Goal: Task Accomplishment & Management: Use online tool/utility

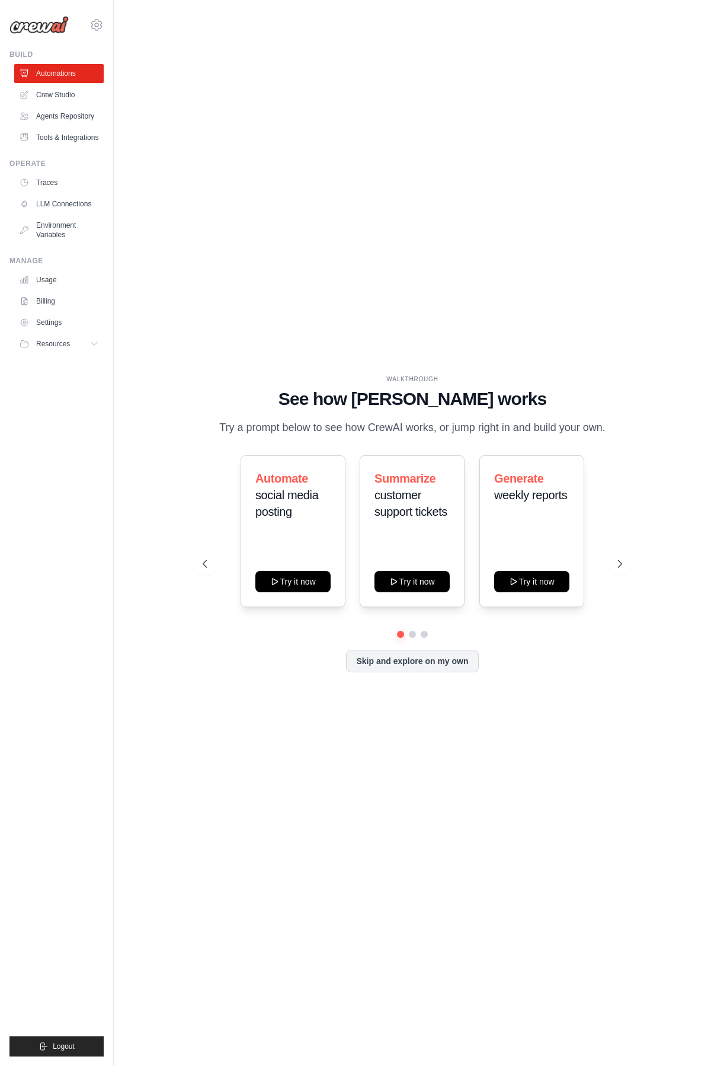
click at [229, 151] on div "WALKTHROUGH See how CrewAI works Try a prompt below to see how CrewAI works, or…" at bounding box center [412, 533] width 559 height 1042
click at [397, 500] on span "customer support tickets" at bounding box center [411, 503] width 73 height 30
click at [622, 568] on icon at bounding box center [621, 564] width 12 height 12
click at [398, 493] on span "customer feedback" at bounding box center [398, 503] width 47 height 30
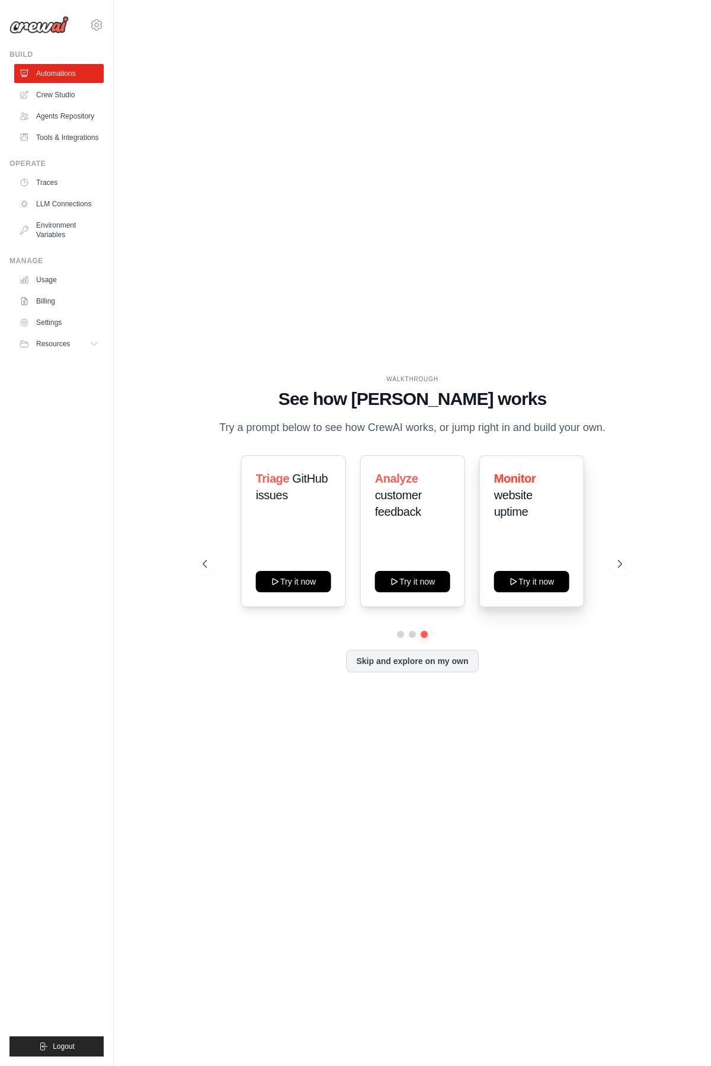
click at [523, 515] on span "website uptime" at bounding box center [513, 503] width 39 height 30
click at [619, 567] on icon at bounding box center [621, 563] width 4 height 7
click at [621, 558] on icon at bounding box center [621, 564] width 12 height 12
click at [433, 579] on button "Try it now" at bounding box center [412, 580] width 75 height 21
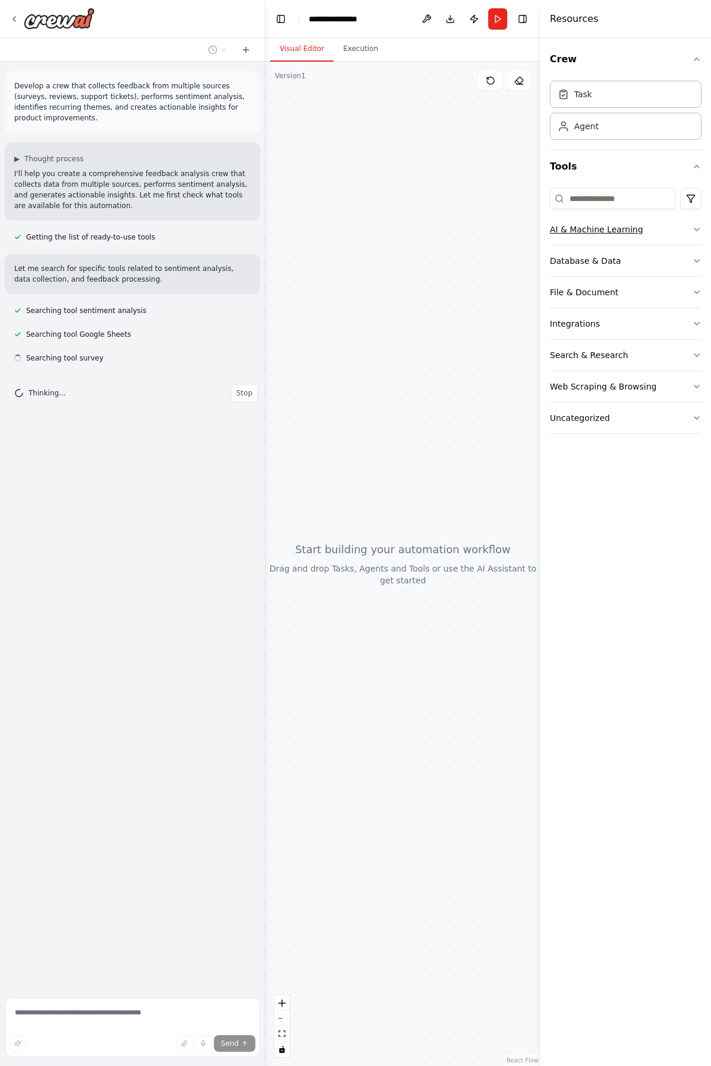
click at [622, 233] on div "AI & Machine Learning" at bounding box center [596, 229] width 93 height 12
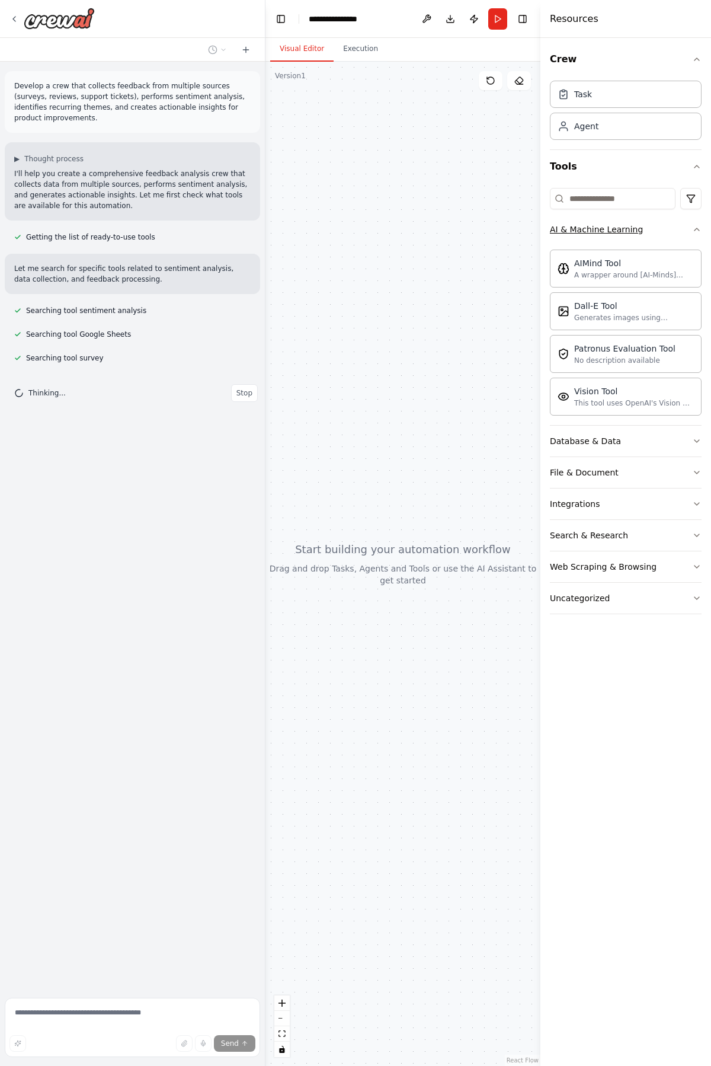
click at [628, 230] on div "AI & Machine Learning" at bounding box center [596, 229] width 93 height 12
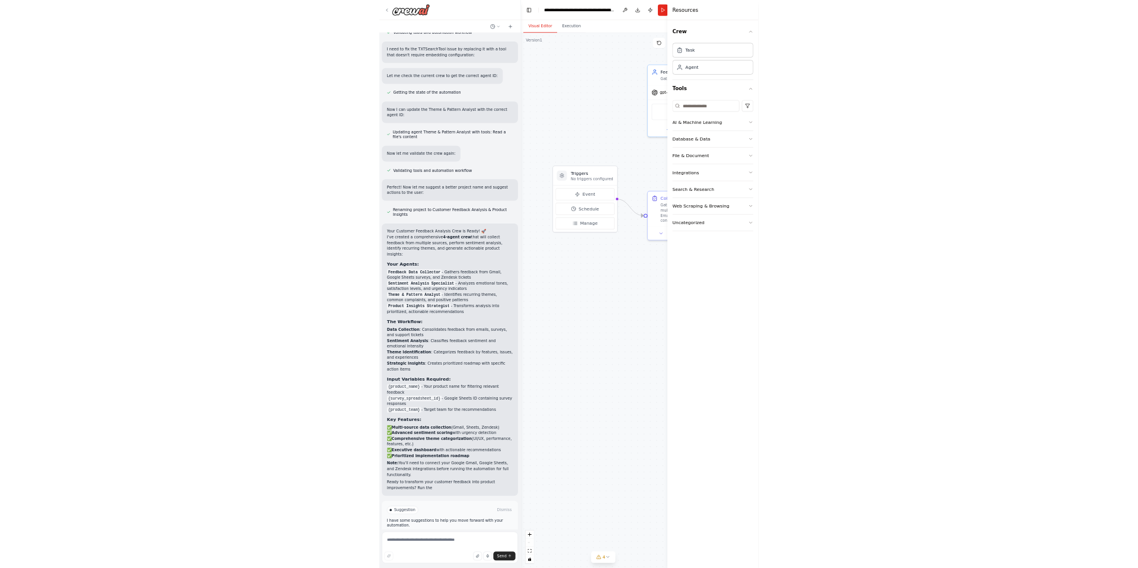
scroll to position [915, 0]
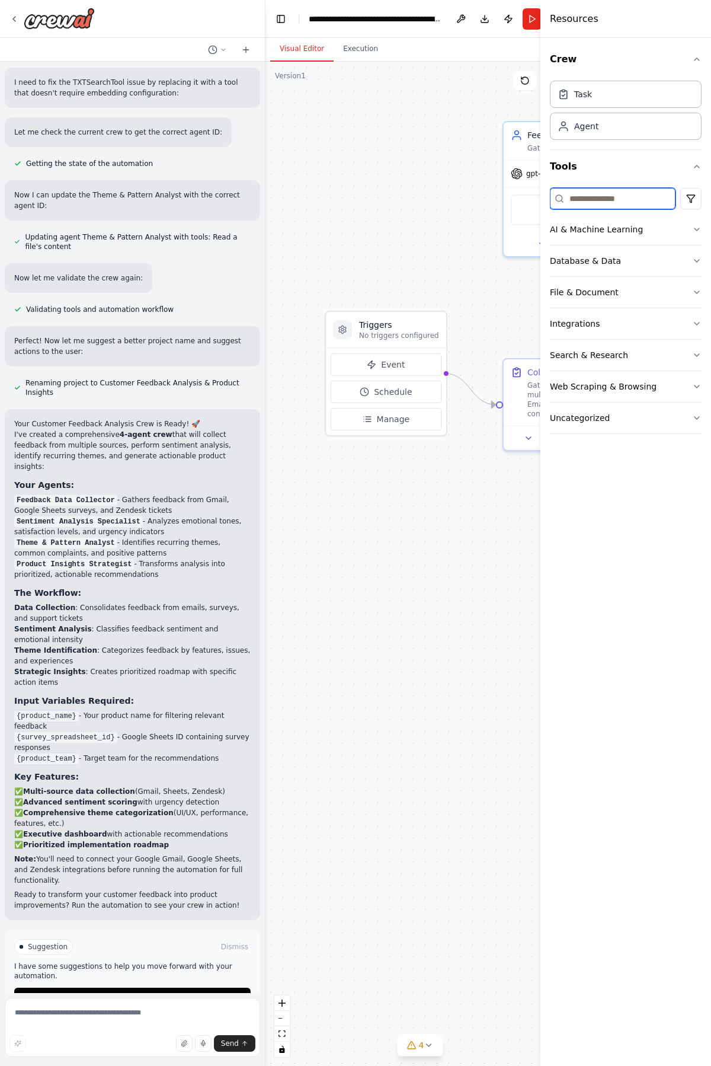
click at [607, 199] on input at bounding box center [613, 198] width 126 height 21
click at [595, 194] on input at bounding box center [613, 198] width 126 height 21
click at [617, 234] on div "AI & Machine Learning" at bounding box center [596, 229] width 93 height 12
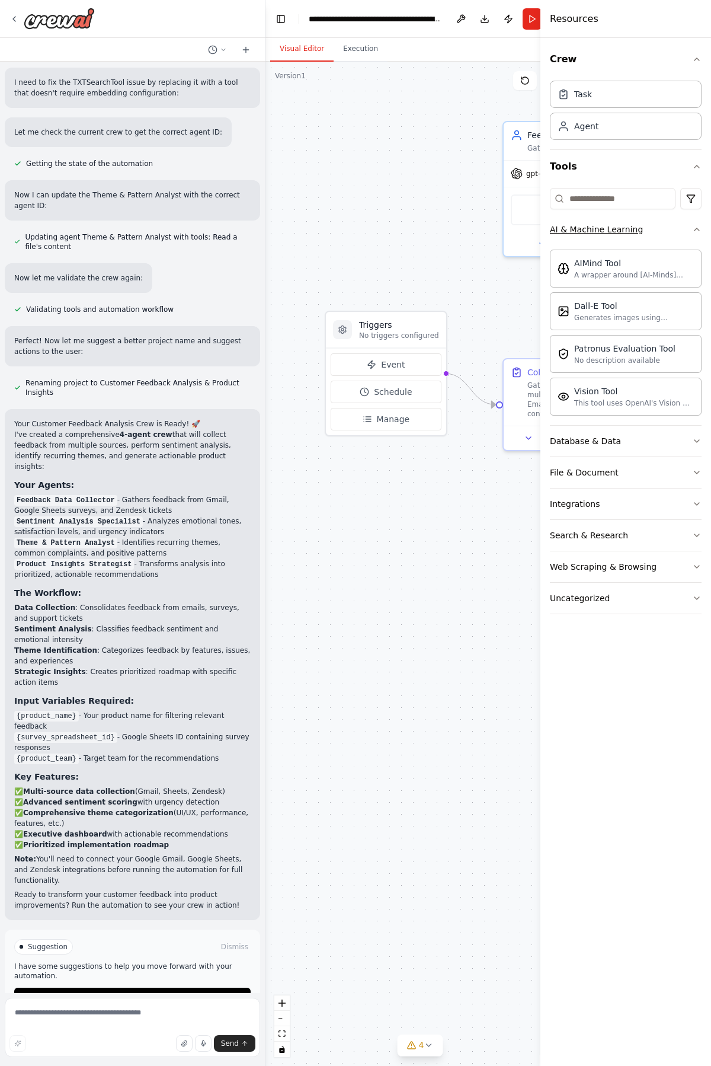
click at [611, 229] on div "AI & Machine Learning" at bounding box center [596, 229] width 93 height 12
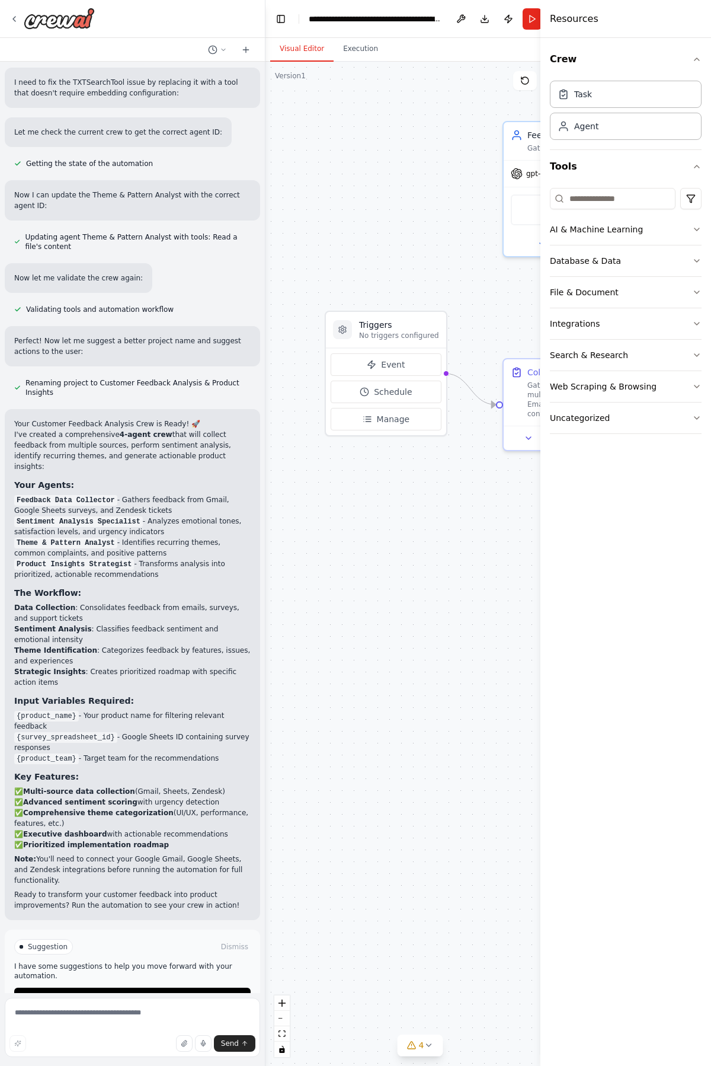
click at [345, 280] on div ".deletable-edge-delete-btn { width: 20px; height: 20px; border: 0px solid #ffff…" at bounding box center [420, 564] width 309 height 1004
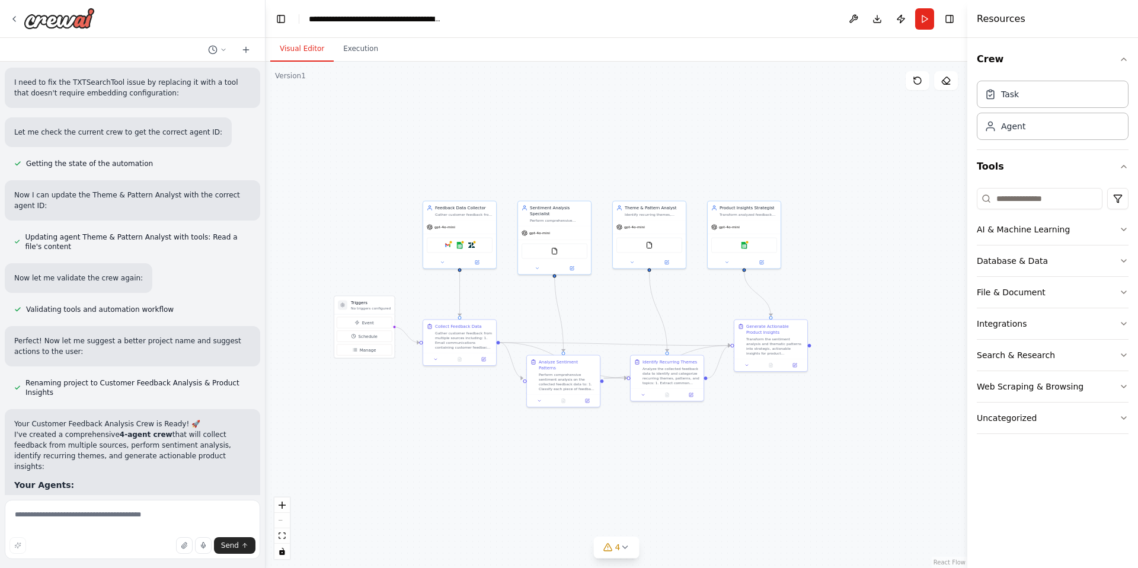
click at [493, 158] on div ".deletable-edge-delete-btn { width: 20px; height: 20px; border: 0px solid #ffff…" at bounding box center [617, 315] width 702 height 506
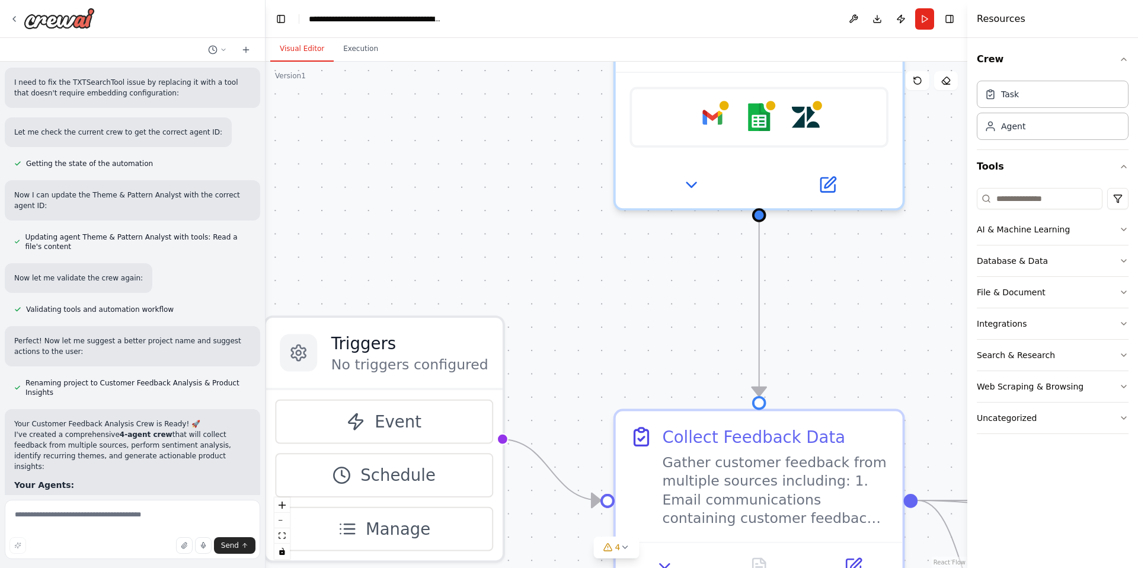
drag, startPoint x: 375, startPoint y: 263, endPoint x: 427, endPoint y: 131, distance: 141.5
click at [427, 131] on div ".deletable-edge-delete-btn { width: 20px; height: 20px; border: 0px solid #ffff…" at bounding box center [617, 315] width 702 height 506
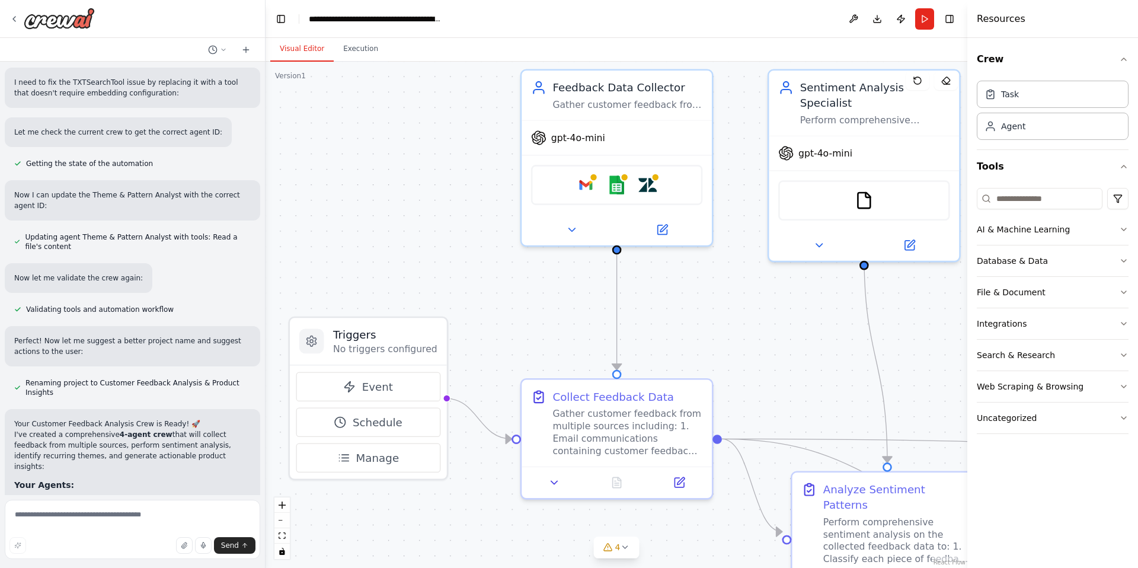
drag, startPoint x: 603, startPoint y: 283, endPoint x: 526, endPoint y: 337, distance: 94.1
click at [527, 337] on div ".deletable-edge-delete-btn { width: 20px; height: 20px; border: 0px solid #ffff…" at bounding box center [617, 315] width 702 height 506
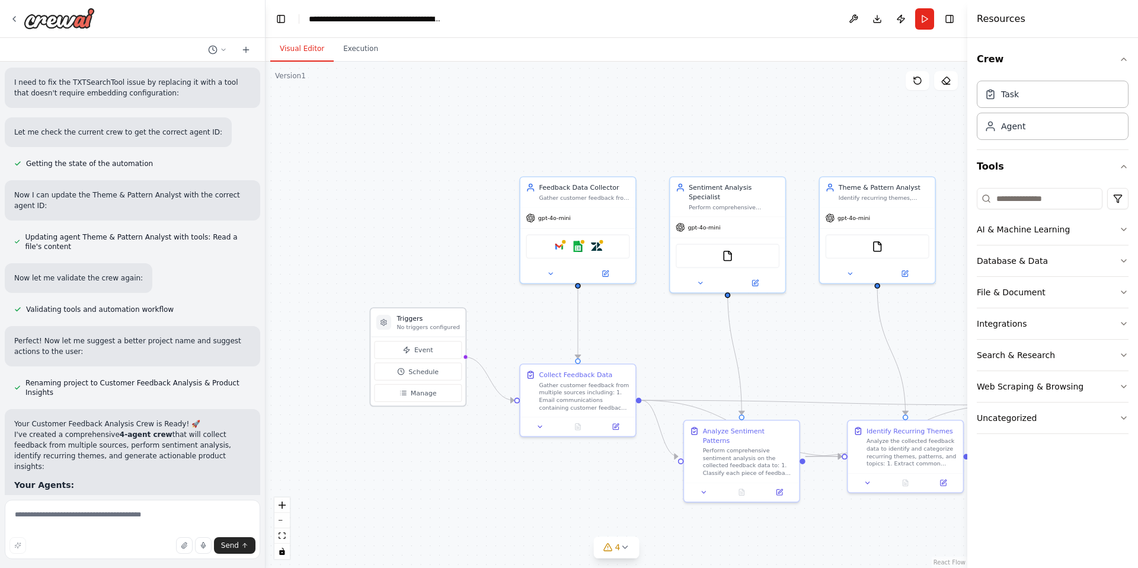
drag, startPoint x: 461, startPoint y: 343, endPoint x: 444, endPoint y: 324, distance: 25.2
click at [445, 324] on p "No triggers configured" at bounding box center [428, 327] width 63 height 8
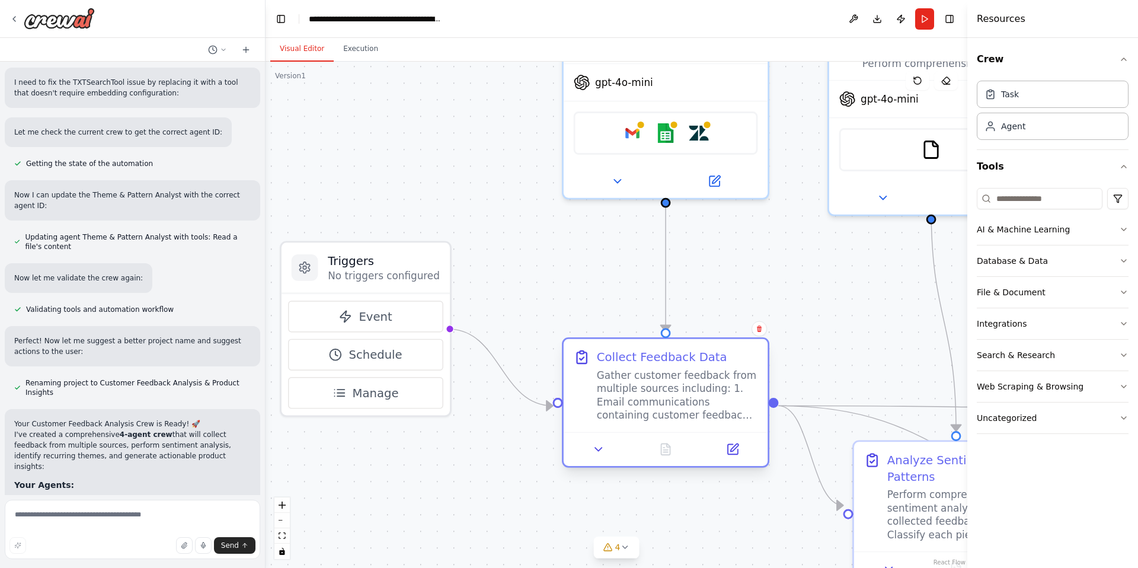
click at [702, 406] on div "Gather customer feedback from multiple sources including: 1. Email communicatio…" at bounding box center [677, 395] width 161 height 53
click at [667, 408] on div "Gather customer feedback from multiple sources including: 1. Email communicatio…" at bounding box center [677, 395] width 161 height 53
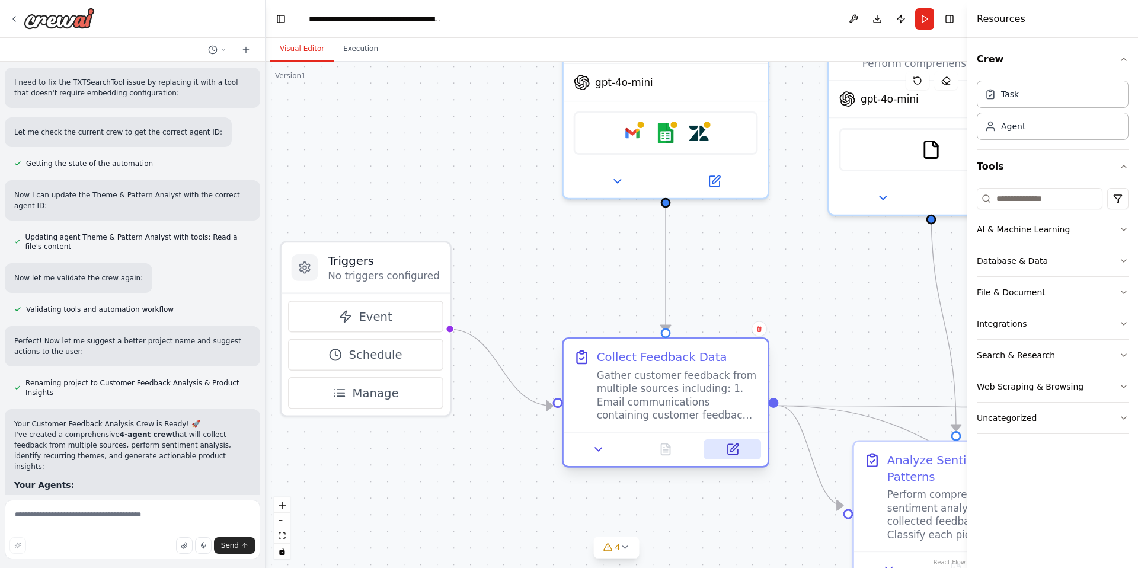
click at [711, 454] on icon at bounding box center [733, 449] width 10 height 10
click at [711, 451] on icon at bounding box center [733, 449] width 10 height 10
click at [711, 446] on icon at bounding box center [734, 448] width 8 height 8
click at [711, 450] on icon at bounding box center [734, 448] width 8 height 8
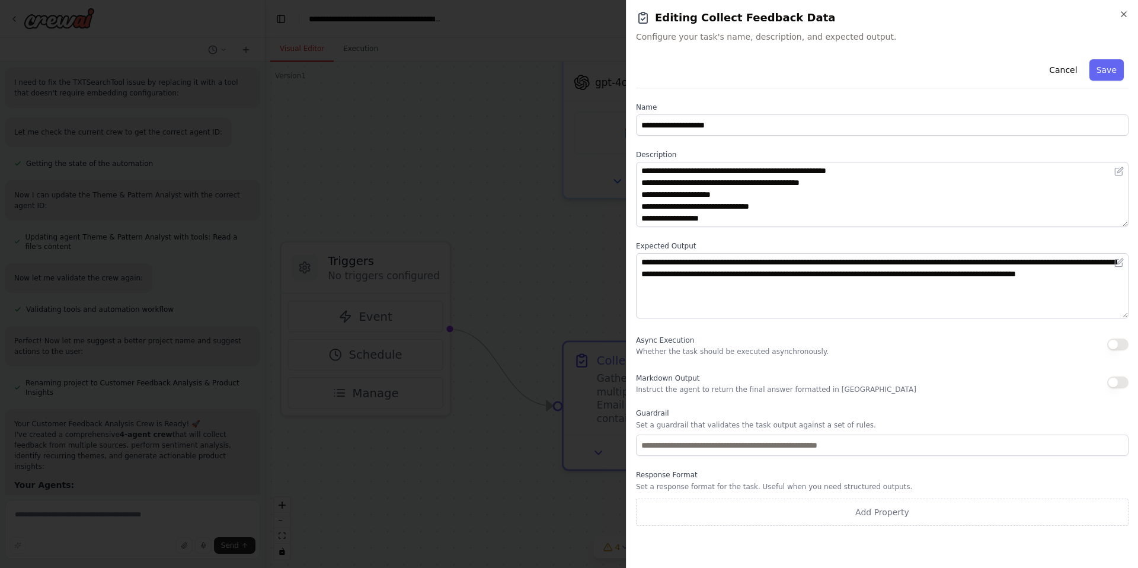
scroll to position [107, 0]
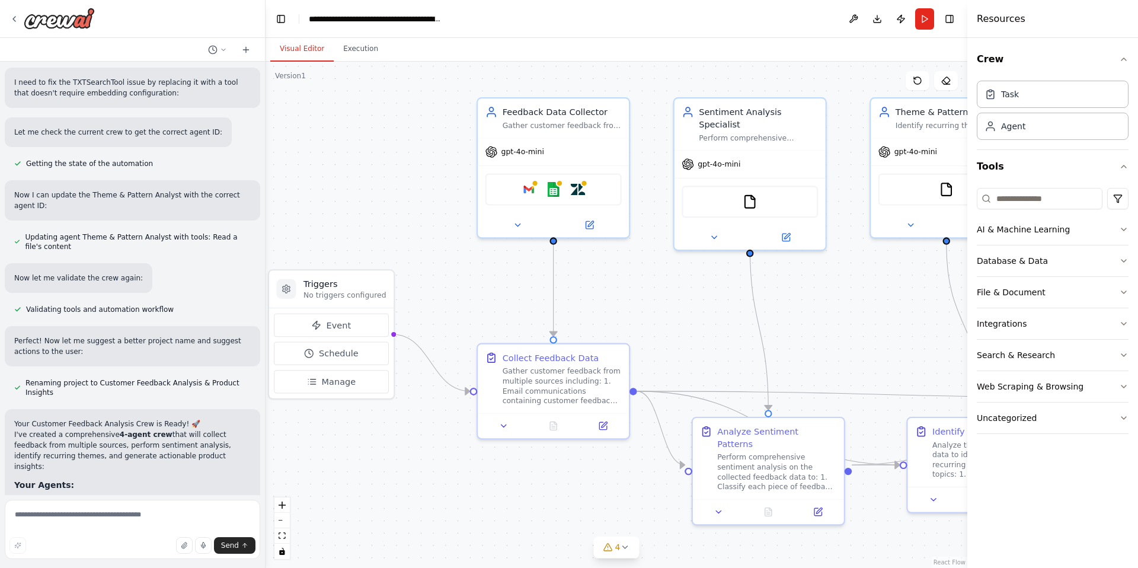
drag, startPoint x: 867, startPoint y: 345, endPoint x: 701, endPoint y: 346, distance: 166.0
click at [701, 346] on div ".deletable-edge-delete-btn { width: 20px; height: 20px; border: 0px solid #ffff…" at bounding box center [617, 315] width 702 height 506
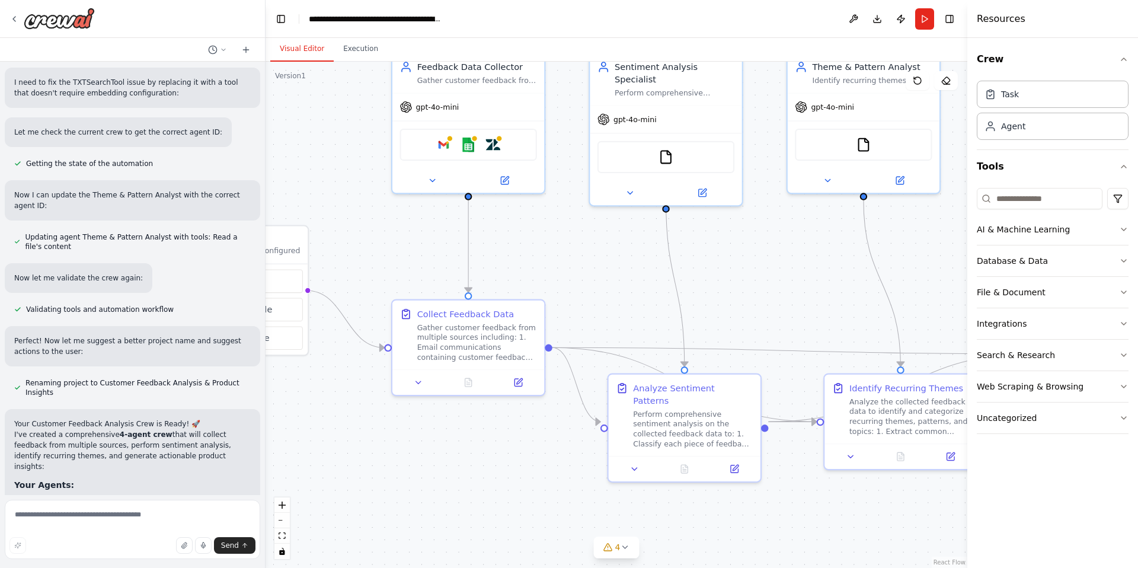
drag, startPoint x: 713, startPoint y: 362, endPoint x: 629, endPoint y: 318, distance: 94.9
click at [629, 318] on div ".deletable-edge-delete-btn { width: 20px; height: 20px; border: 0px solid #ffff…" at bounding box center [617, 315] width 702 height 506
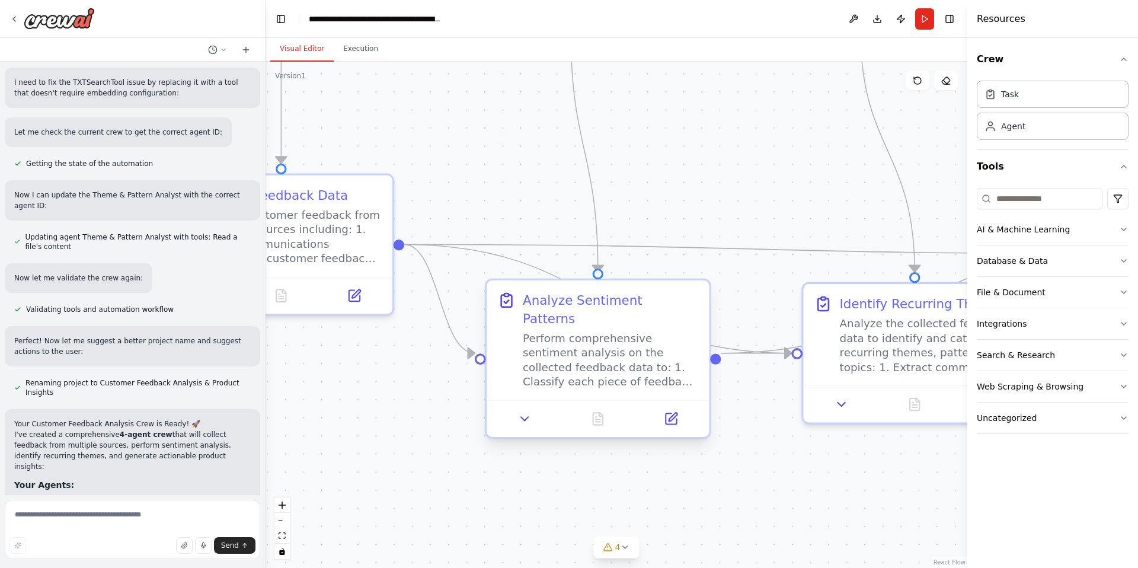
click at [633, 335] on div "Perform comprehensive sentiment analysis on the collected feedback data to: 1. …" at bounding box center [610, 360] width 175 height 58
click at [672, 413] on icon at bounding box center [673, 417] width 8 height 8
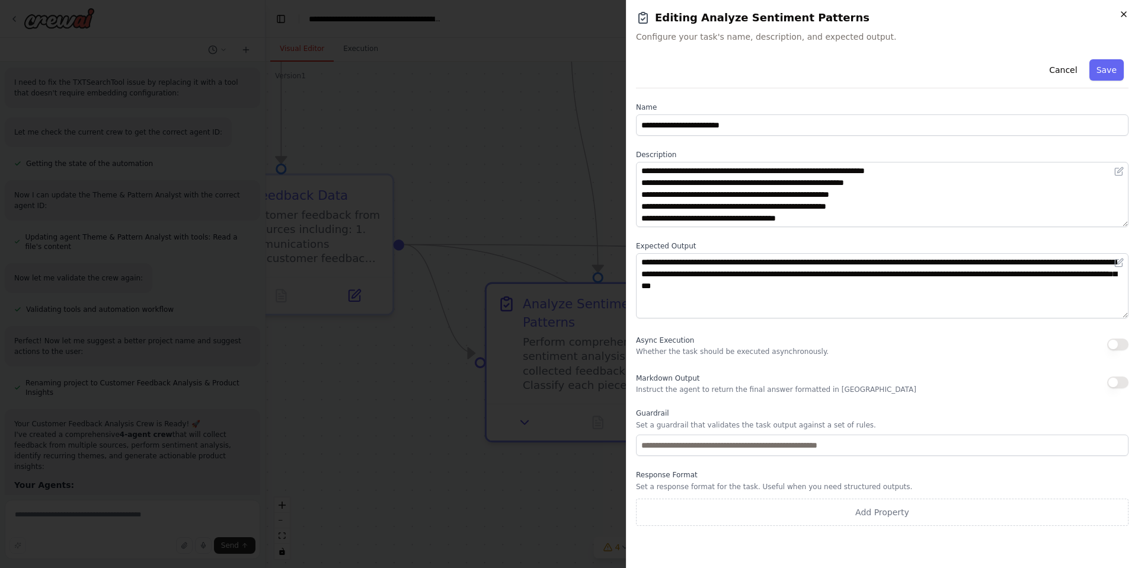
click at [711, 13] on icon "button" at bounding box center [1123, 14] width 5 height 5
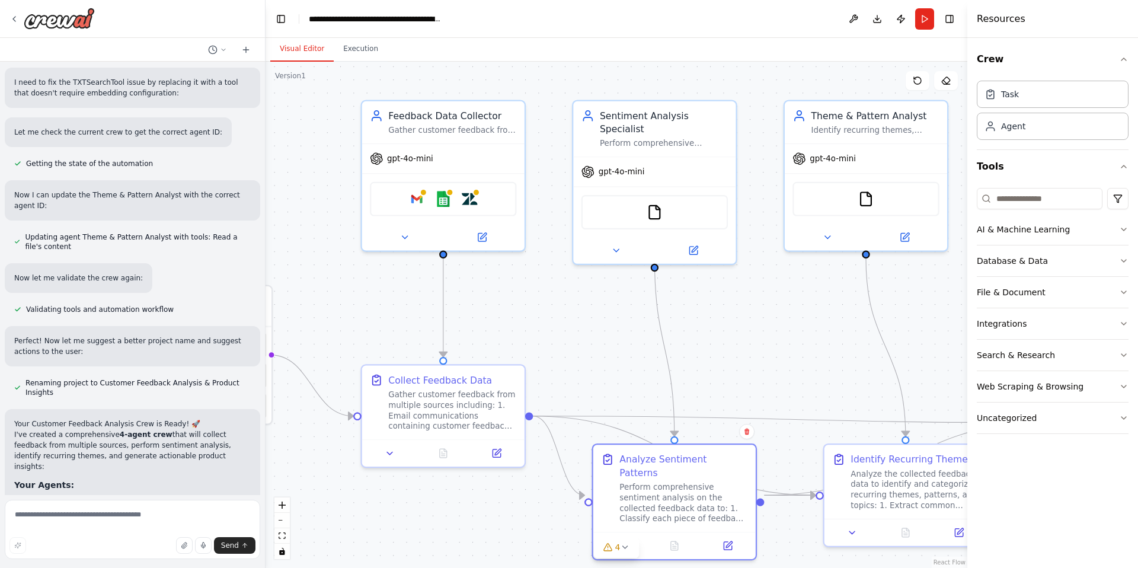
drag, startPoint x: 538, startPoint y: 152, endPoint x: 624, endPoint y: 334, distance: 200.9
click at [624, 334] on div ".deletable-edge-delete-btn { width: 20px; height: 20px; border: 0px solid #ffff…" at bounding box center [617, 315] width 702 height 506
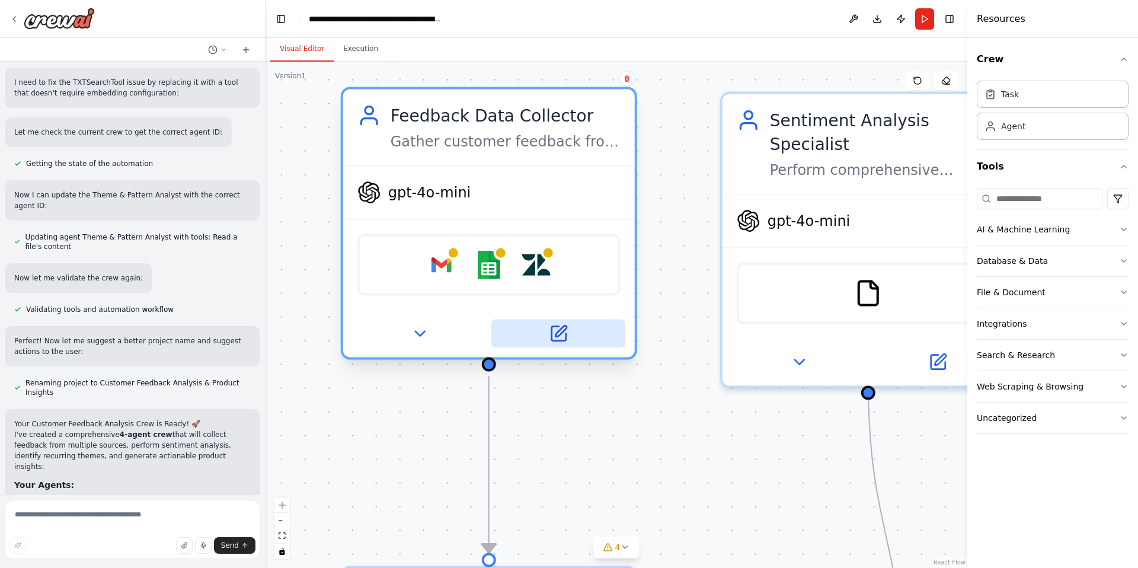
click at [561, 337] on icon at bounding box center [558, 334] width 14 height 14
click at [569, 337] on button at bounding box center [558, 333] width 134 height 28
click at [562, 337] on icon at bounding box center [558, 334] width 14 height 14
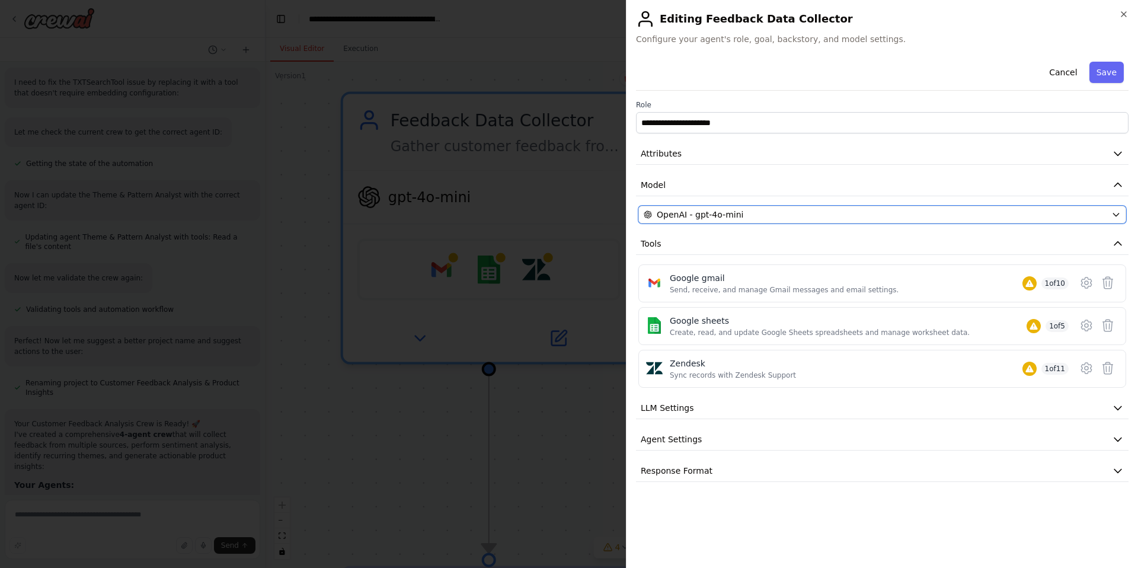
click at [688, 218] on span "OpenAI - gpt-4o-mini" at bounding box center [700, 215] width 87 height 12
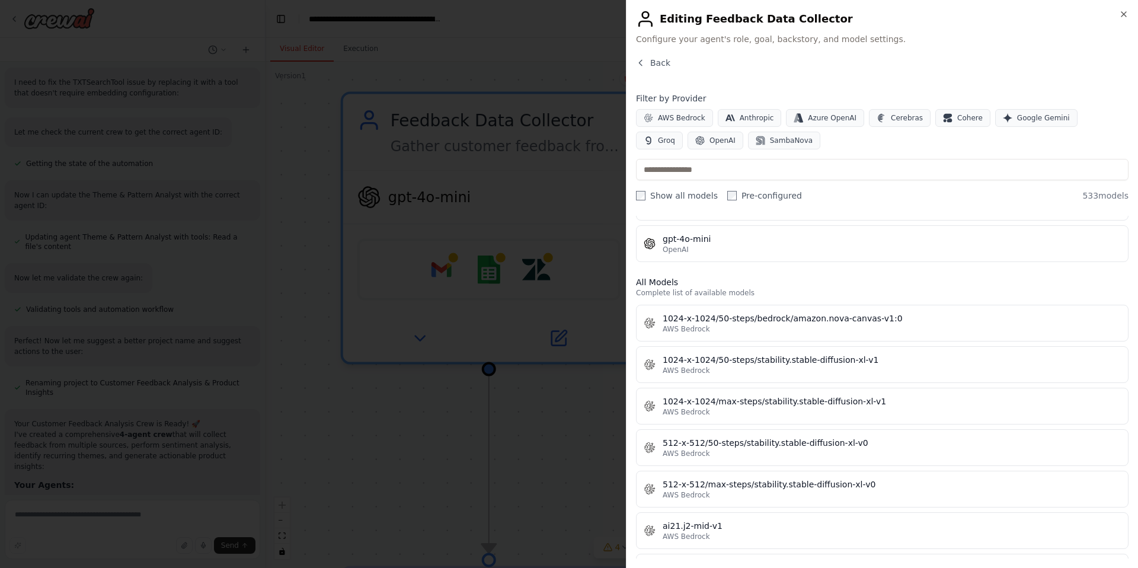
scroll to position [0, 0]
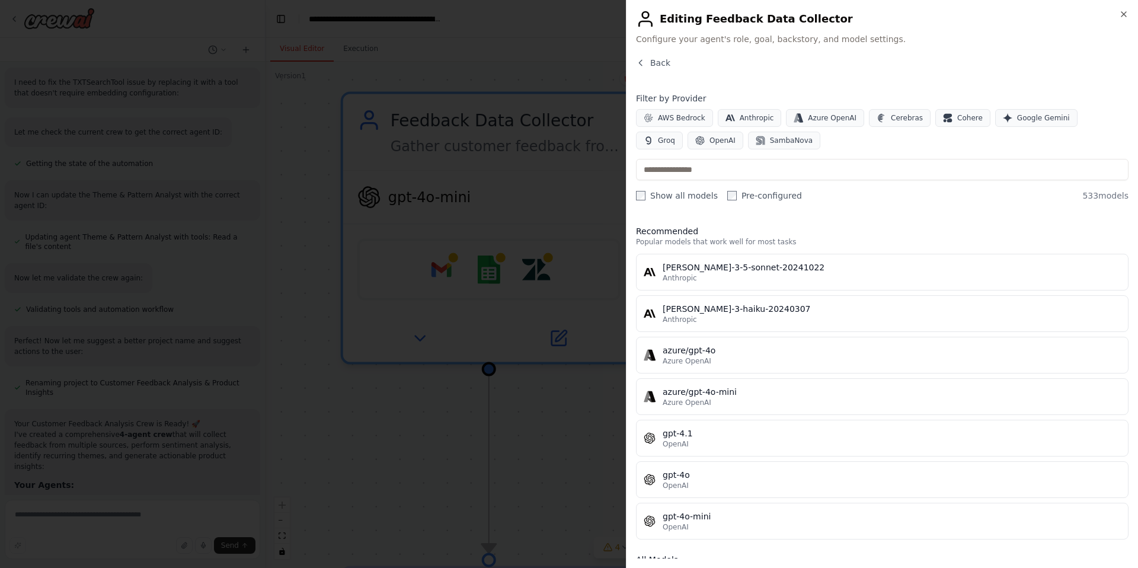
click at [711, 15] on h2 "Editing Feedback Data Collector" at bounding box center [882, 18] width 493 height 19
click at [711, 14] on icon "button" at bounding box center [1123, 13] width 9 height 9
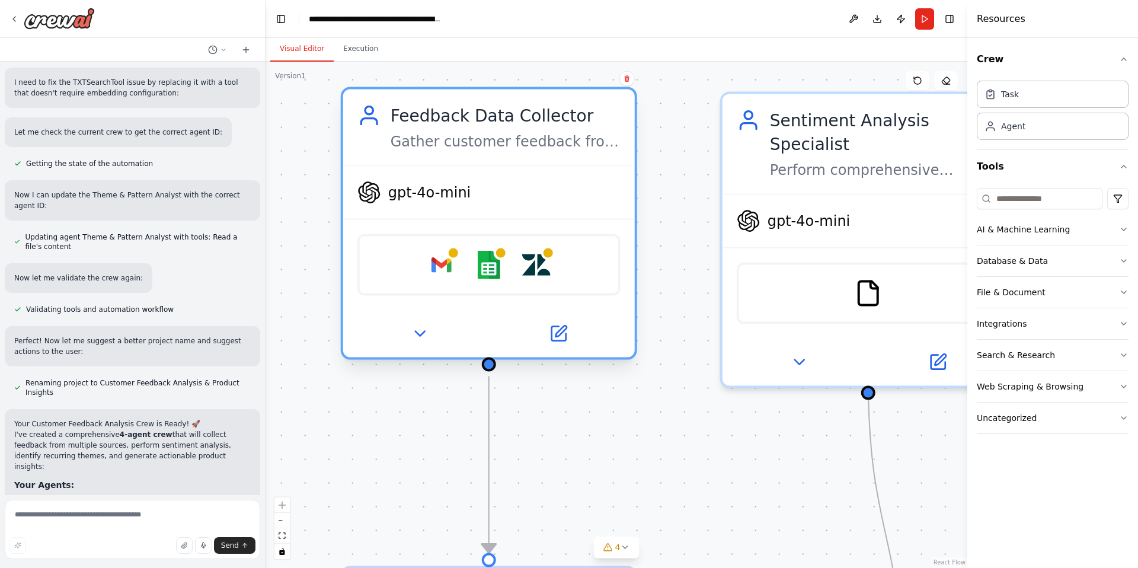
click at [580, 123] on div "Feedback Data Collector" at bounding box center [506, 116] width 230 height 24
click at [562, 334] on icon at bounding box center [558, 334] width 14 height 14
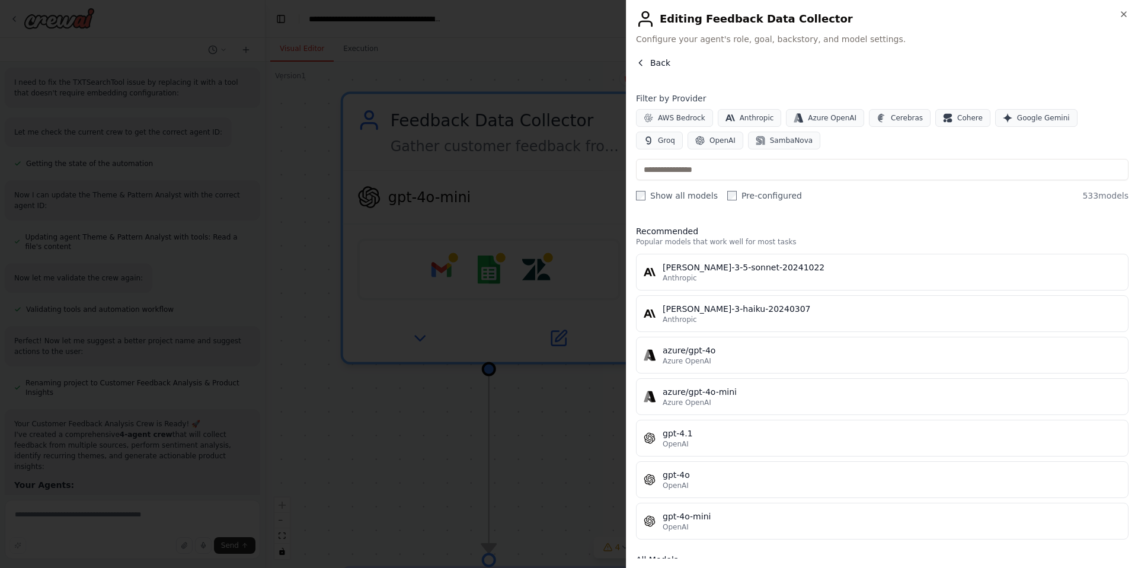
click at [640, 60] on icon "button" at bounding box center [640, 62] width 9 height 9
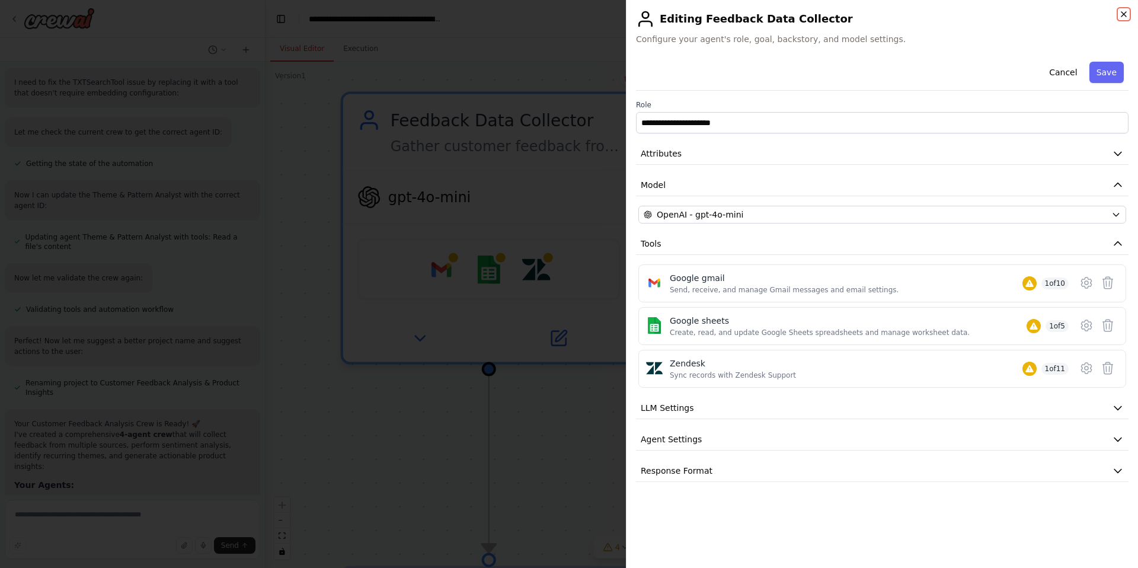
click at [711, 14] on icon "button" at bounding box center [1123, 14] width 5 height 5
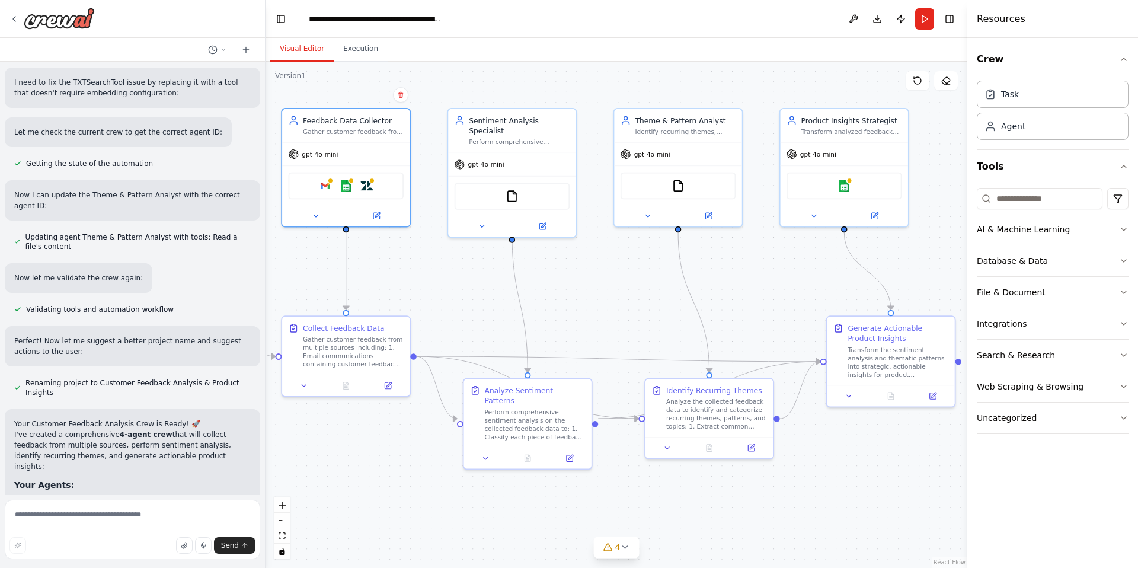
drag, startPoint x: 861, startPoint y: 414, endPoint x: 629, endPoint y: 337, distance: 243.5
click at [629, 337] on div ".deletable-edge-delete-btn { width: 20px; height: 20px; border: 0px solid #ffff…" at bounding box center [617, 315] width 702 height 506
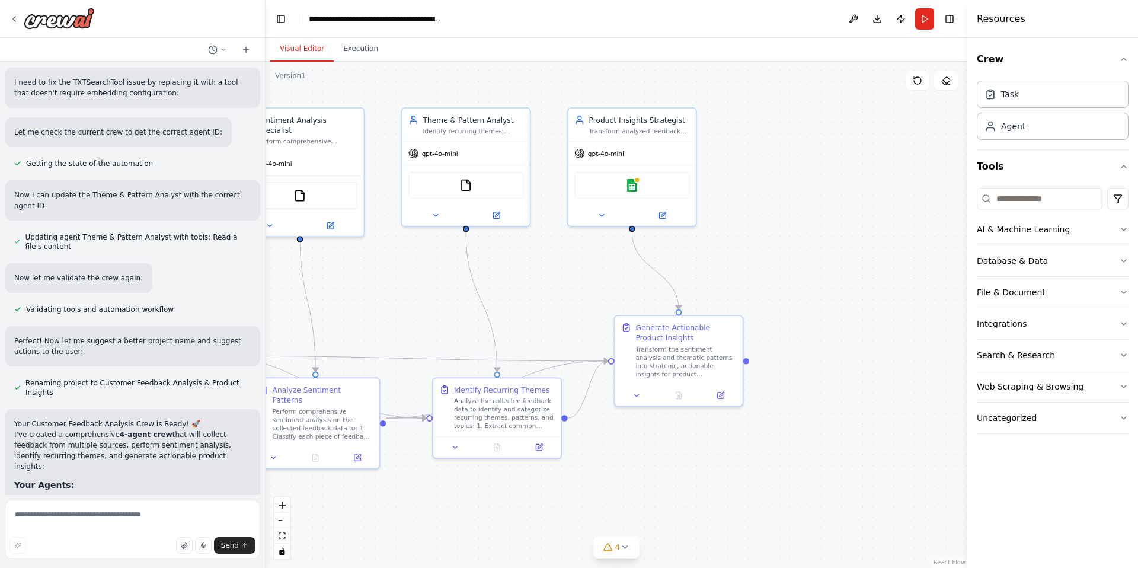
drag, startPoint x: 784, startPoint y: 293, endPoint x: 577, endPoint y: 292, distance: 206.3
click at [576, 293] on div ".deletable-edge-delete-btn { width: 20px; height: 20px; border: 0px solid #ffff…" at bounding box center [617, 315] width 702 height 506
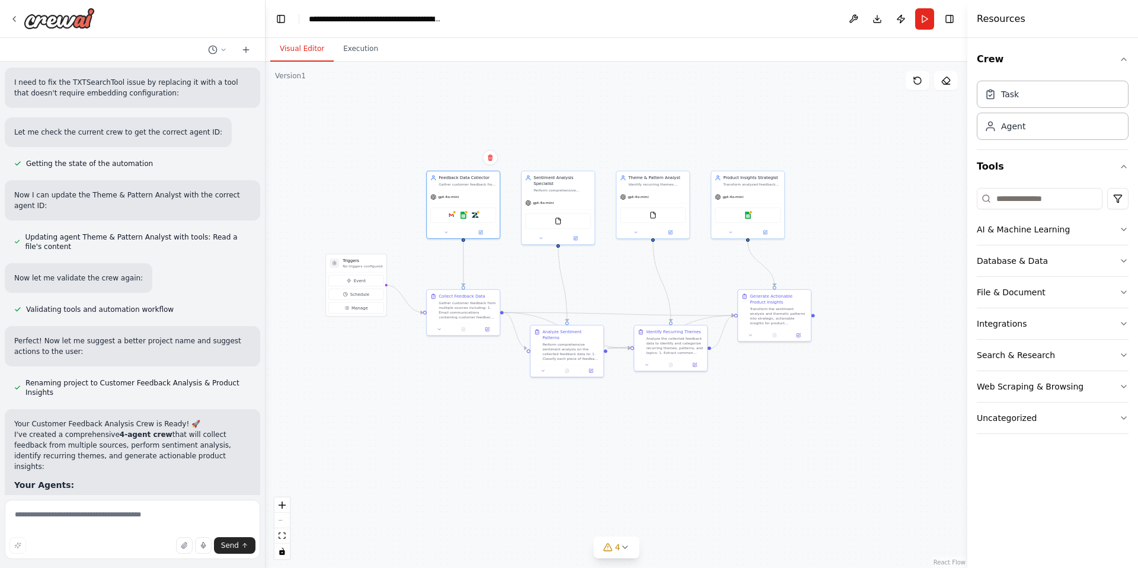
drag, startPoint x: 577, startPoint y: 292, endPoint x: 716, endPoint y: 274, distance: 139.8
click at [711, 274] on div ".deletable-edge-delete-btn { width: 20px; height: 20px; border: 0px solid #ffff…" at bounding box center [617, 315] width 702 height 506
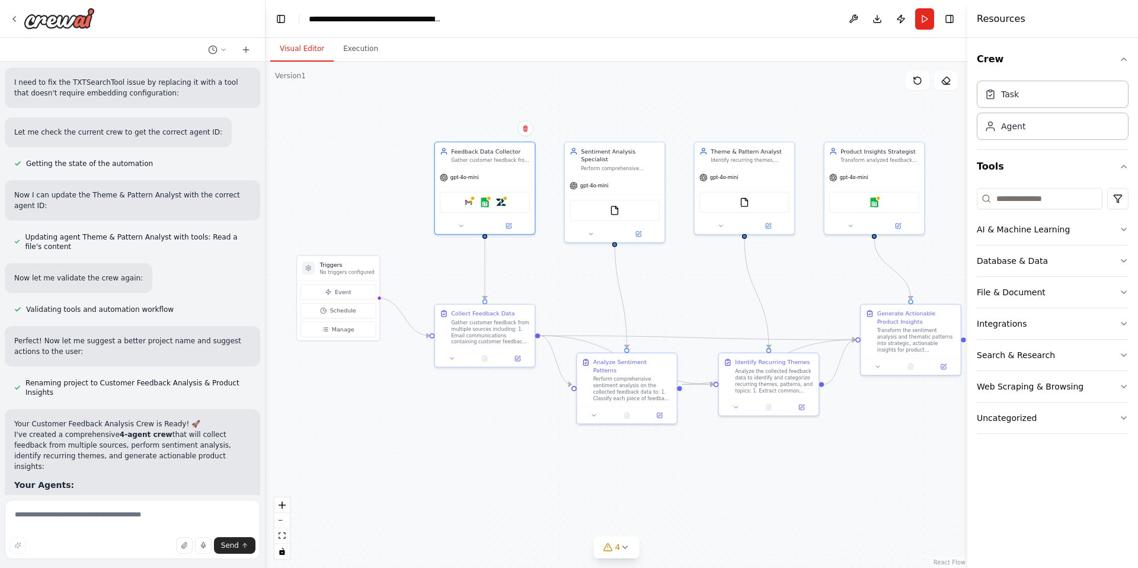
drag, startPoint x: 475, startPoint y: 261, endPoint x: 499, endPoint y: 277, distance: 29.1
click at [499, 277] on div ".deletable-edge-delete-btn { width: 20px; height: 20px; border: 0px solid #ffff…" at bounding box center [617, 315] width 702 height 506
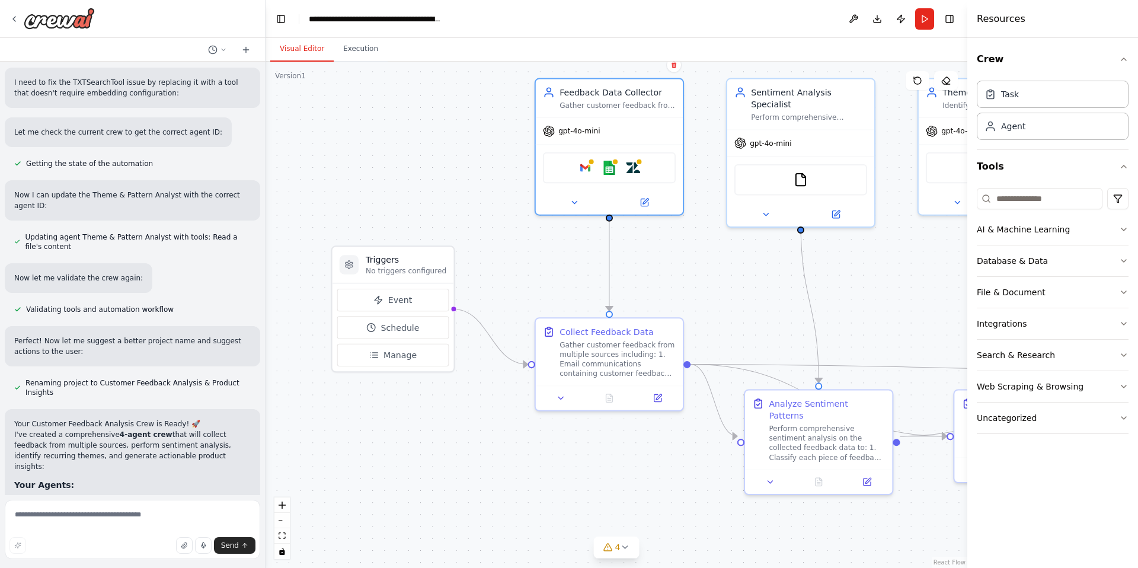
drag, startPoint x: 493, startPoint y: 443, endPoint x: 469, endPoint y: 394, distance: 55.1
click at [469, 394] on div ".deletable-edge-delete-btn { width: 20px; height: 20px; border: 0px solid #ffff…" at bounding box center [617, 315] width 702 height 506
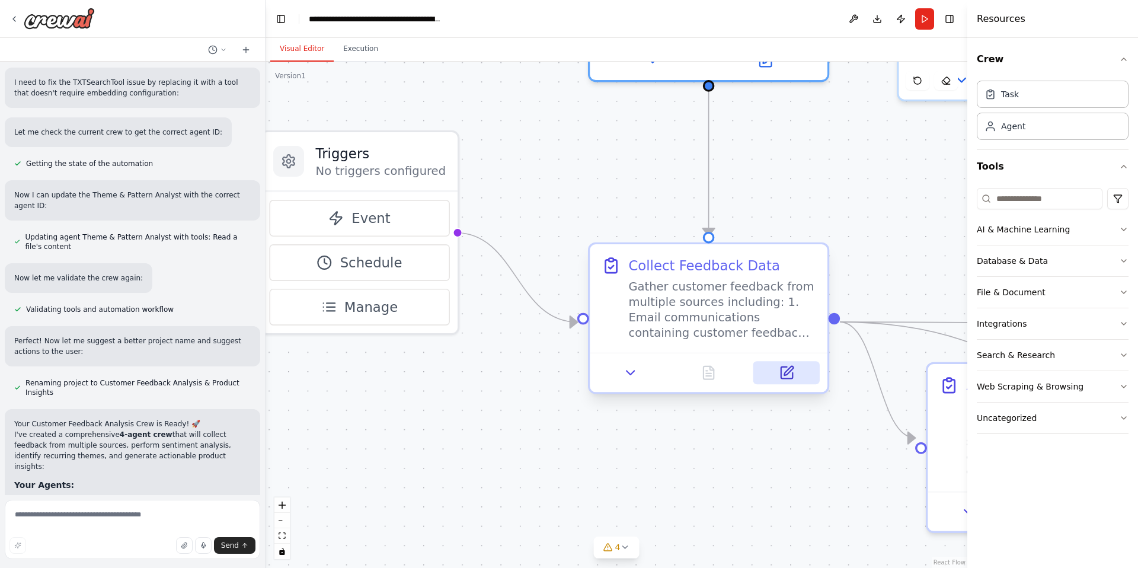
click at [711, 379] on icon at bounding box center [786, 372] width 15 height 15
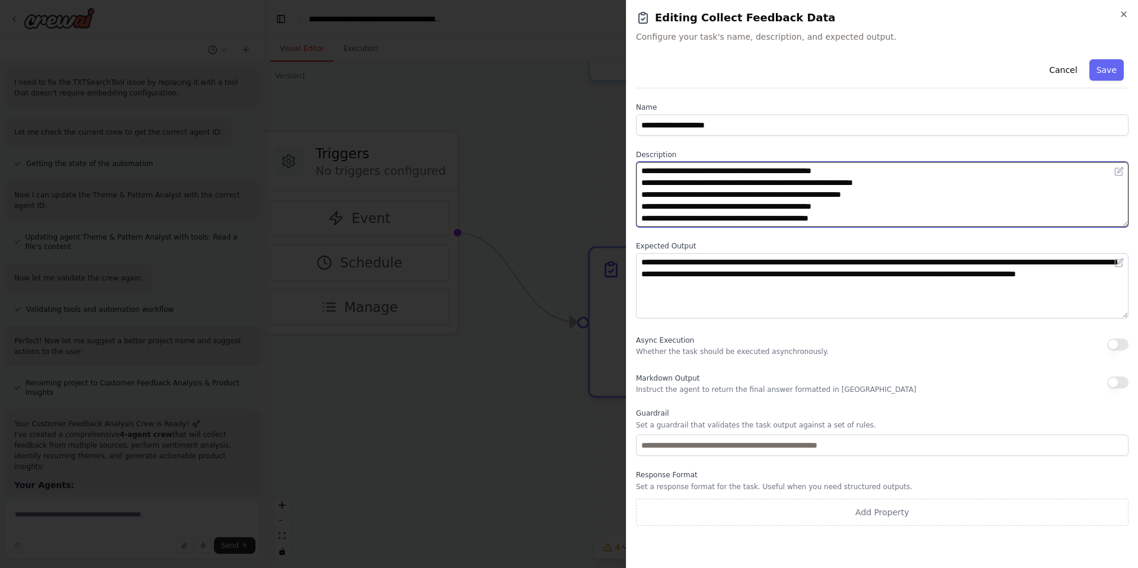
drag, startPoint x: 676, startPoint y: 168, endPoint x: 895, endPoint y: 228, distance: 226.6
click at [711, 228] on div "**********" at bounding box center [882, 290] width 493 height 471
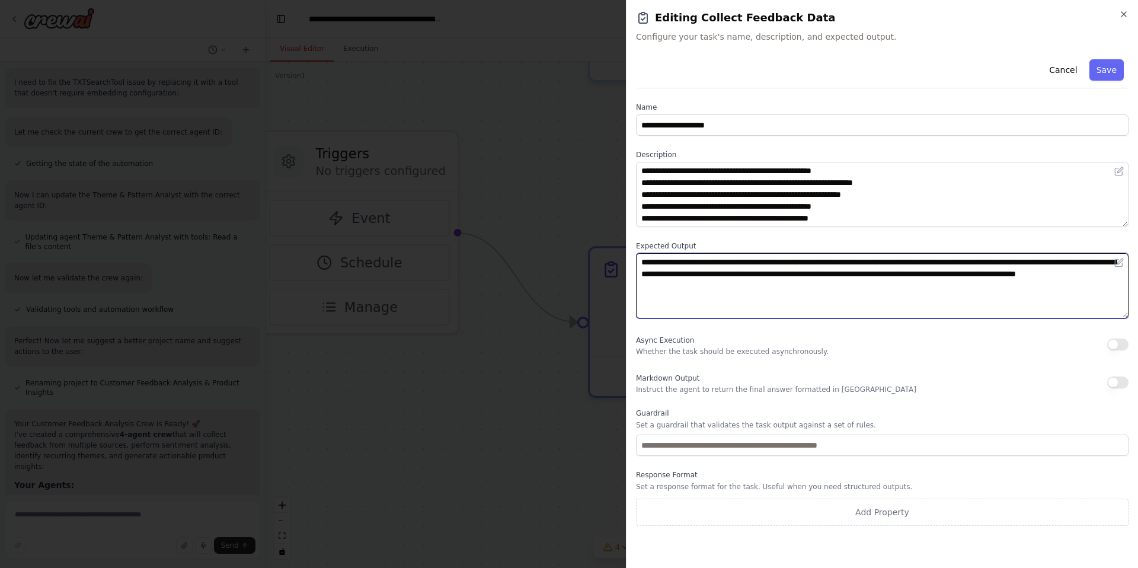
drag, startPoint x: 888, startPoint y: 295, endPoint x: 695, endPoint y: 266, distance: 195.4
click at [695, 266] on textarea "**********" at bounding box center [882, 285] width 493 height 65
click at [677, 280] on textarea "**********" at bounding box center [882, 285] width 493 height 65
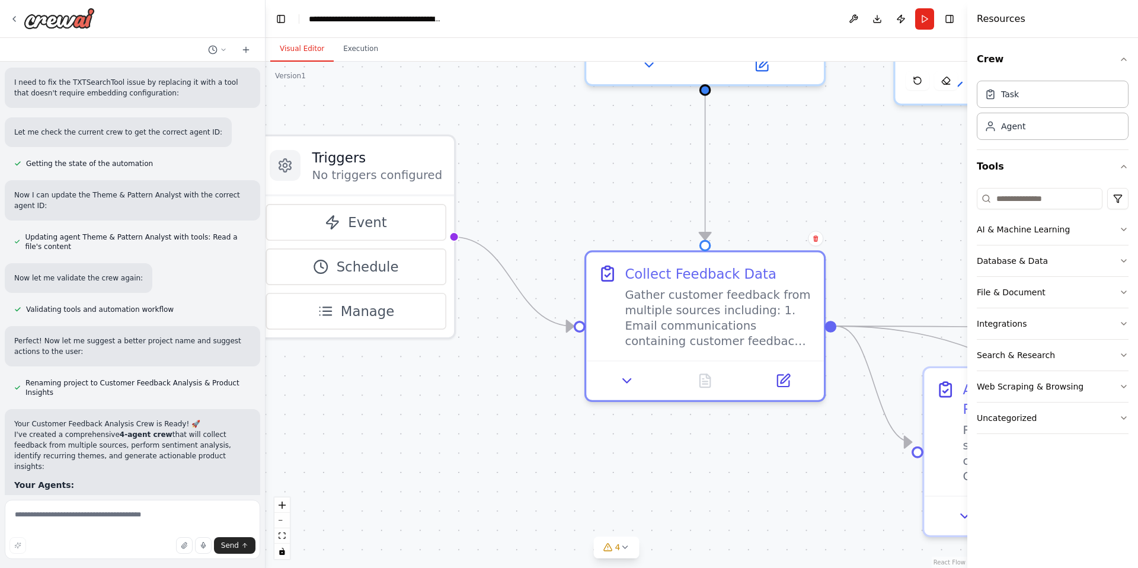
drag, startPoint x: 805, startPoint y: 438, endPoint x: 676, endPoint y: 645, distance: 243.6
click at [676, 568] on html "Develop a crew that collects feedback from multiple sources (surveys, reviews, …" at bounding box center [569, 284] width 1138 height 568
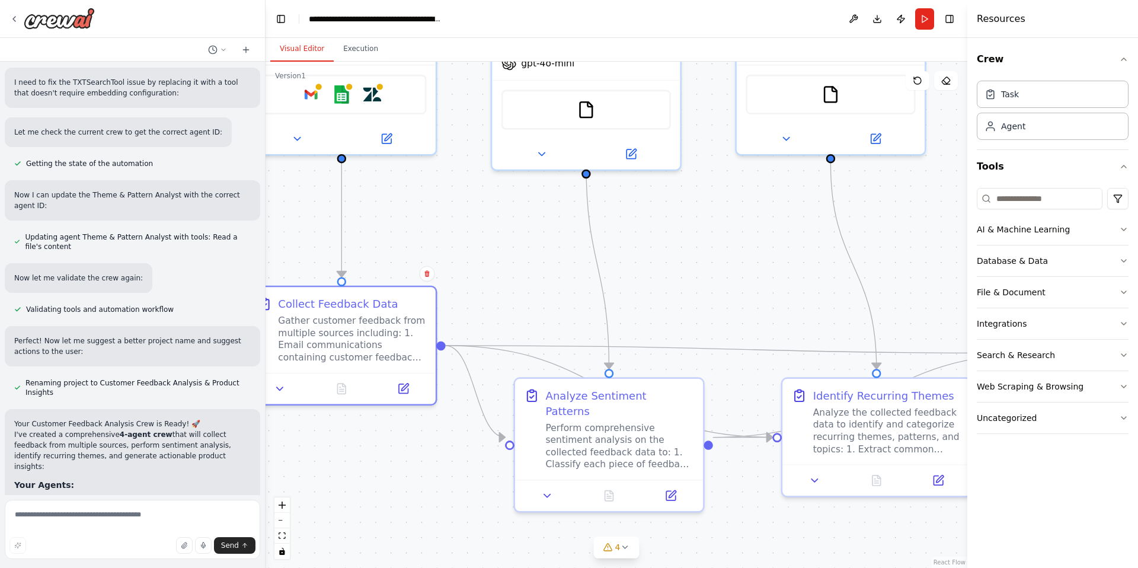
drag, startPoint x: 756, startPoint y: 369, endPoint x: 490, endPoint y: 219, distance: 305.2
click at [490, 219] on div ".deletable-edge-delete-btn { width: 20px; height: 20px; border: 0px solid #ffff…" at bounding box center [617, 315] width 702 height 506
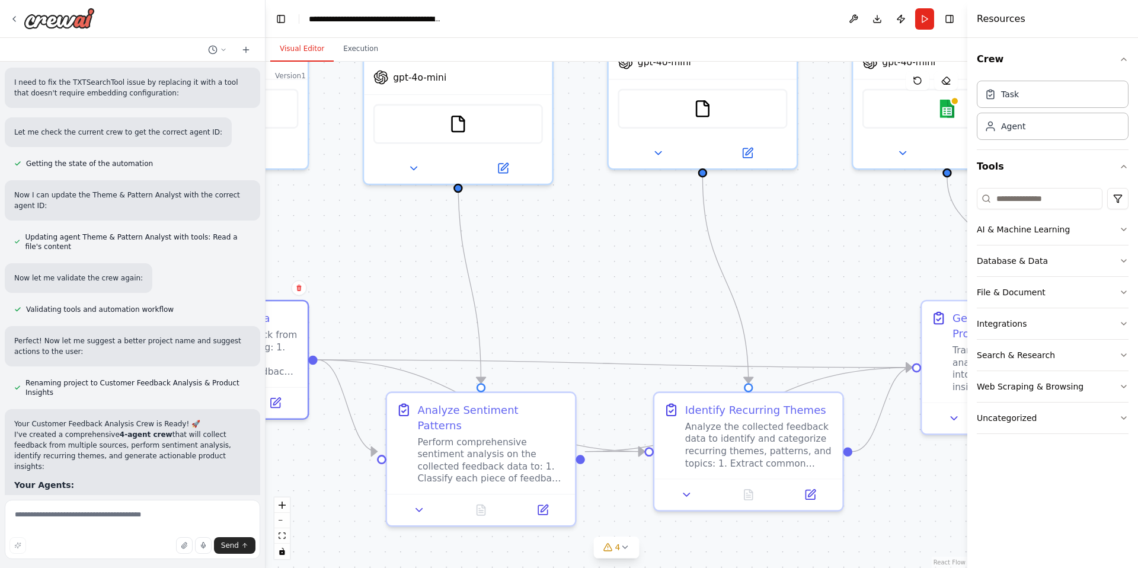
drag, startPoint x: 532, startPoint y: 205, endPoint x: 410, endPoint y: 224, distance: 123.0
click at [410, 224] on div ".deletable-edge-delete-btn { width: 20px; height: 20px; border: 0px solid #ffff…" at bounding box center [617, 315] width 702 height 506
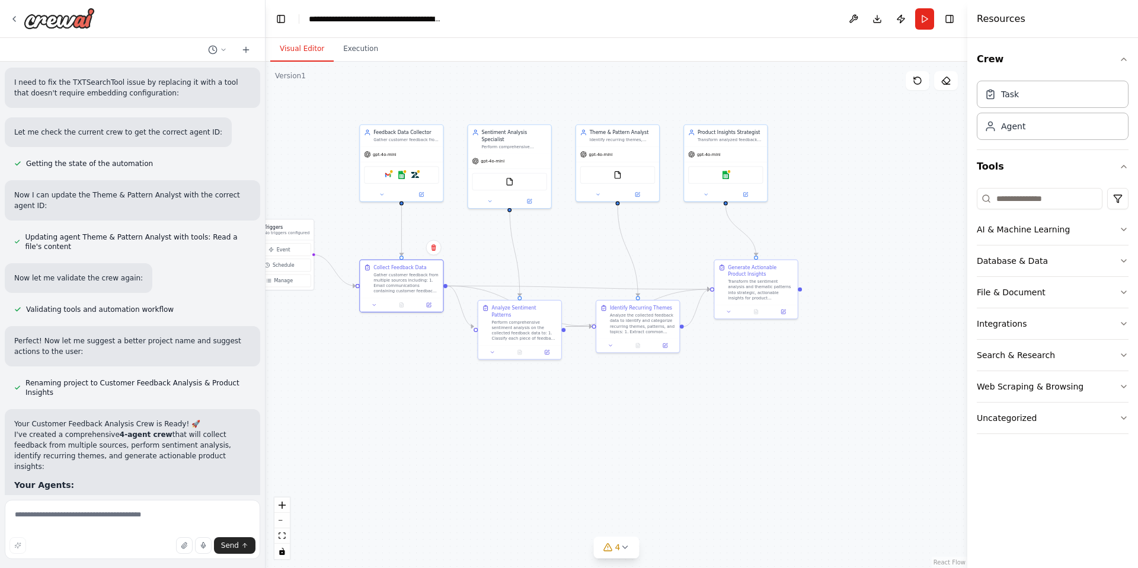
drag, startPoint x: 410, startPoint y: 224, endPoint x: 523, endPoint y: 225, distance: 112.6
click at [523, 225] on div ".deletable-edge-delete-btn { width: 20px; height: 20px; border: 0px solid #ffff…" at bounding box center [617, 315] width 702 height 506
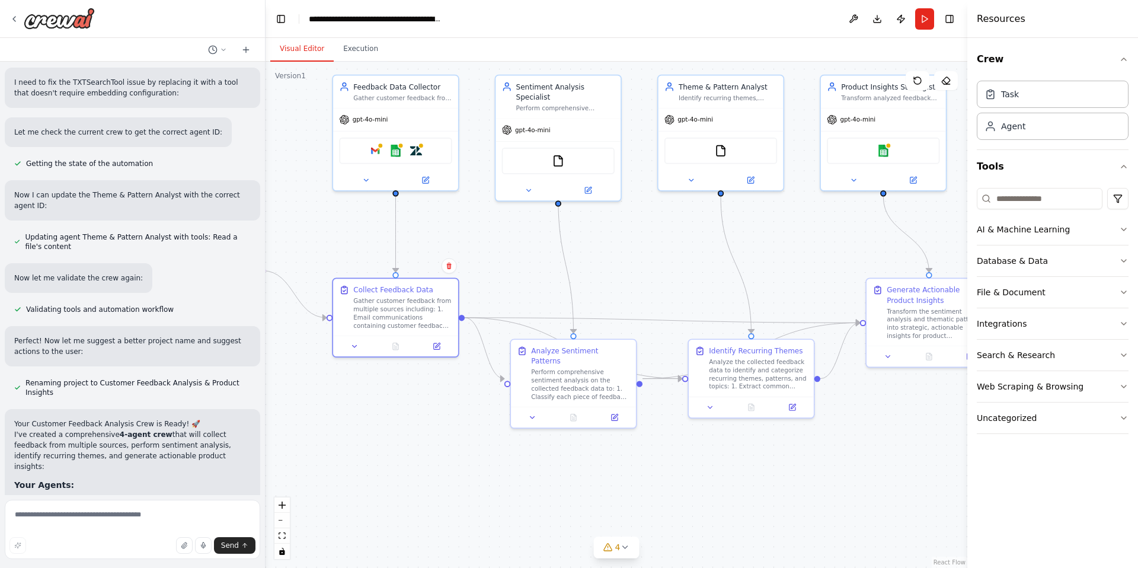
click at [493, 210] on div ".deletable-edge-delete-btn { width: 20px; height: 20px; border: 0px solid #ffff…" at bounding box center [617, 315] width 702 height 506
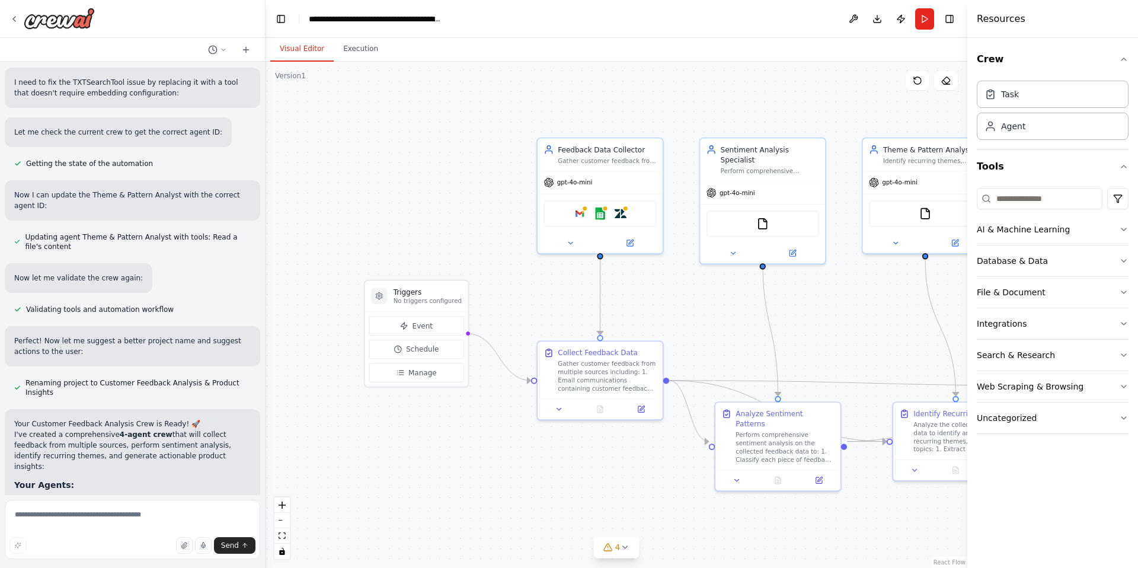
drag, startPoint x: 485, startPoint y: 213, endPoint x: 690, endPoint y: 273, distance: 213.8
click at [690, 274] on div ".deletable-edge-delete-btn { width: 20px; height: 20px; border: 0px solid #ffff…" at bounding box center [617, 315] width 702 height 506
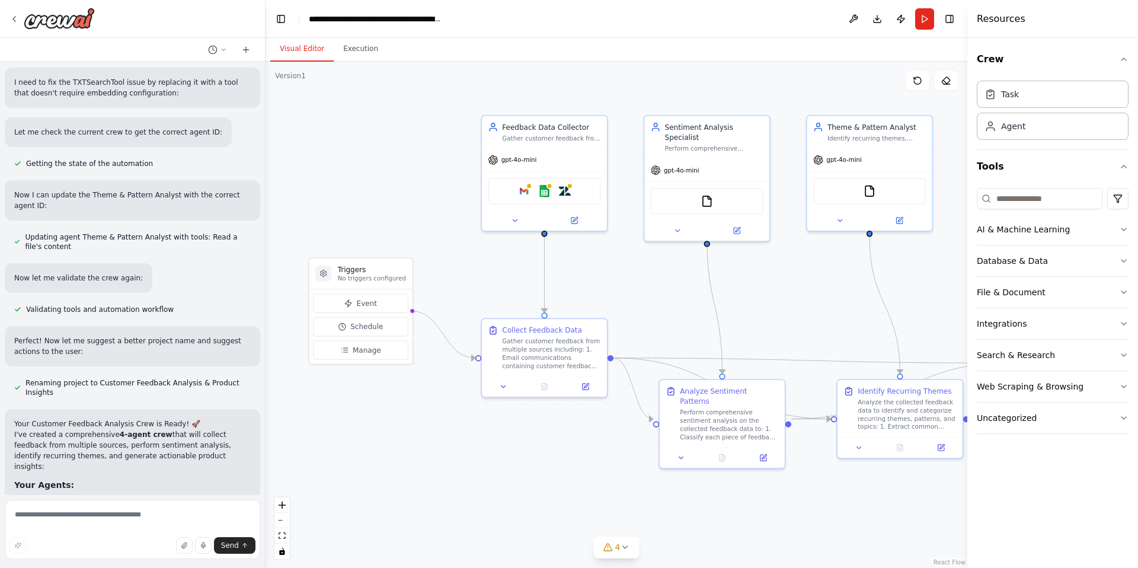
drag, startPoint x: 693, startPoint y: 328, endPoint x: 638, endPoint y: 307, distance: 59.1
click at [638, 307] on div ".deletable-edge-delete-btn { width: 20px; height: 20px; border: 0px solid #ffff…" at bounding box center [617, 315] width 702 height 506
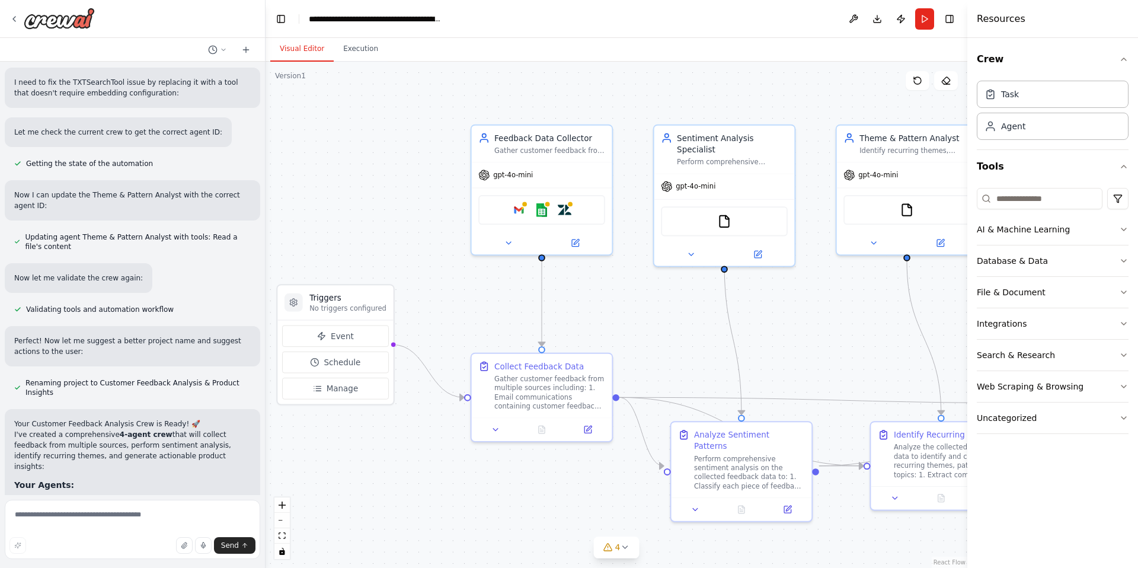
drag, startPoint x: 605, startPoint y: 243, endPoint x: 605, endPoint y: 268, distance: 25.5
click at [605, 268] on div ".deletable-edge-delete-btn { width: 20px; height: 20px; border: 0px solid #ffff…" at bounding box center [617, 315] width 702 height 506
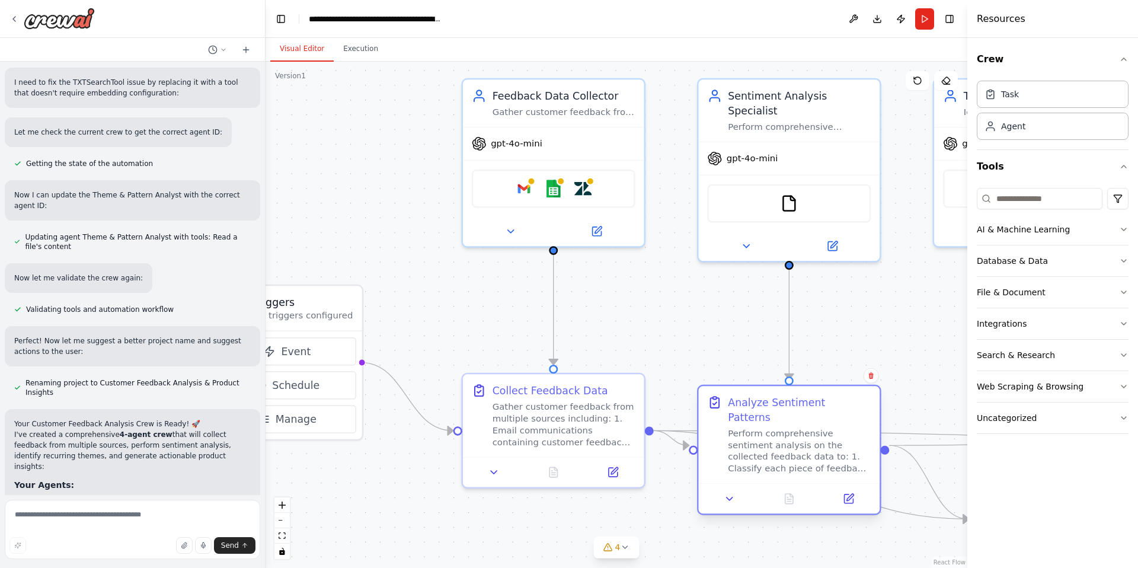
drag, startPoint x: 784, startPoint y: 476, endPoint x: 769, endPoint y: 401, distance: 76.7
click at [711, 401] on div "Analyze Sentiment Patterns" at bounding box center [799, 410] width 143 height 30
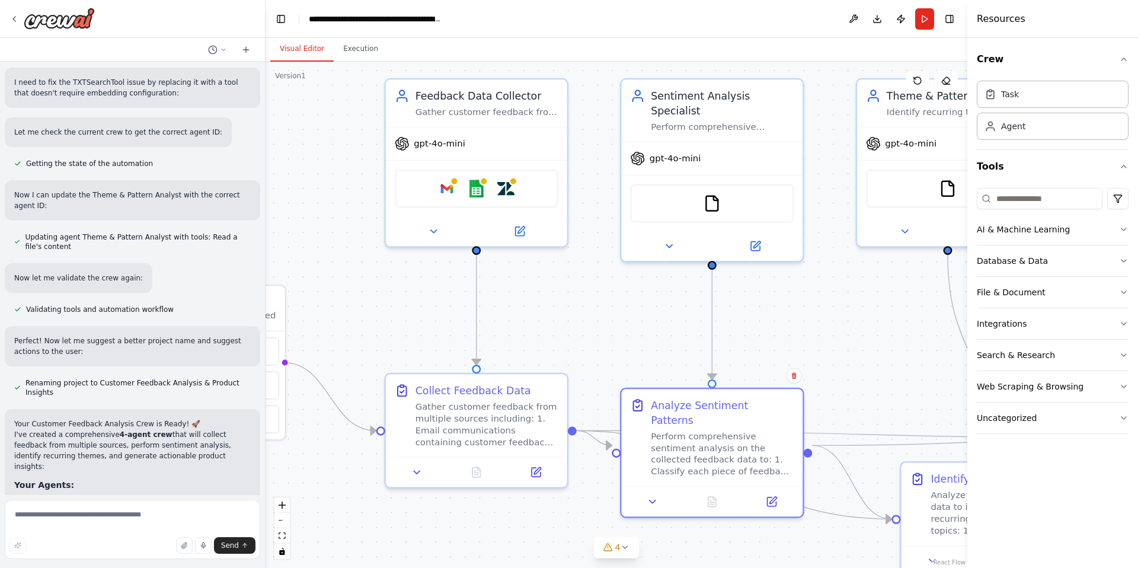
drag, startPoint x: 764, startPoint y: 362, endPoint x: 661, endPoint y: 362, distance: 103.1
click at [663, 362] on div ".deletable-edge-delete-btn { width: 20px; height: 20px; border: 0px solid #ffff…" at bounding box center [617, 315] width 702 height 506
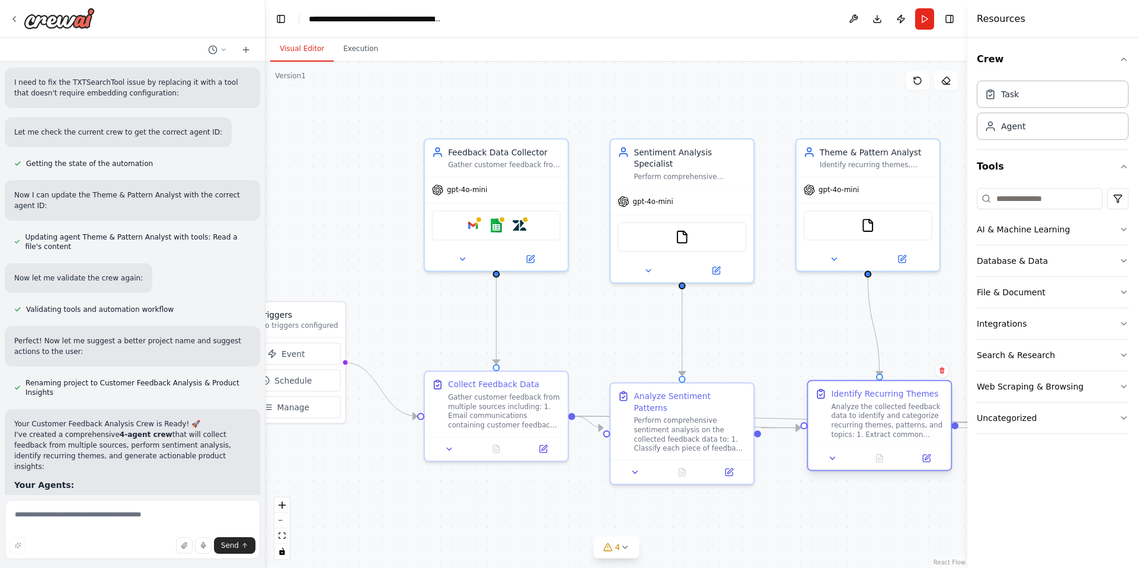
drag, startPoint x: 888, startPoint y: 463, endPoint x: 859, endPoint y: 410, distance: 60.5
click at [711, 410] on div "Analyze the collected feedback data to identify and categorize recurring themes…" at bounding box center [888, 420] width 113 height 37
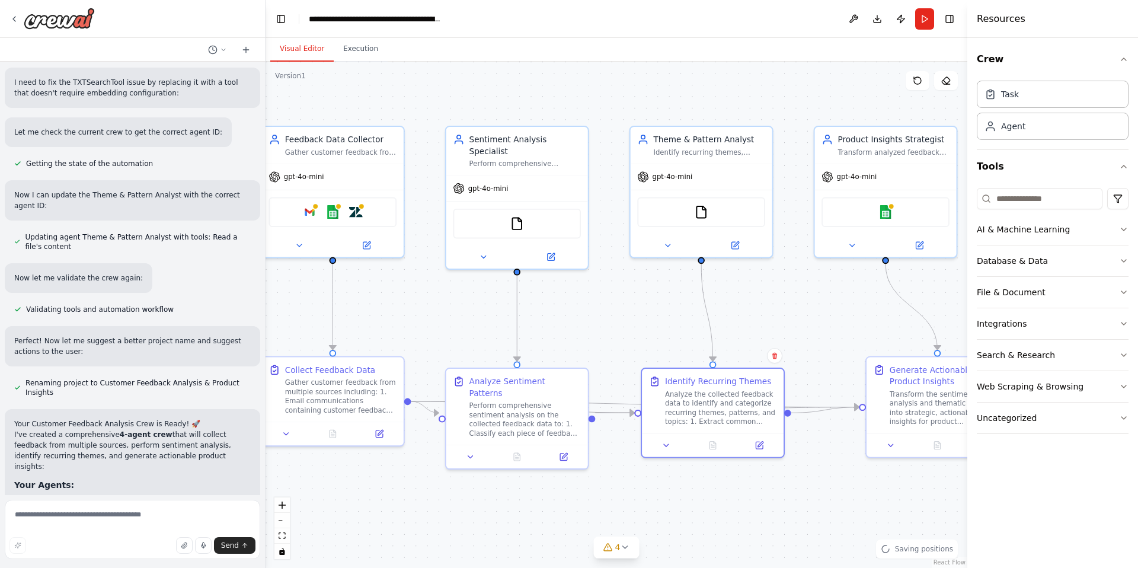
drag, startPoint x: 912, startPoint y: 335, endPoint x: 745, endPoint y: 319, distance: 167.8
click at [711, 319] on div ".deletable-edge-delete-btn { width: 20px; height: 20px; border: 0px solid #ffff…" at bounding box center [617, 315] width 702 height 506
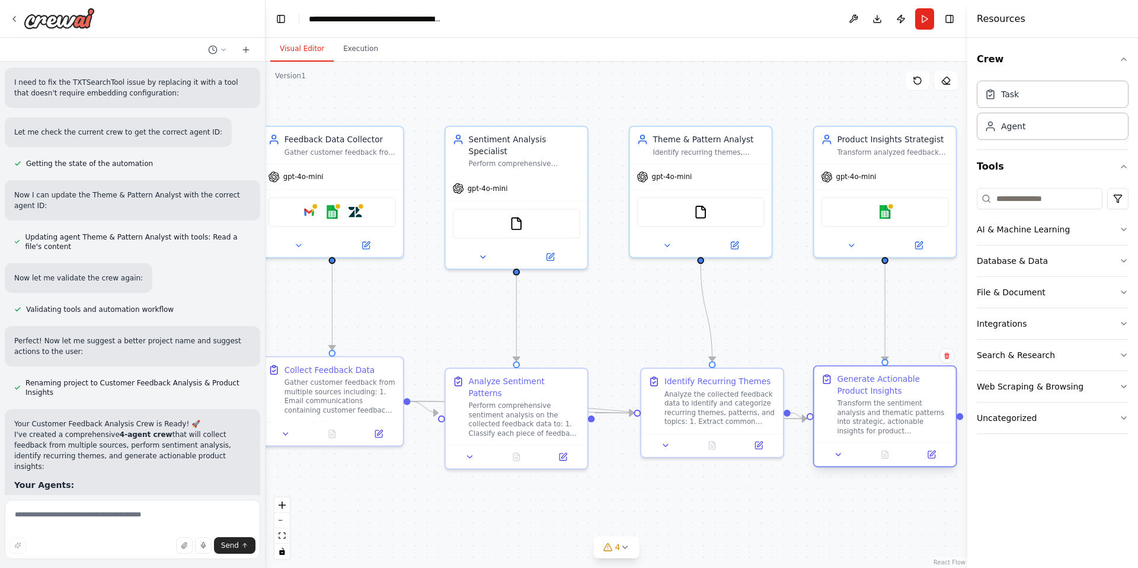
drag, startPoint x: 916, startPoint y: 381, endPoint x: 870, endPoint y: 391, distance: 47.2
click at [711, 391] on div "Generate Actionable Product Insights" at bounding box center [892, 384] width 111 height 23
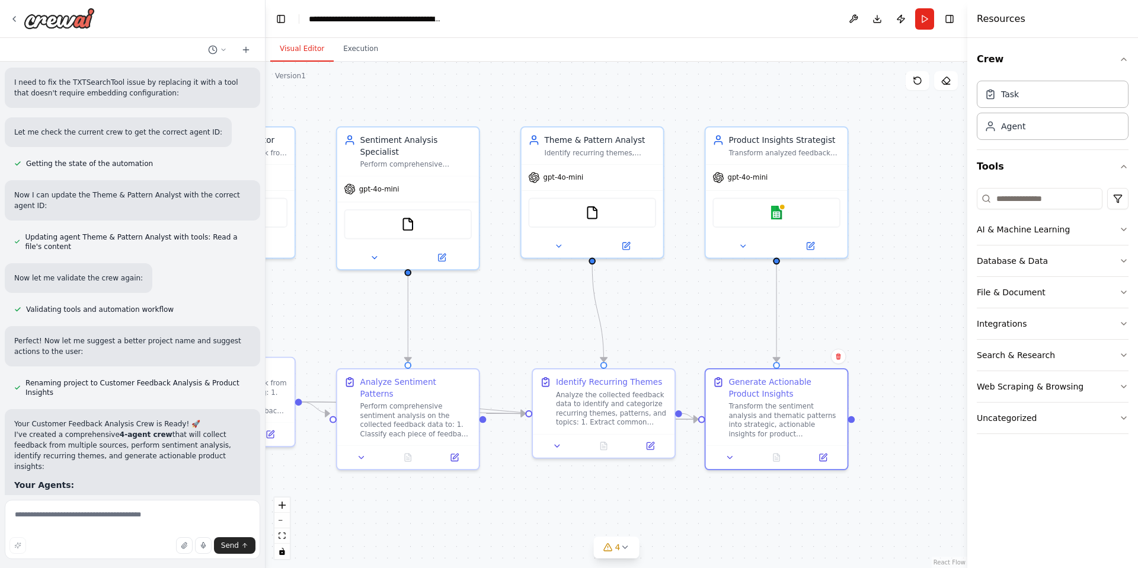
drag, startPoint x: 855, startPoint y: 322, endPoint x: 734, endPoint y: 324, distance: 120.3
click at [711, 323] on div ".deletable-edge-delete-btn { width: 20px; height: 20px; border: 0px solid #ffff…" at bounding box center [617, 315] width 702 height 506
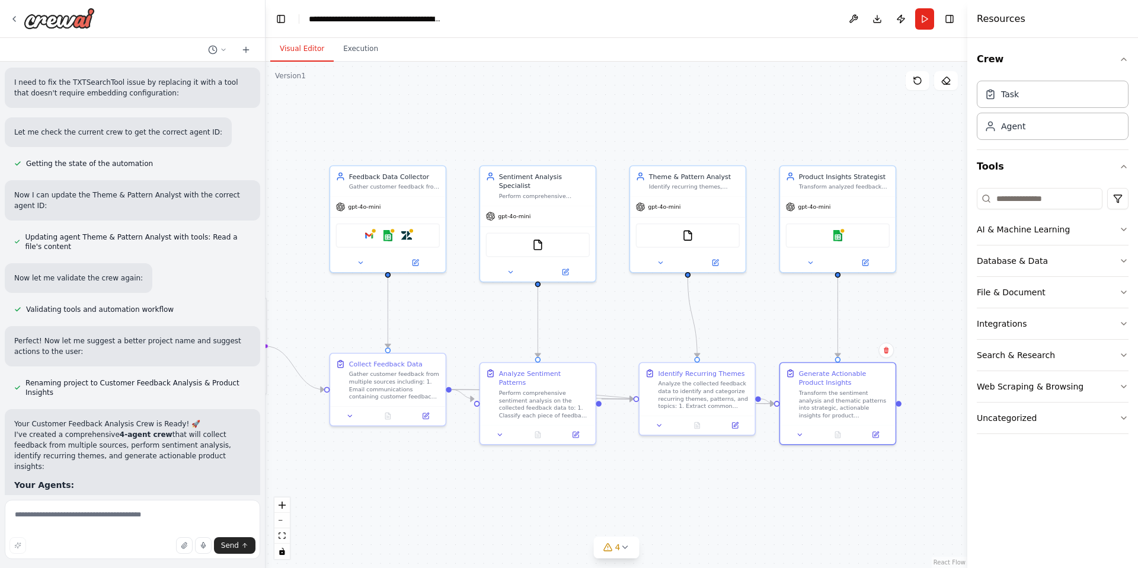
drag, startPoint x: 711, startPoint y: 314, endPoint x: 888, endPoint y: 300, distance: 178.3
click at [711, 300] on div ".deletable-edge-delete-btn { width: 20px; height: 20px; border: 0px solid #ffff…" at bounding box center [617, 315] width 702 height 506
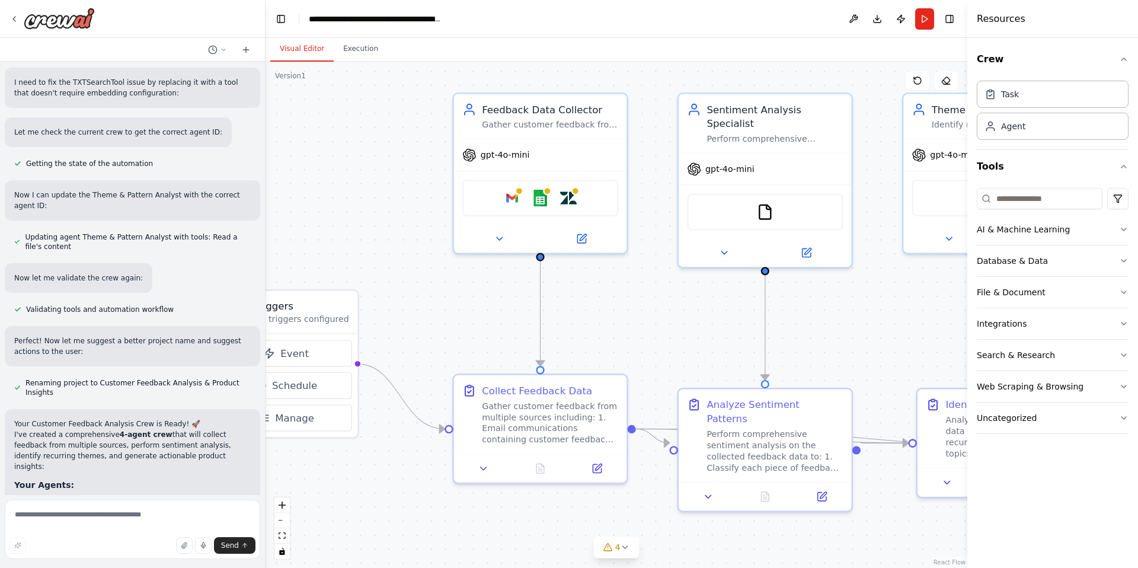
drag, startPoint x: 448, startPoint y: 318, endPoint x: 492, endPoint y: 318, distance: 43.9
click at [492, 318] on div ".deletable-edge-delete-btn { width: 20px; height: 20px; border: 0px solid #ffff…" at bounding box center [617, 315] width 702 height 506
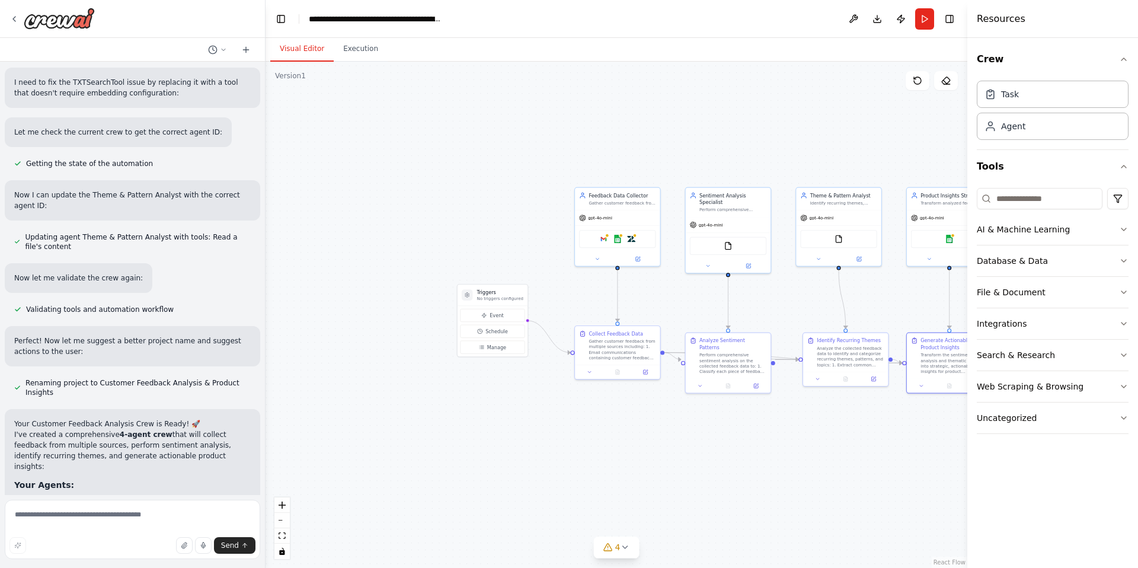
click at [675, 289] on div ".deletable-edge-delete-btn { width: 20px; height: 20px; border: 0px solid #ffff…" at bounding box center [617, 315] width 702 height 506
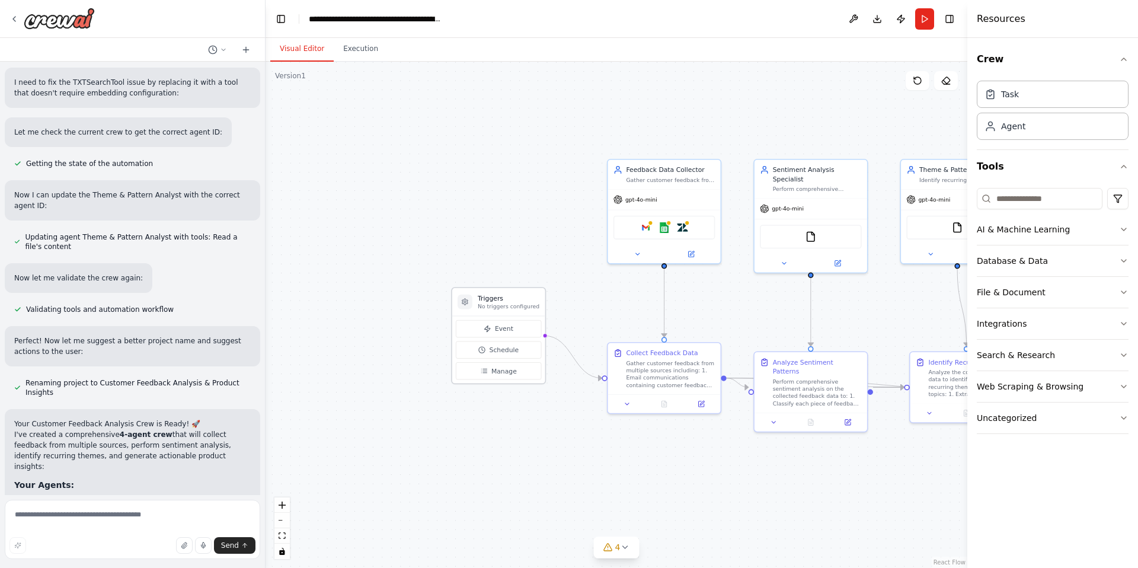
click at [509, 303] on p "No triggers configured" at bounding box center [509, 306] width 62 height 7
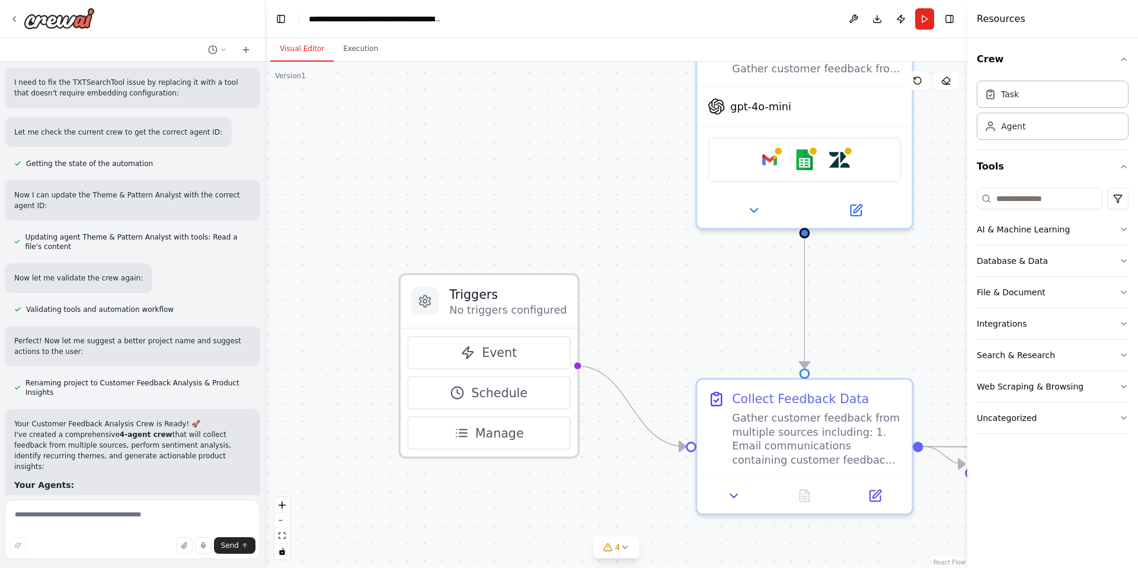
click at [506, 289] on h3 "Triggers" at bounding box center [507, 294] width 117 height 17
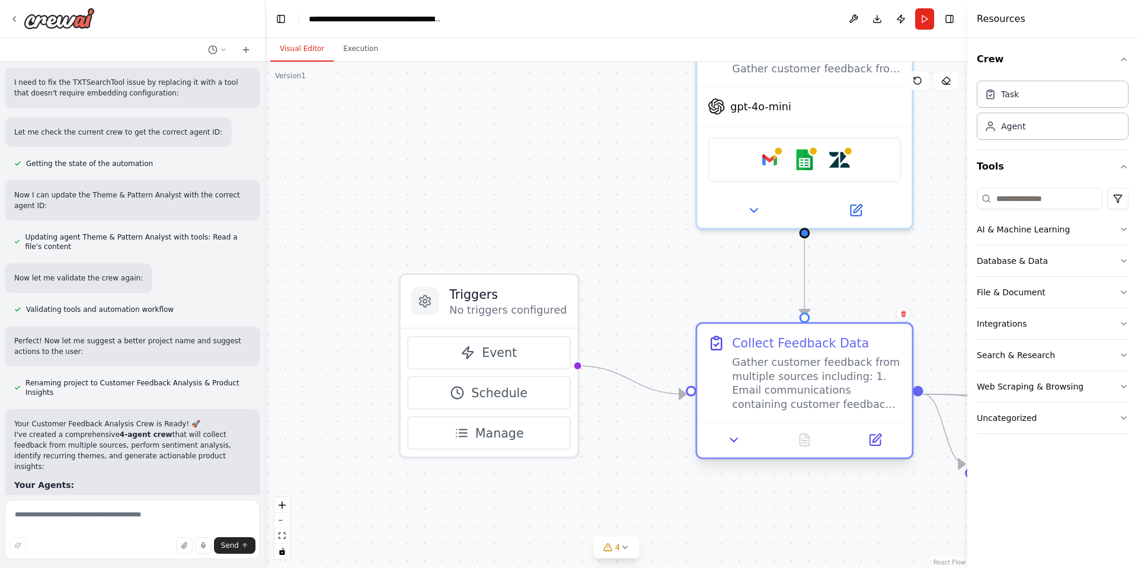
drag, startPoint x: 804, startPoint y: 387, endPoint x: 792, endPoint y: 365, distance: 24.9
click at [711, 365] on div "Collect Feedback Data Gather customer feedback from multiple sources including:…" at bounding box center [804, 373] width 215 height 98
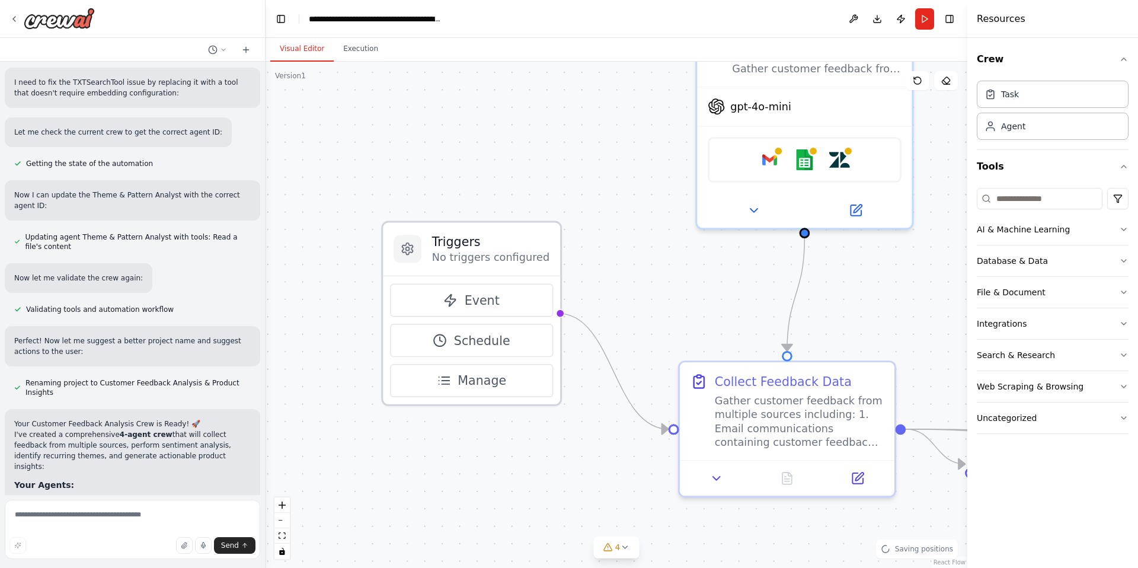
drag, startPoint x: 504, startPoint y: 301, endPoint x: 493, endPoint y: 248, distance: 54.1
click at [493, 248] on h3 "Triggers" at bounding box center [490, 241] width 117 height 17
click at [488, 247] on h3 "Triggers" at bounding box center [490, 241] width 117 height 17
drag, startPoint x: 654, startPoint y: 231, endPoint x: 493, endPoint y: 230, distance: 160.6
click at [654, 232] on div ".deletable-edge-delete-btn { width: 20px; height: 20px; border: 0px solid #ffff…" at bounding box center [617, 315] width 702 height 506
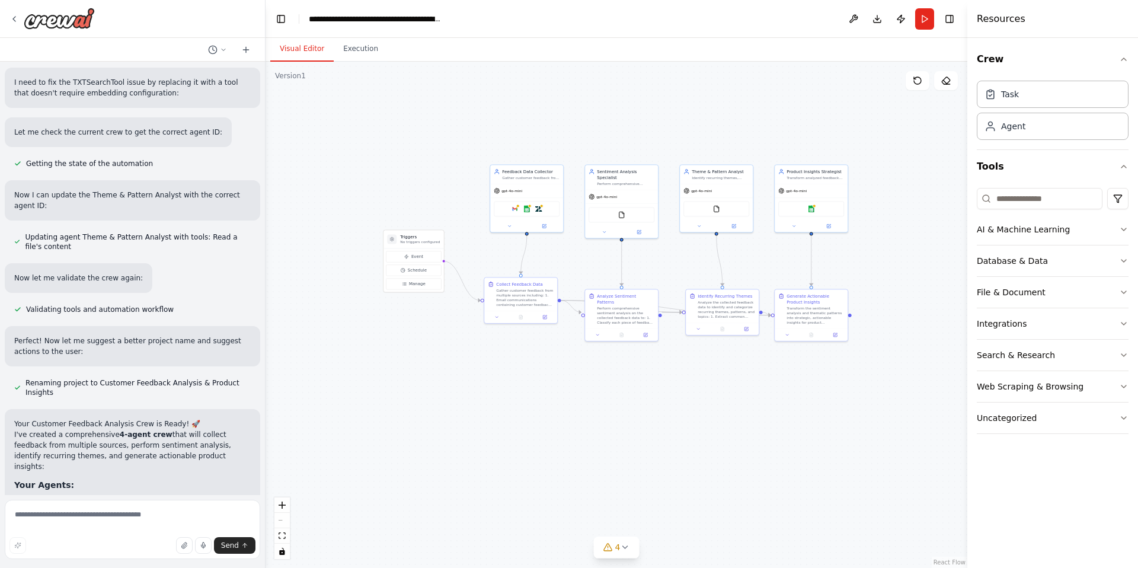
drag, startPoint x: 684, startPoint y: 263, endPoint x: 489, endPoint y: 264, distance: 195.0
click at [489, 264] on div ".deletable-edge-delete-btn { width: 20px; height: 20px; border: 0px solid #ffff…" at bounding box center [617, 315] width 702 height 506
click at [80, 518] on textarea at bounding box center [132, 529] width 255 height 59
type textarea "*"
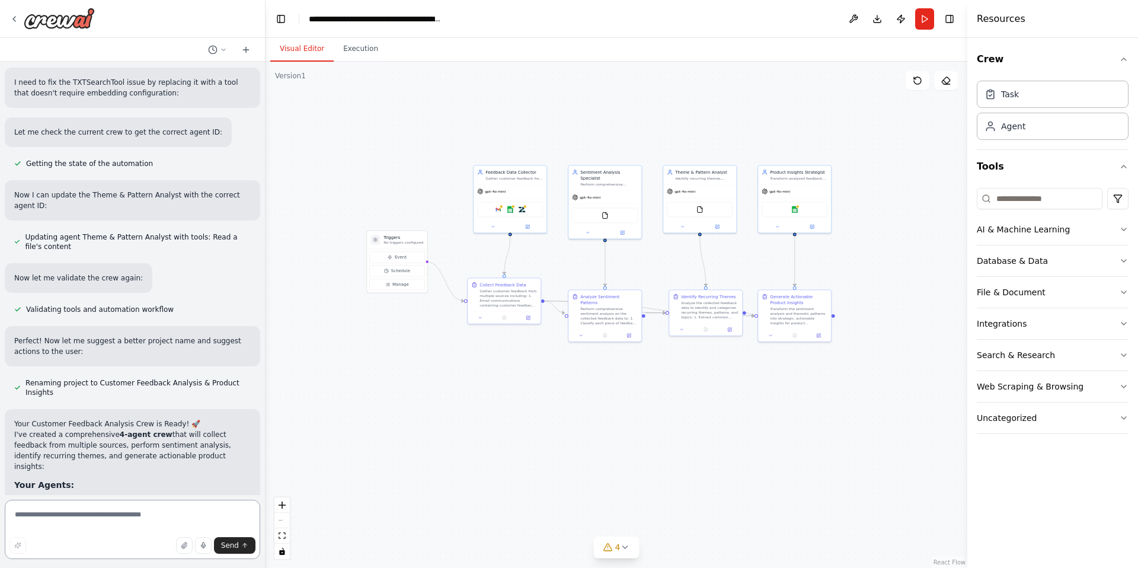
type textarea "*"
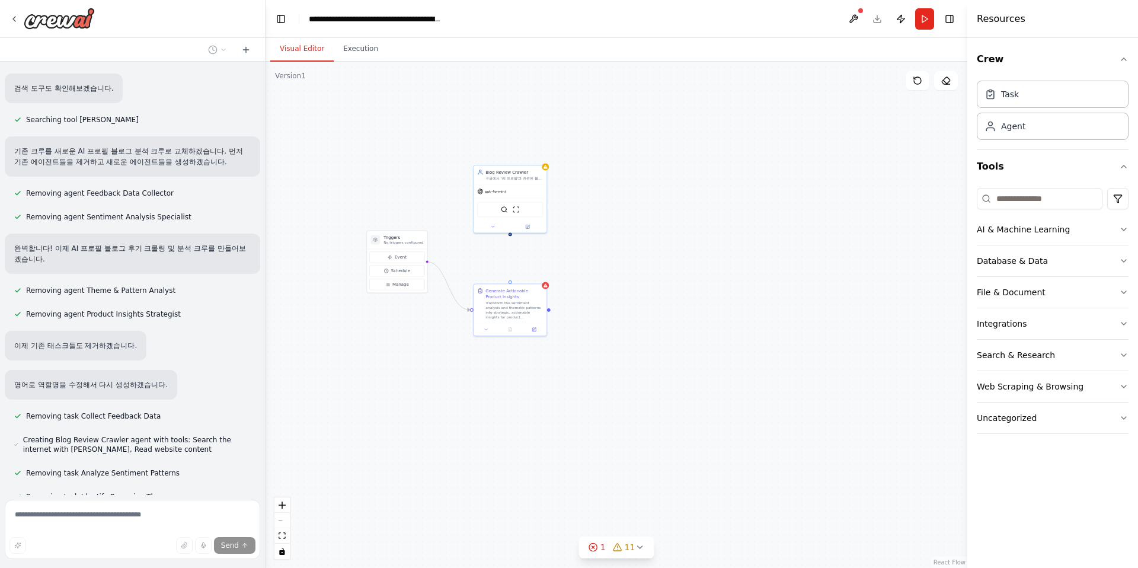
scroll to position [2169, 0]
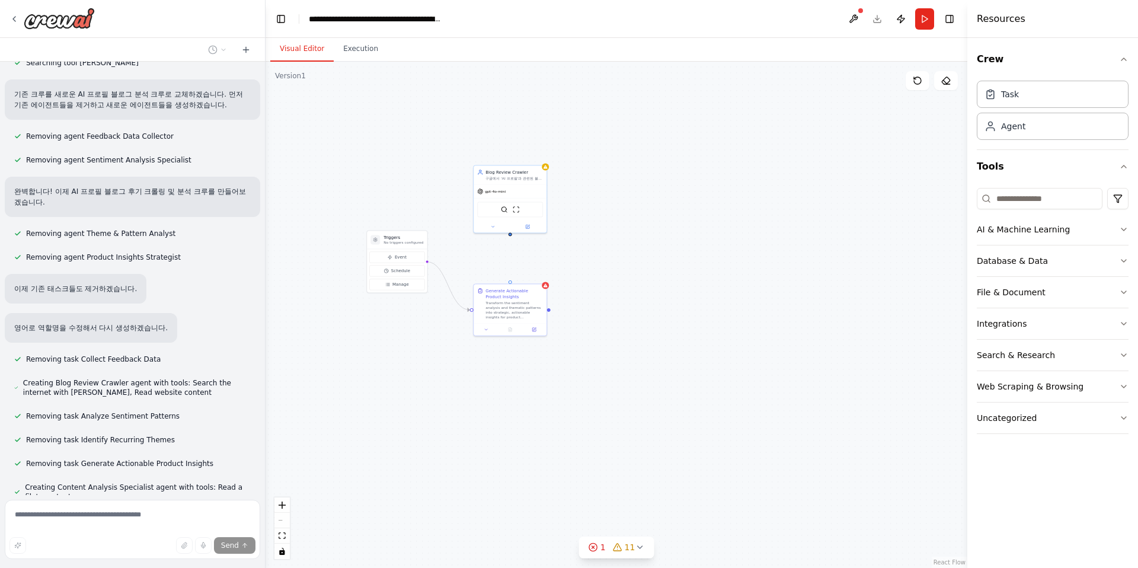
click at [469, 372] on div "Triggers No triggers configured Event Schedule Manage Generate Actionable Produ…" at bounding box center [617, 315] width 702 height 506
drag, startPoint x: 424, startPoint y: 291, endPoint x: 496, endPoint y: 296, distance: 72.5
click at [499, 297] on div "Blog Review Crawler 구글에서 'AI 프로필'과 관련된 블로그 후기를 체계적으로 검색하고 수집합니다. 다양한 블로그 플랫폼에서 …" at bounding box center [617, 315] width 702 height 506
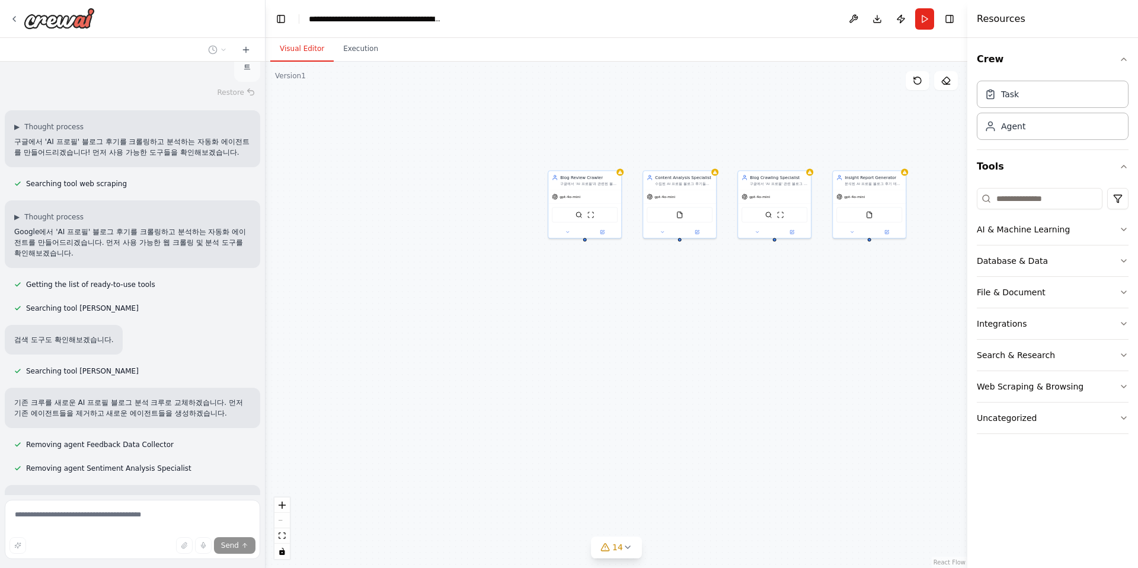
scroll to position [1863, 0]
click at [217, 267] on div "Develop a crew that collects feedback from multiple sources (surveys, reviews, …" at bounding box center [132, 278] width 265 height 433
click at [93, 332] on p "검색 도구도 확인해보겠습니다." at bounding box center [63, 337] width 99 height 11
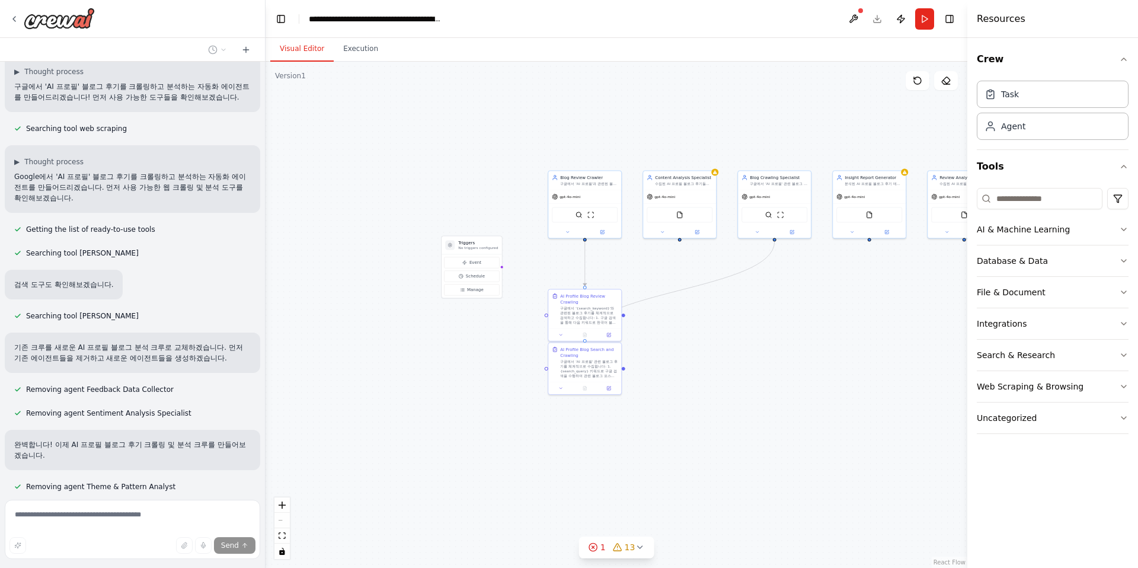
click at [138, 342] on p "기존 크루를 새로운 AI 프로필 블로그 분석 크루로 교체하겠습니다. 먼저 기존 에이전트들을 제거하고 새로운 에이전트들을 생성하겠습니다." at bounding box center [132, 352] width 236 height 21
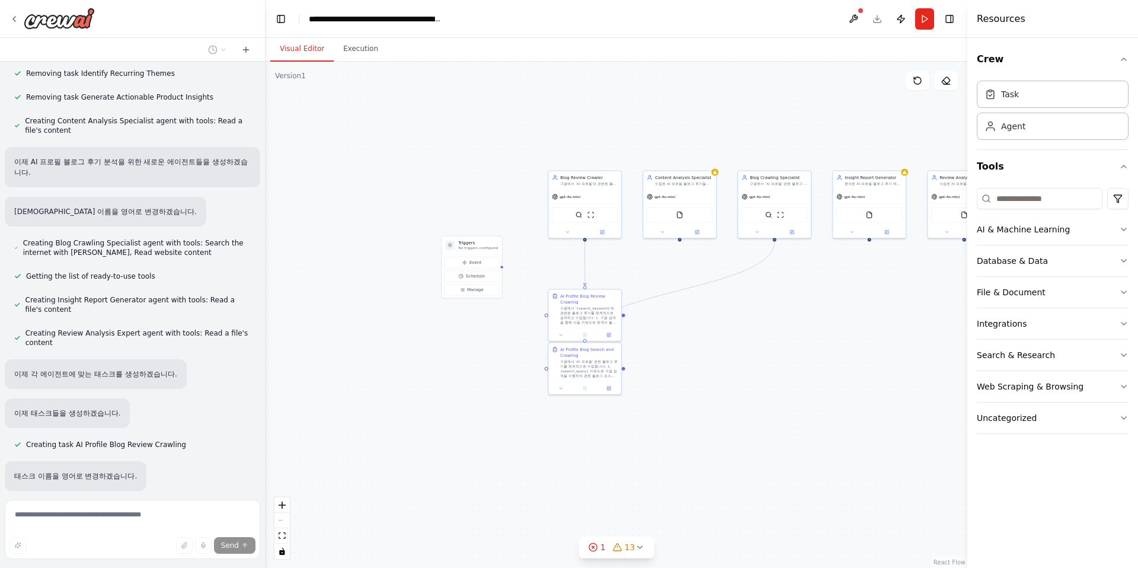
scroll to position [2559, 0]
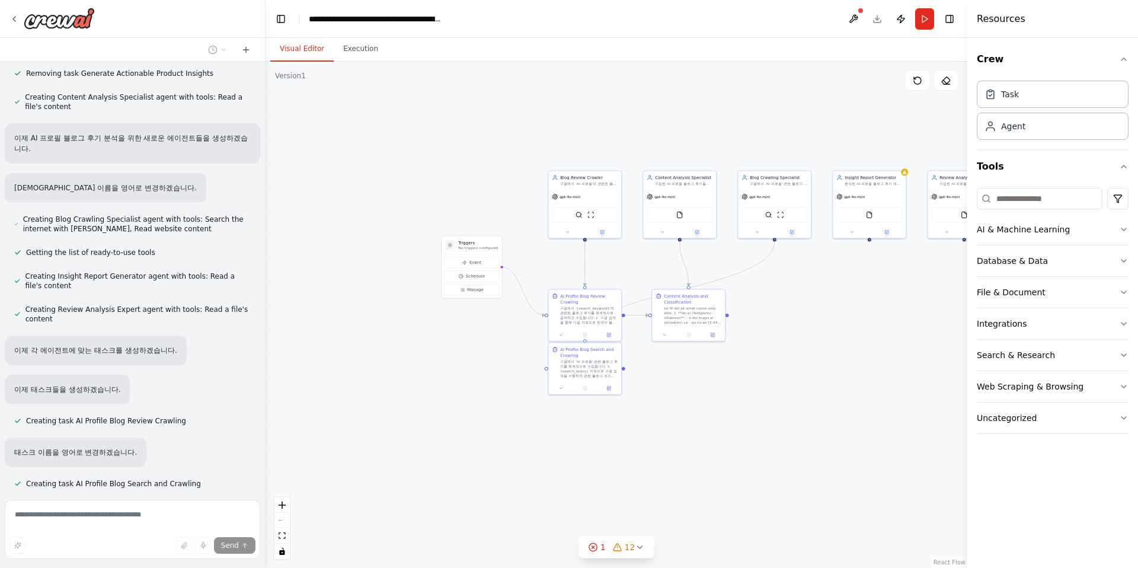
click at [373, 342] on div ".deletable-edge-delete-btn { width: 20px; height: 20px; border: 0px solid #ffff…" at bounding box center [617, 315] width 702 height 506
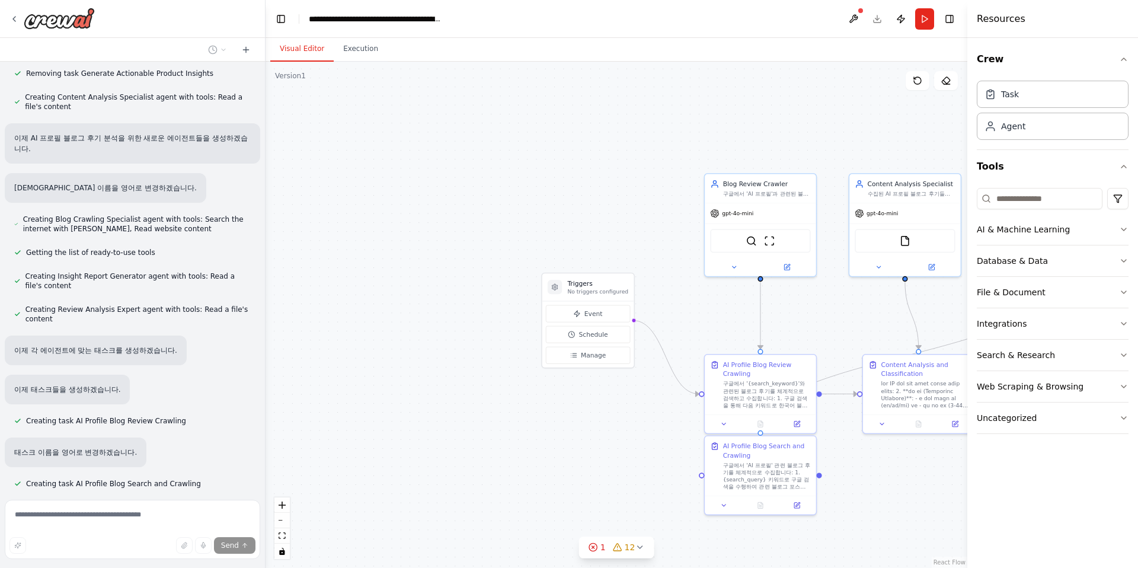
drag, startPoint x: 711, startPoint y: 312, endPoint x: 580, endPoint y: 313, distance: 130.4
click at [580, 313] on div ".deletable-edge-delete-btn { width: 20px; height: 20px; border: 0px solid #ffff…" at bounding box center [617, 315] width 702 height 506
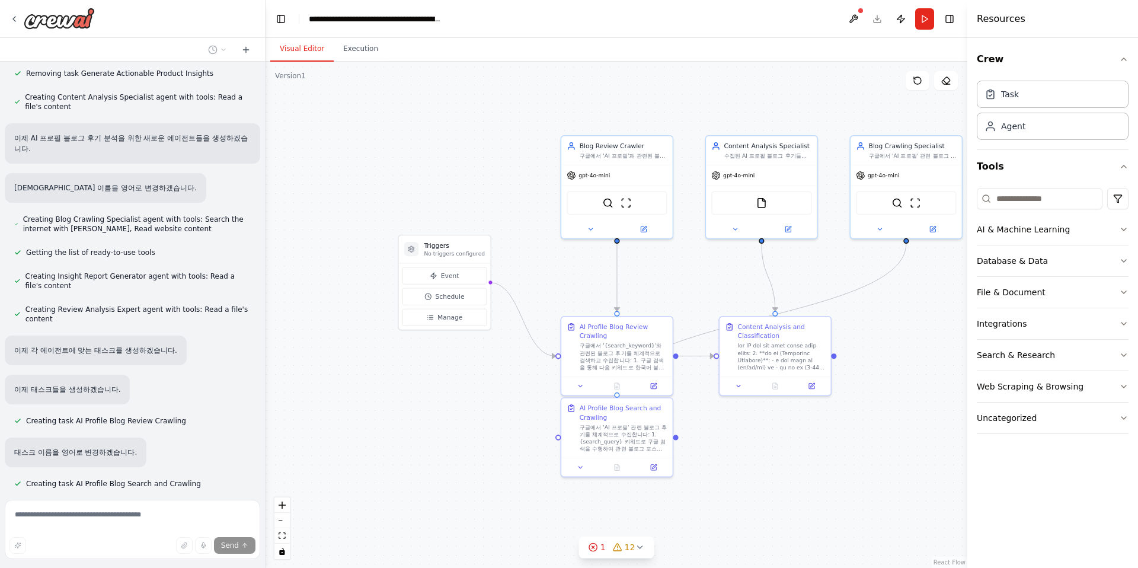
drag, startPoint x: 699, startPoint y: 318, endPoint x: 677, endPoint y: 278, distance: 46.2
click at [677, 278] on div ".deletable-edge-delete-btn { width: 20px; height: 20px; border: 0px solid #ffff…" at bounding box center [617, 315] width 702 height 506
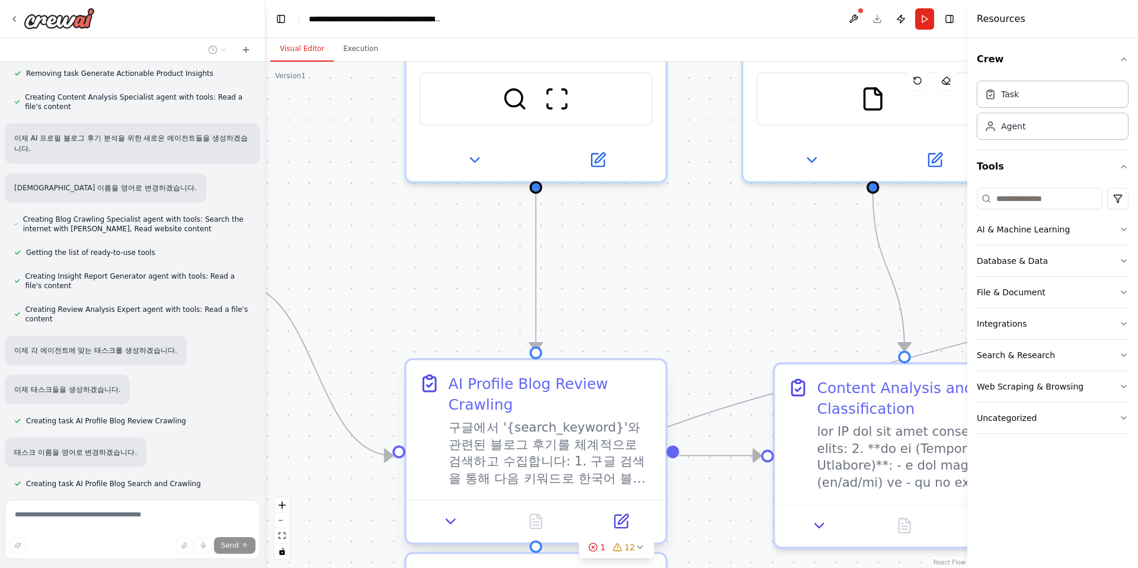
scroll to position [2583, 0]
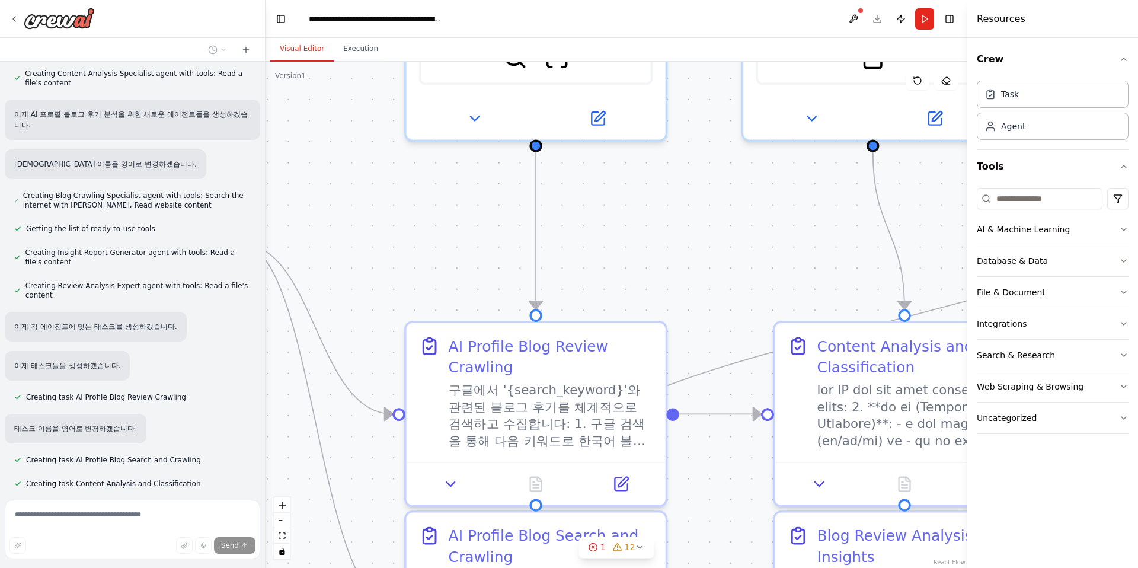
drag, startPoint x: 686, startPoint y: 368, endPoint x: 686, endPoint y: 327, distance: 41.5
click at [686, 327] on div ".deletable-edge-delete-btn { width: 20px; height: 20px; border: 0px solid #ffff…" at bounding box center [617, 315] width 702 height 506
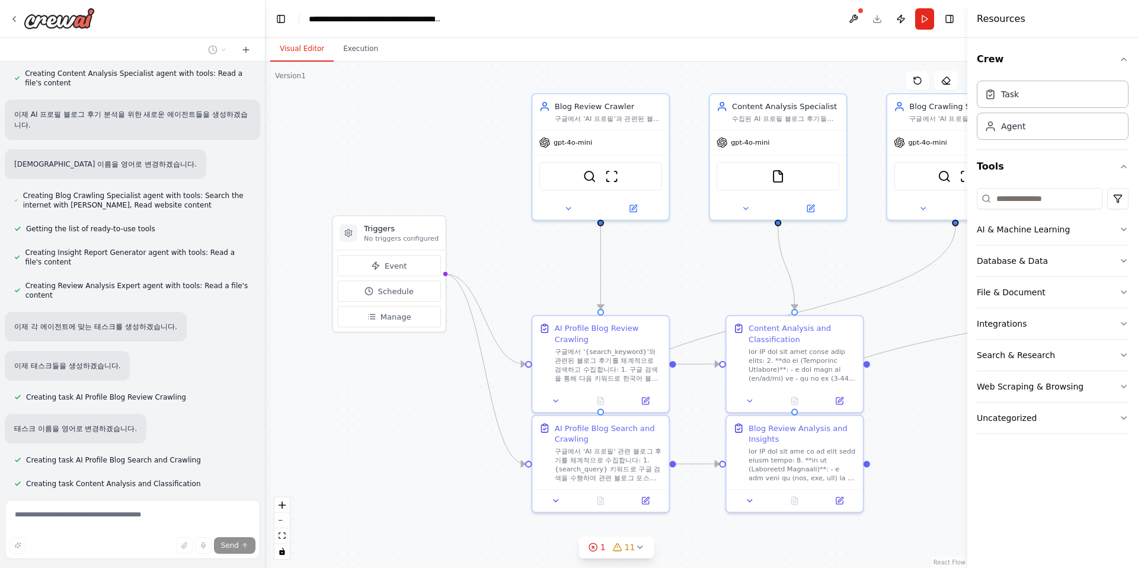
drag, startPoint x: 717, startPoint y: 424, endPoint x: 673, endPoint y: 377, distance: 64.2
click at [673, 377] on div ".deletable-edge-delete-btn { width: 20px; height: 20px; border: 0px solid #ffff…" at bounding box center [617, 315] width 702 height 506
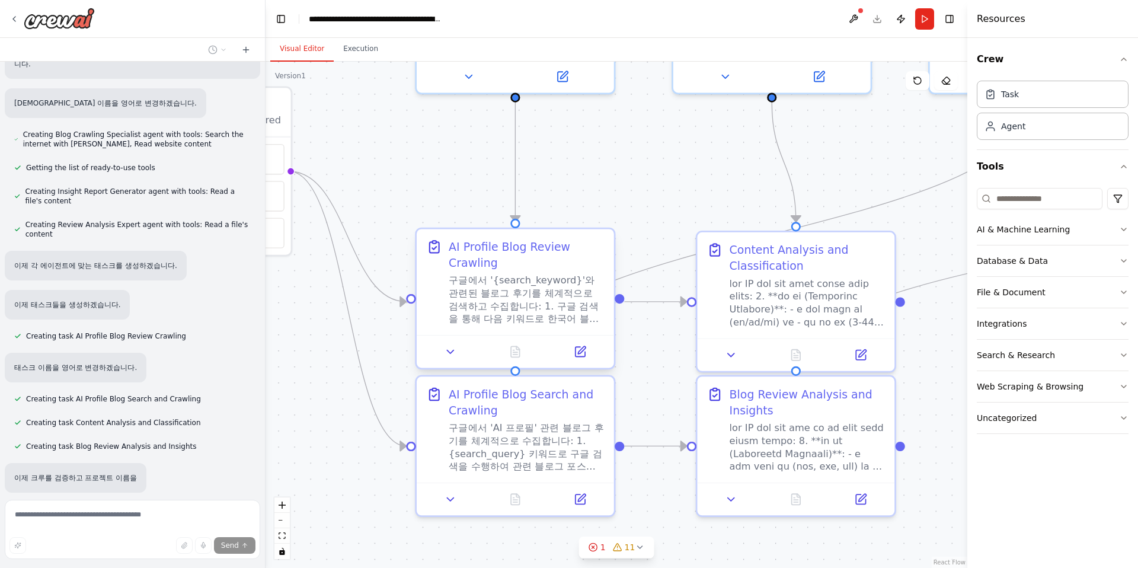
scroll to position [2646, 0]
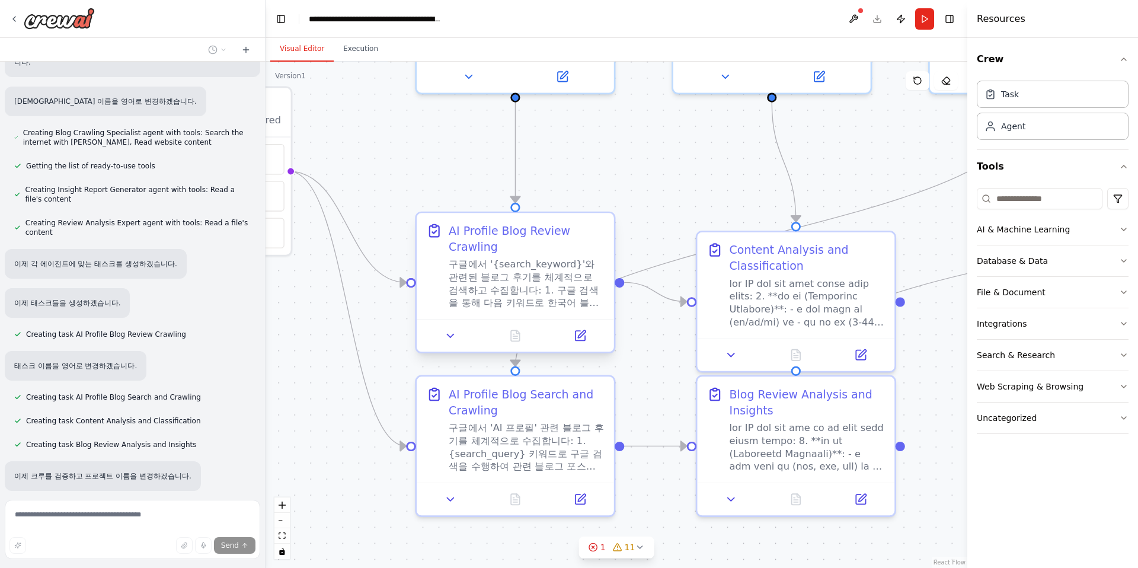
drag, startPoint x: 575, startPoint y: 294, endPoint x: 568, endPoint y: 282, distance: 13.5
click at [568, 282] on div "구글에서 '{search_keyword}'와 관련된 블로그 후기를 체계적으로 검색하고 수집합니다: 1. 구글 검색을 통해 다음 키워드로 한국어…" at bounding box center [526, 284] width 155 height 52
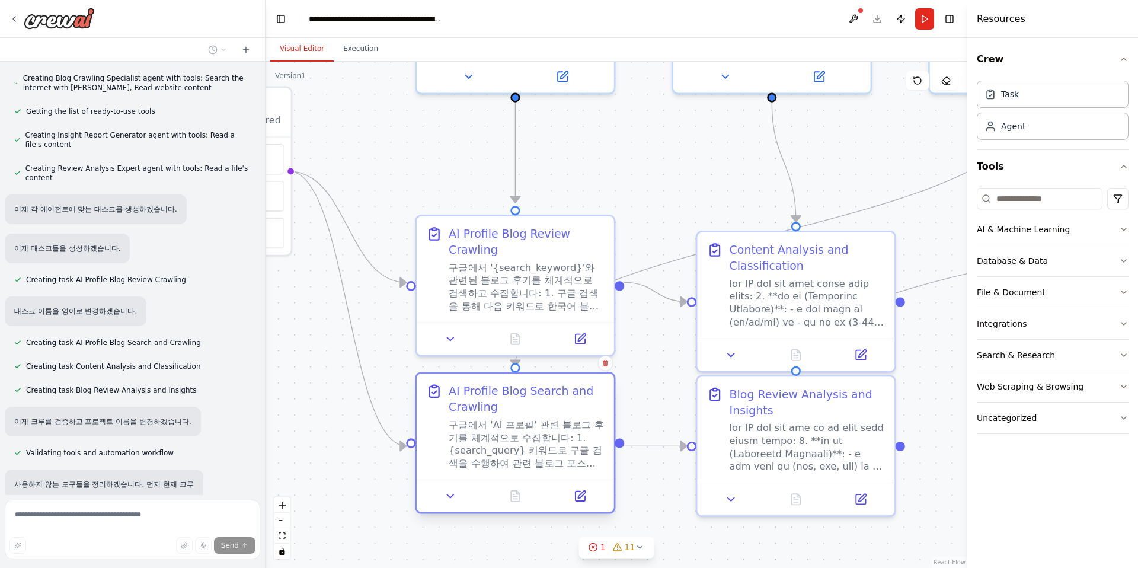
click at [572, 407] on div "AI Profile Blog Search and Crawling" at bounding box center [526, 399] width 155 height 32
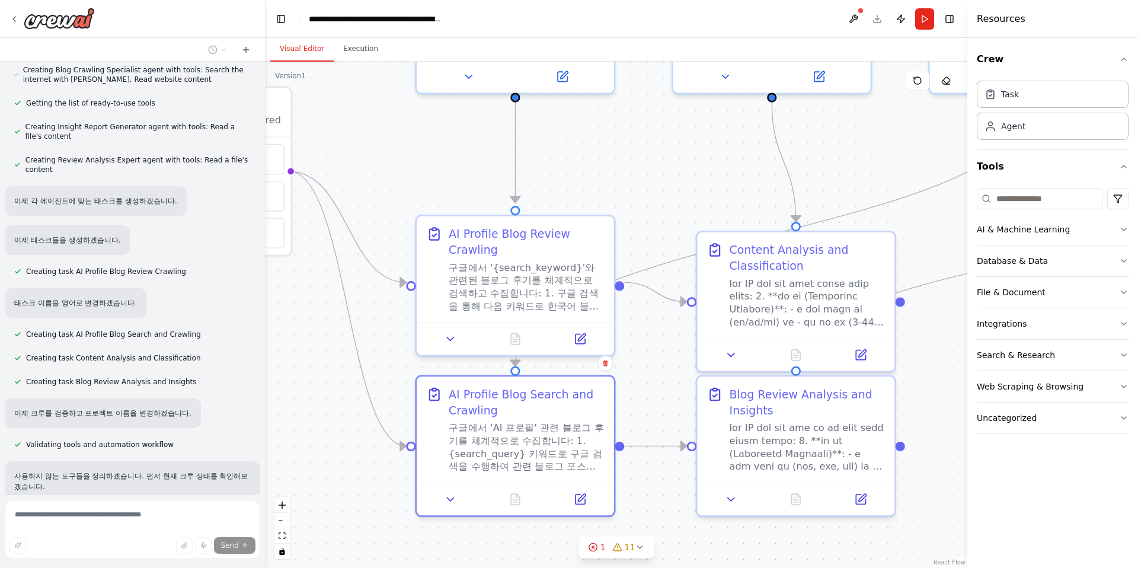
click at [657, 392] on div ".deletable-edge-delete-btn { width: 20px; height: 20px; border: 0px solid #ffff…" at bounding box center [617, 315] width 702 height 506
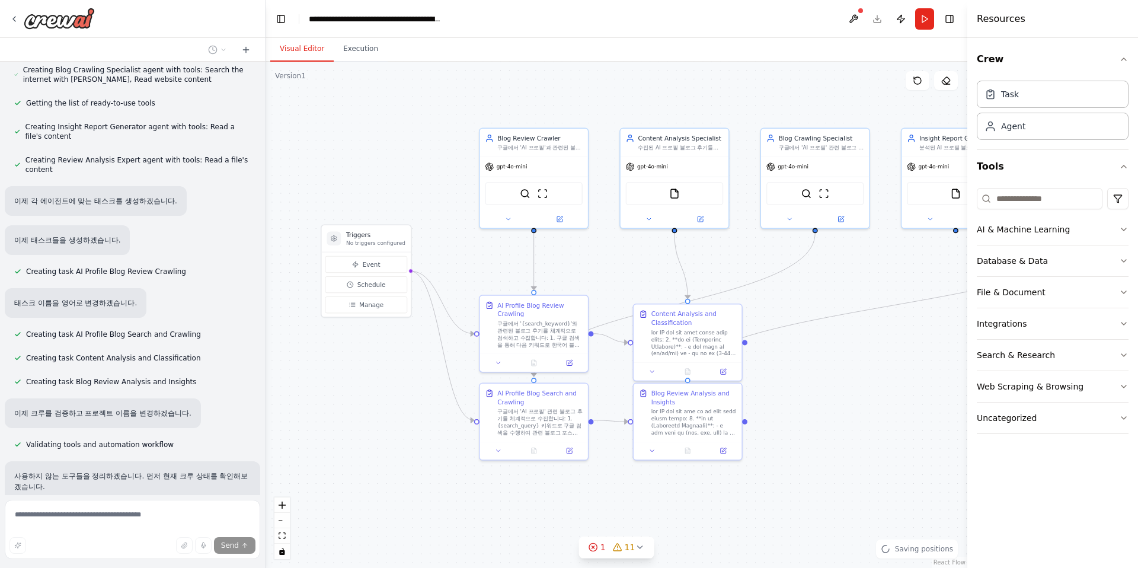
drag, startPoint x: 657, startPoint y: 392, endPoint x: 569, endPoint y: 392, distance: 88.3
click at [569, 392] on div ".deletable-edge-delete-btn { width: 20px; height: 20px; border: 0px solid #ffff…" at bounding box center [617, 315] width 702 height 506
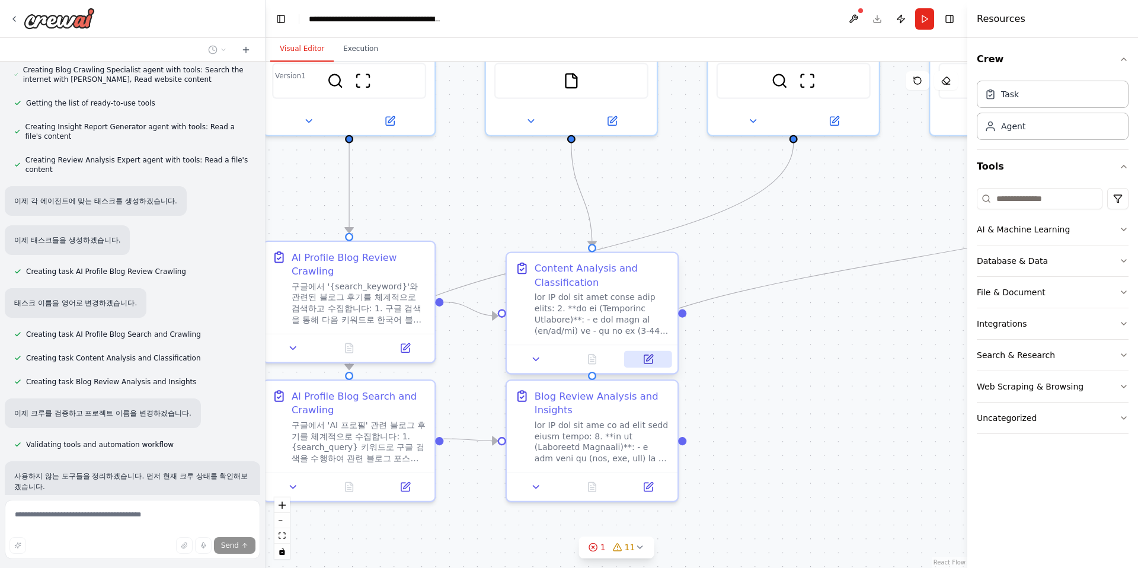
click at [653, 354] on icon at bounding box center [649, 357] width 7 height 7
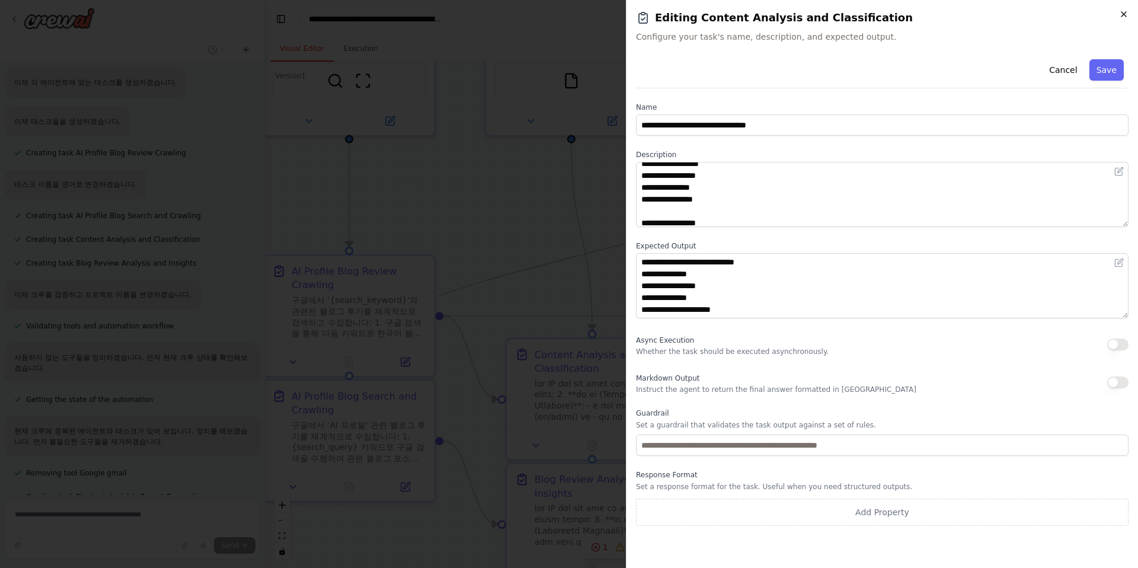
scroll to position [2829, 0]
click at [711, 11] on icon "button" at bounding box center [1123, 13] width 9 height 9
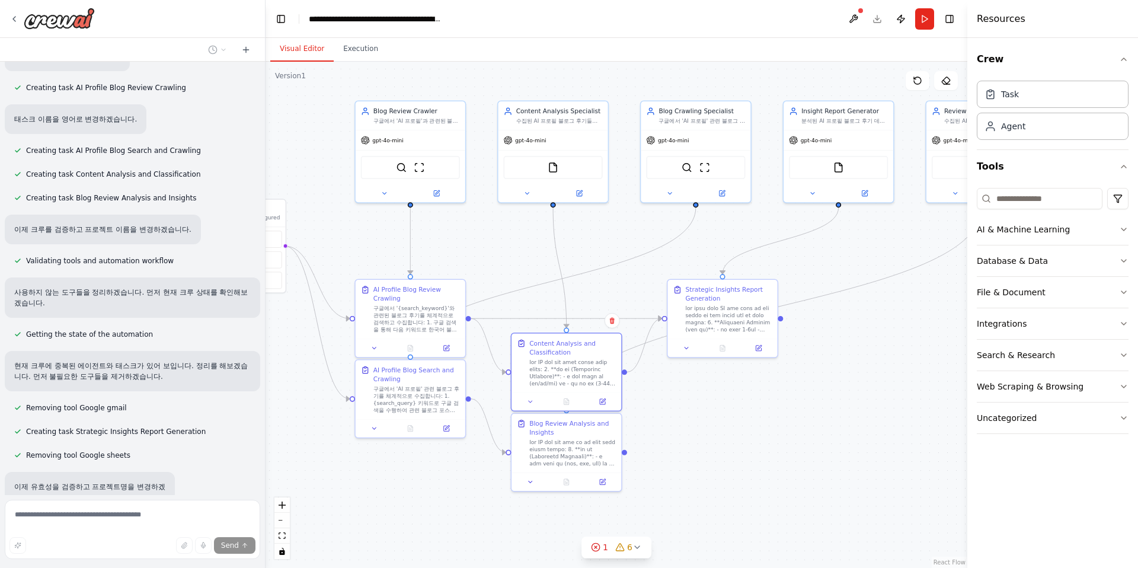
drag, startPoint x: 820, startPoint y: 392, endPoint x: 703, endPoint y: 399, distance: 117.6
click at [703, 399] on div ".deletable-edge-delete-btn { width: 20px; height: 20px; border: 0px solid #ffff…" at bounding box center [617, 315] width 702 height 506
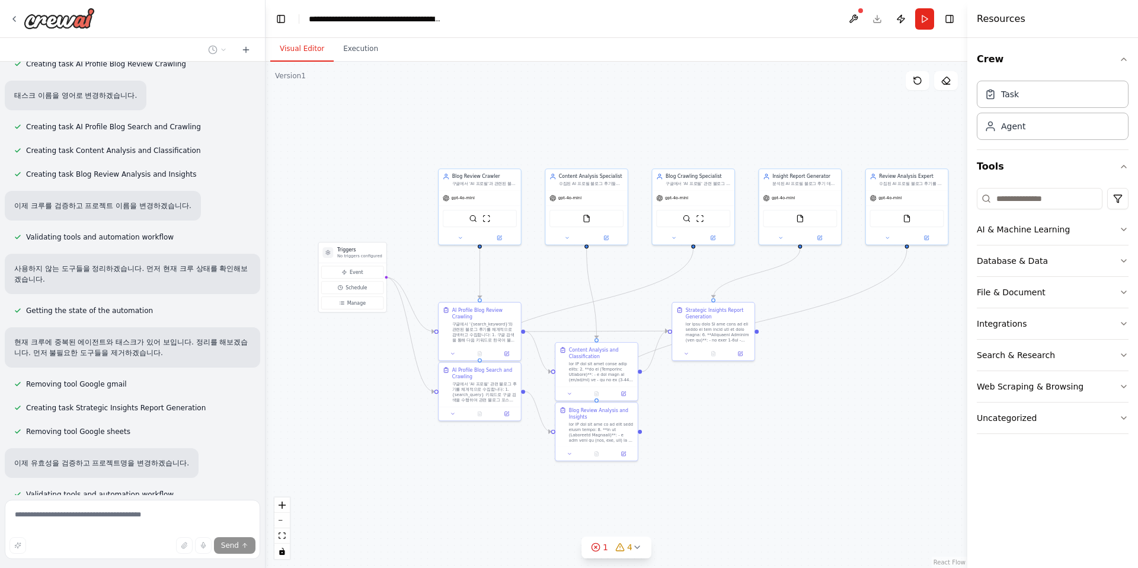
scroll to position [2940, 0]
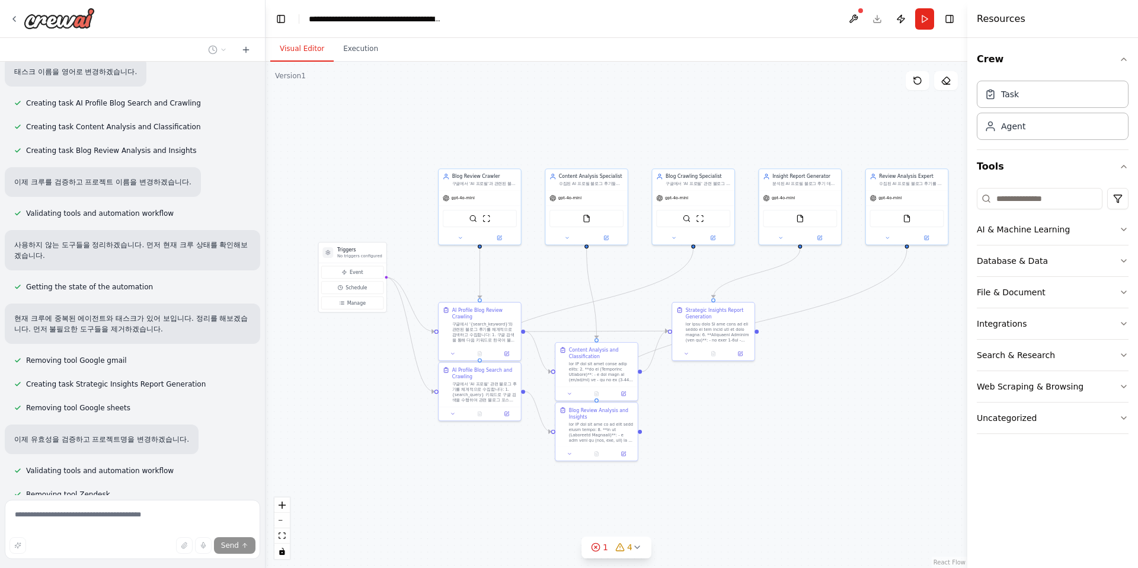
drag, startPoint x: 826, startPoint y: 391, endPoint x: 814, endPoint y: 365, distance: 28.4
click at [711, 365] on div ".deletable-edge-delete-btn { width: 20px; height: 20px; border: 0px solid #ffff…" at bounding box center [617, 315] width 702 height 506
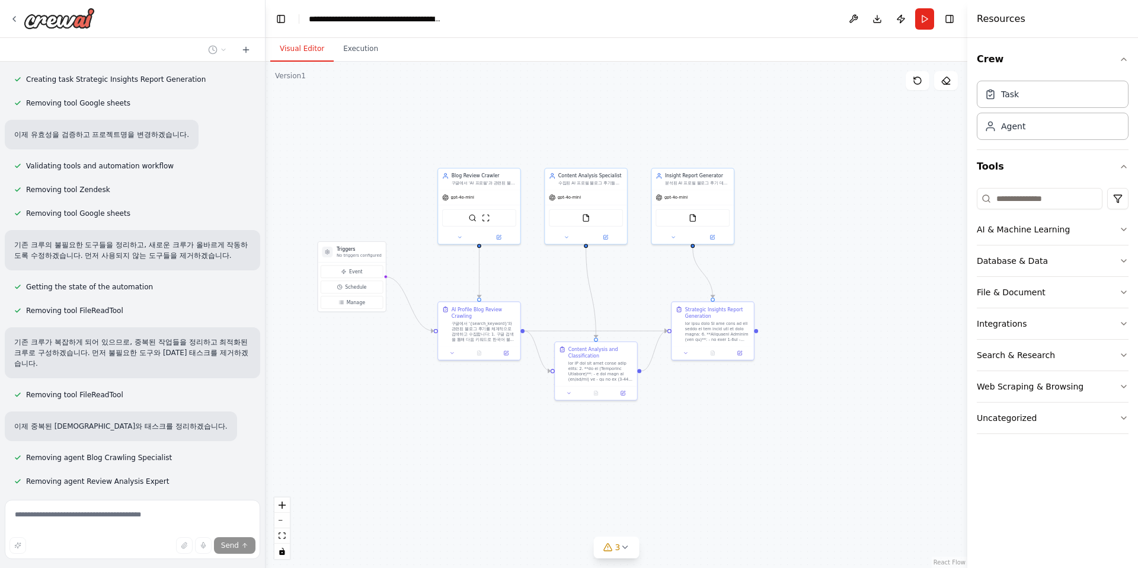
scroll to position [3283, 0]
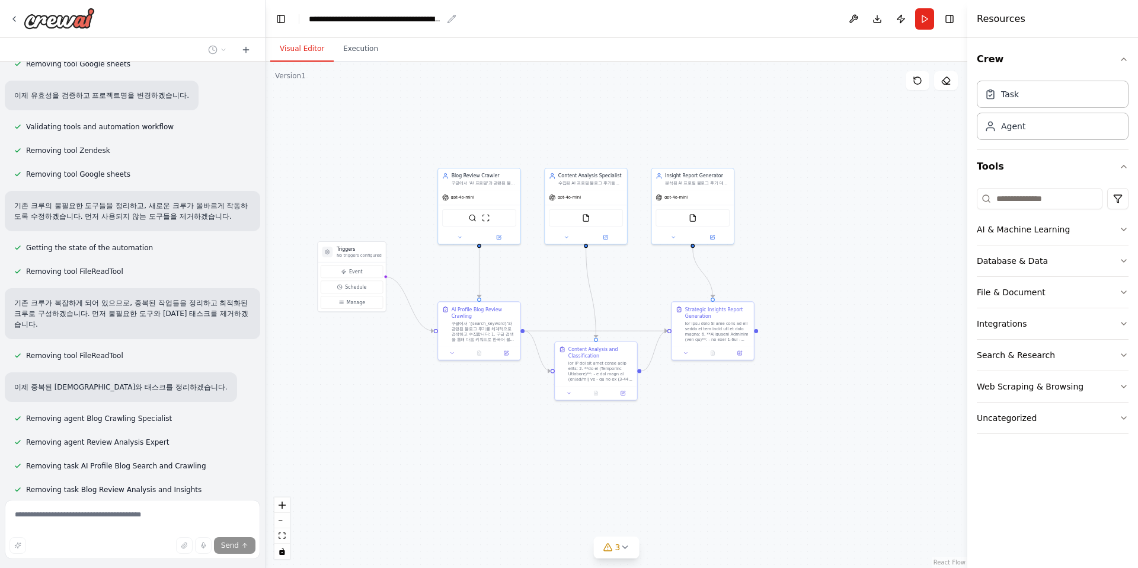
click at [411, 17] on div "**********" at bounding box center [375, 19] width 133 height 12
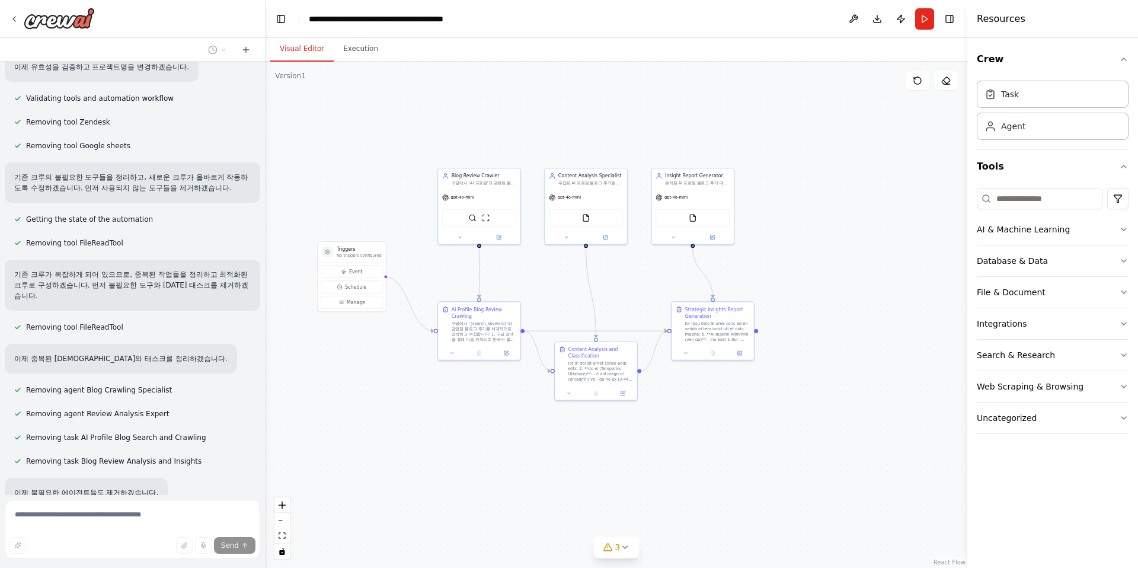
click at [458, 116] on div ".deletable-edge-delete-btn { width: 20px; height: 20px; border: 0px solid #ffff…" at bounding box center [617, 315] width 702 height 506
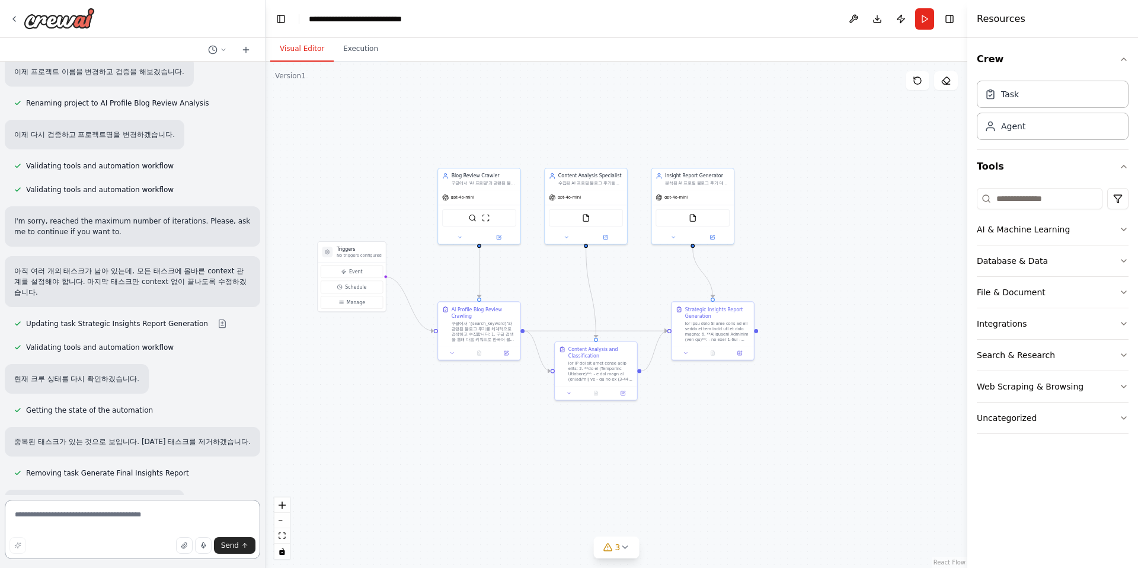
scroll to position [3845, 0]
click at [151, 562] on p "I'm sorry, reached the maximum number of iterations. Please, ask me to continue…" at bounding box center [132, 572] width 236 height 21
click at [143, 521] on textarea at bounding box center [132, 529] width 255 height 59
click at [408, 446] on div ".deletable-edge-delete-btn { width: 20px; height: 20px; border: 0px solid #ffff…" at bounding box center [617, 315] width 702 height 506
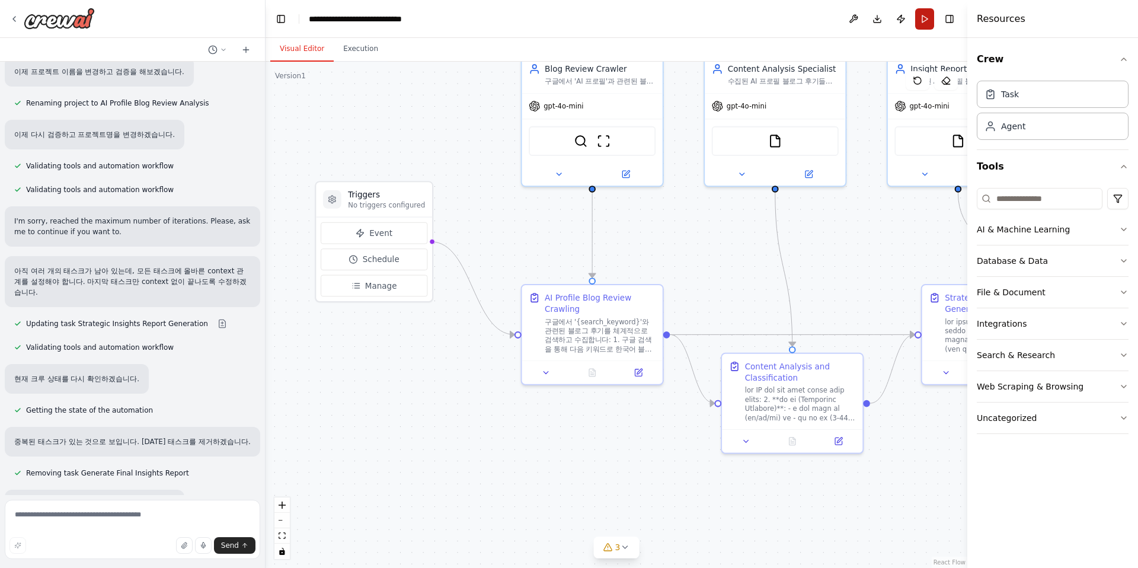
click at [711, 18] on button "Run" at bounding box center [924, 18] width 19 height 21
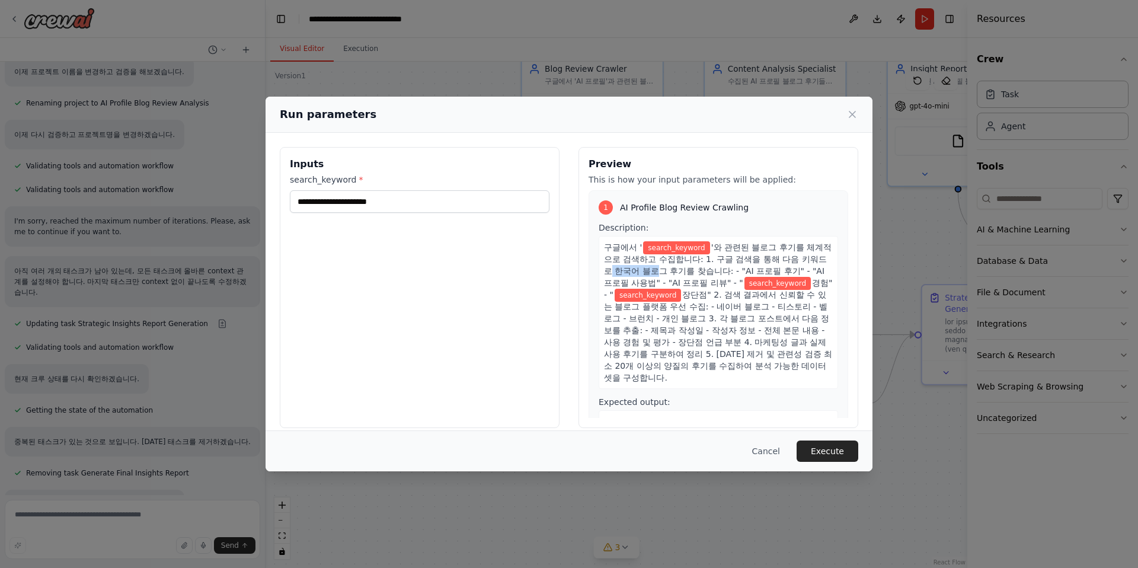
click at [711, 257] on div "Run parameters Inputs search_keyword * Preview This is how your input parameter…" at bounding box center [569, 284] width 1138 height 568
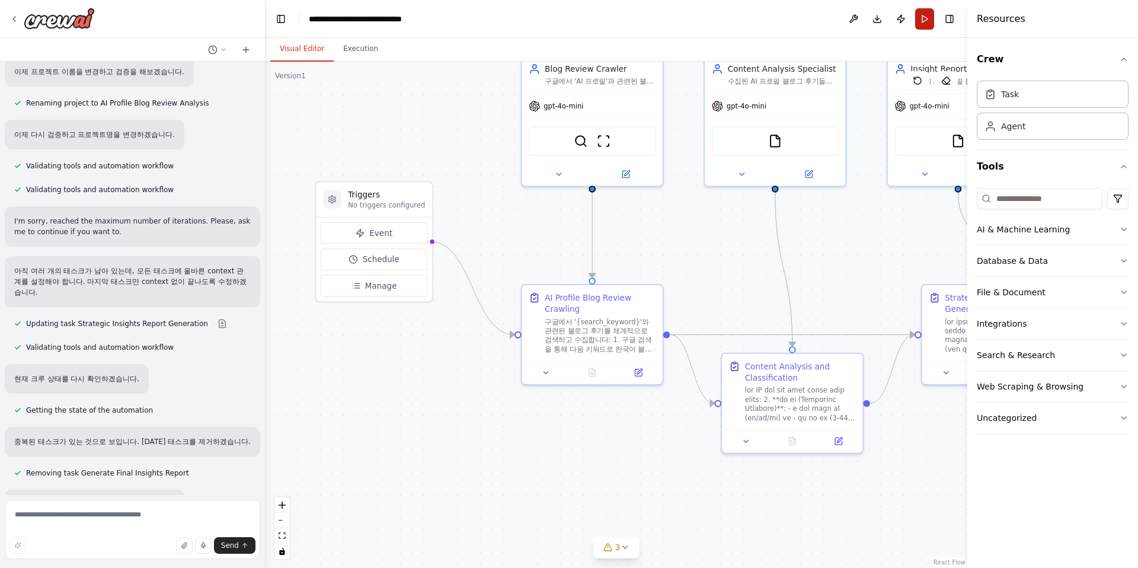
click at [711, 9] on button "Run" at bounding box center [924, 18] width 19 height 21
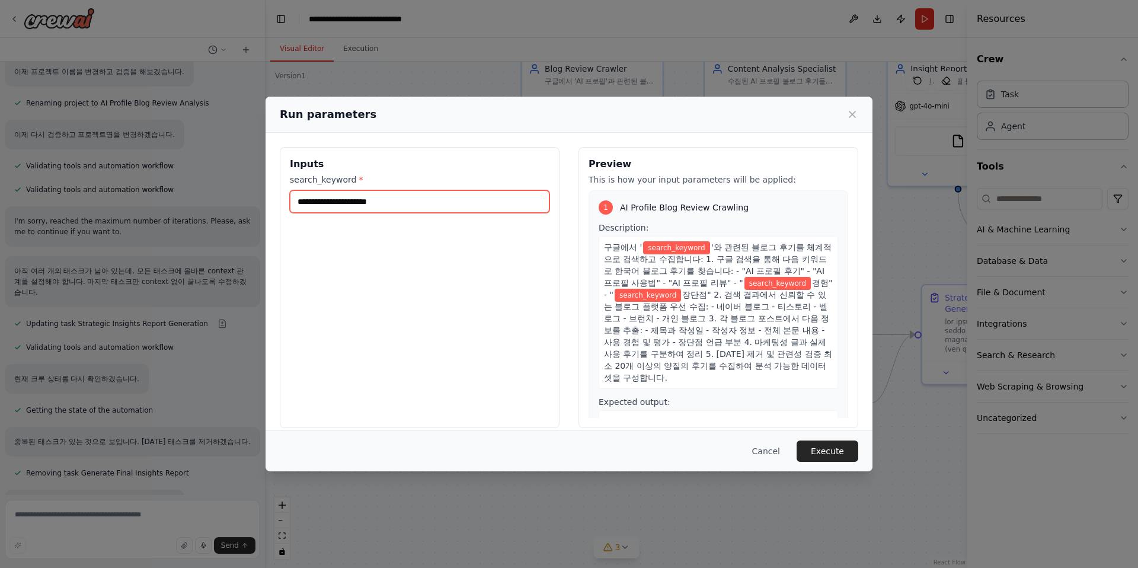
click at [512, 199] on input "search_keyword *" at bounding box center [420, 201] width 260 height 23
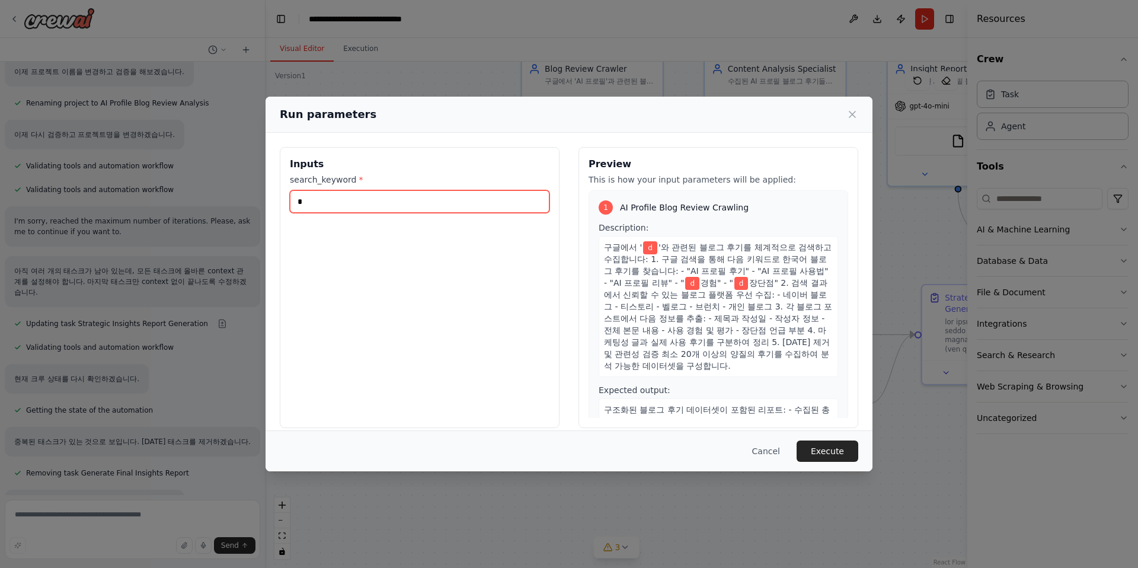
type input "*"
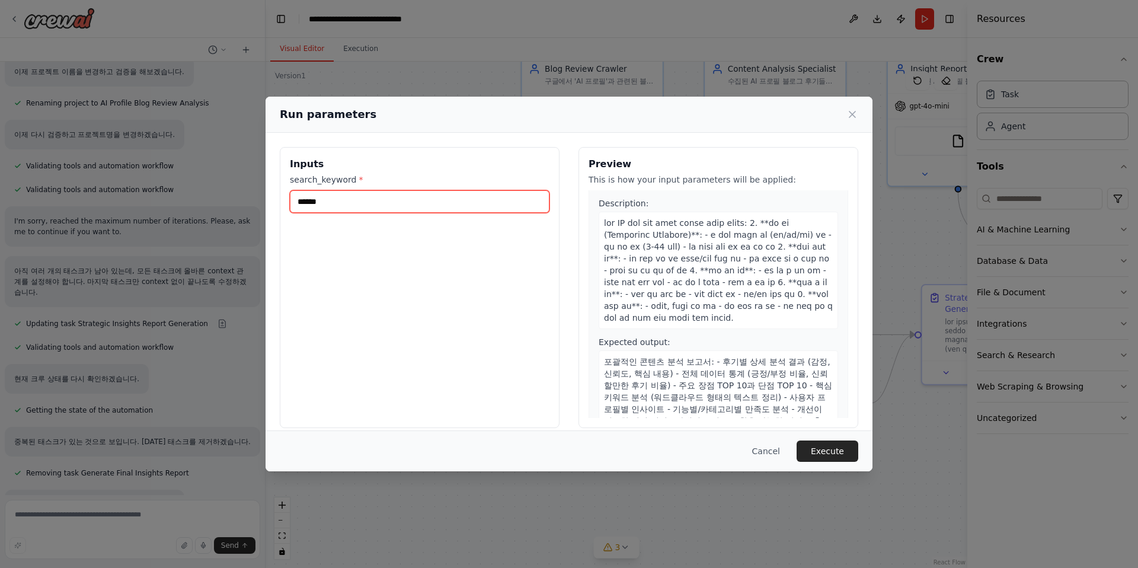
scroll to position [750, 0]
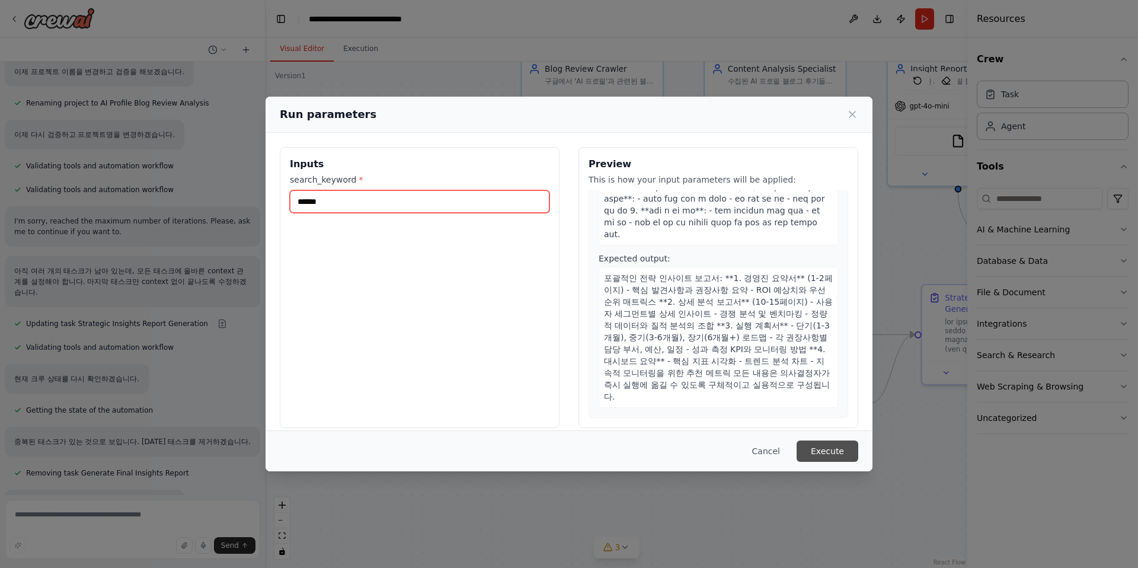
type input "******"
click at [711, 444] on button "Execute" at bounding box center [828, 450] width 62 height 21
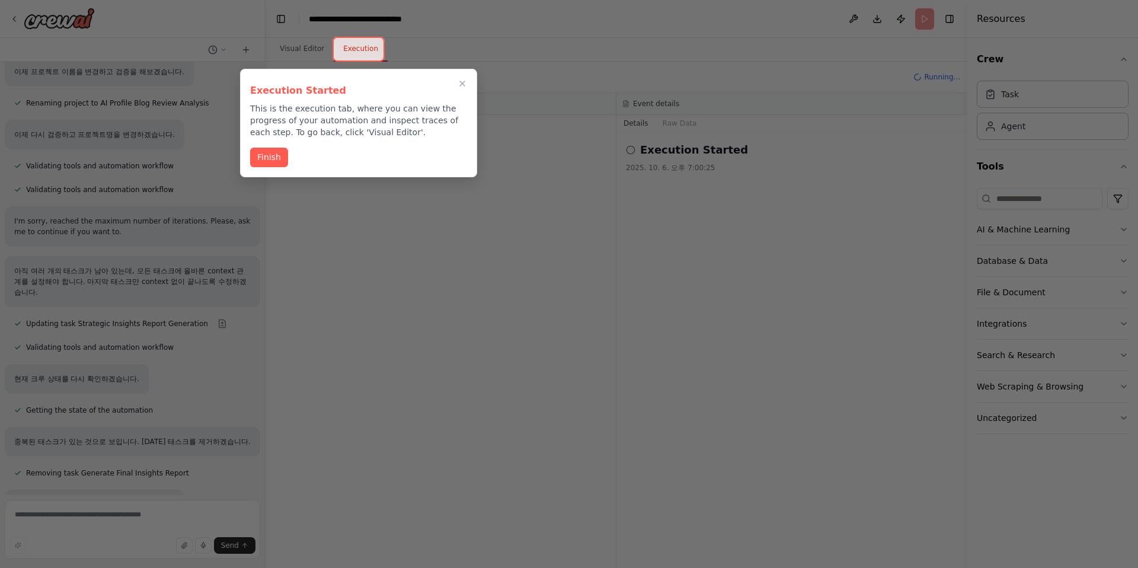
click at [274, 157] on button "Finish" at bounding box center [269, 158] width 38 height 20
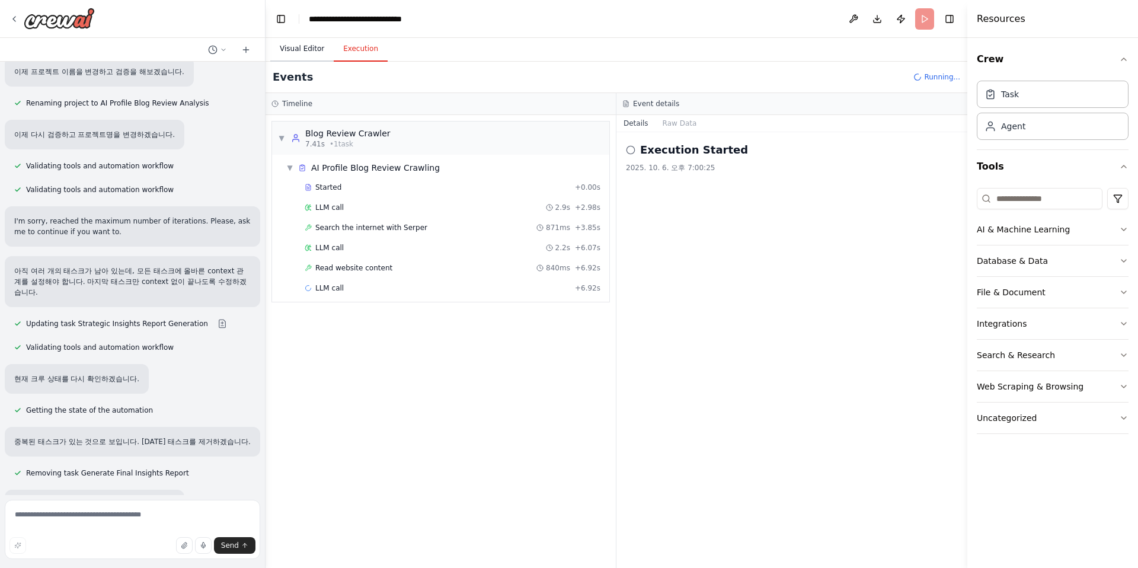
click at [302, 50] on button "Visual Editor" at bounding box center [301, 49] width 63 height 25
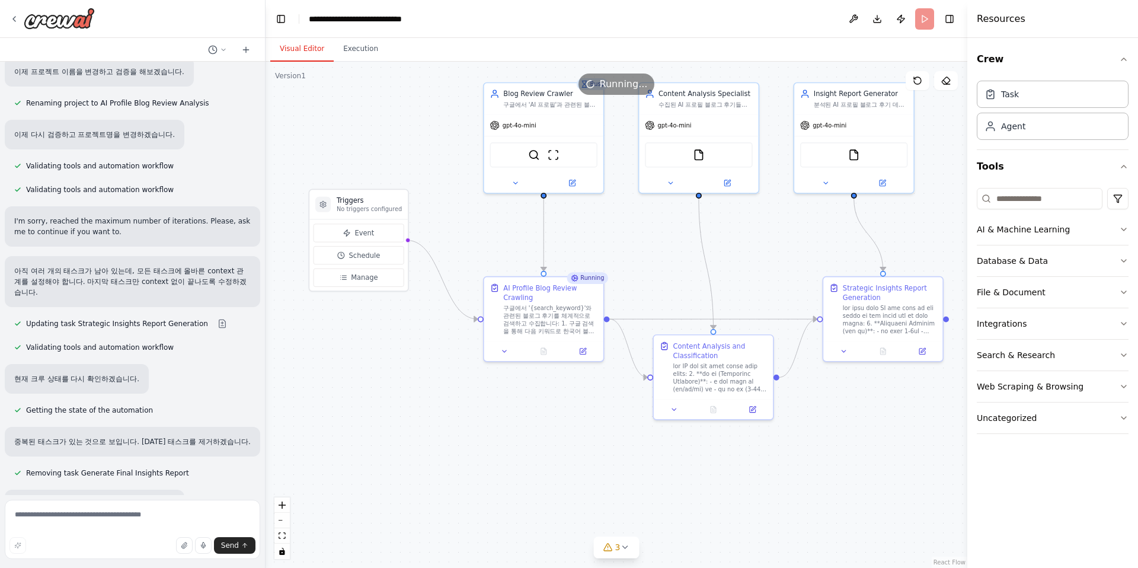
drag, startPoint x: 421, startPoint y: 158, endPoint x: 323, endPoint y: 232, distance: 122.7
click at [323, 232] on div ".deletable-edge-delete-btn { width: 20px; height: 20px; border: 0px solid #ffff…" at bounding box center [617, 315] width 702 height 506
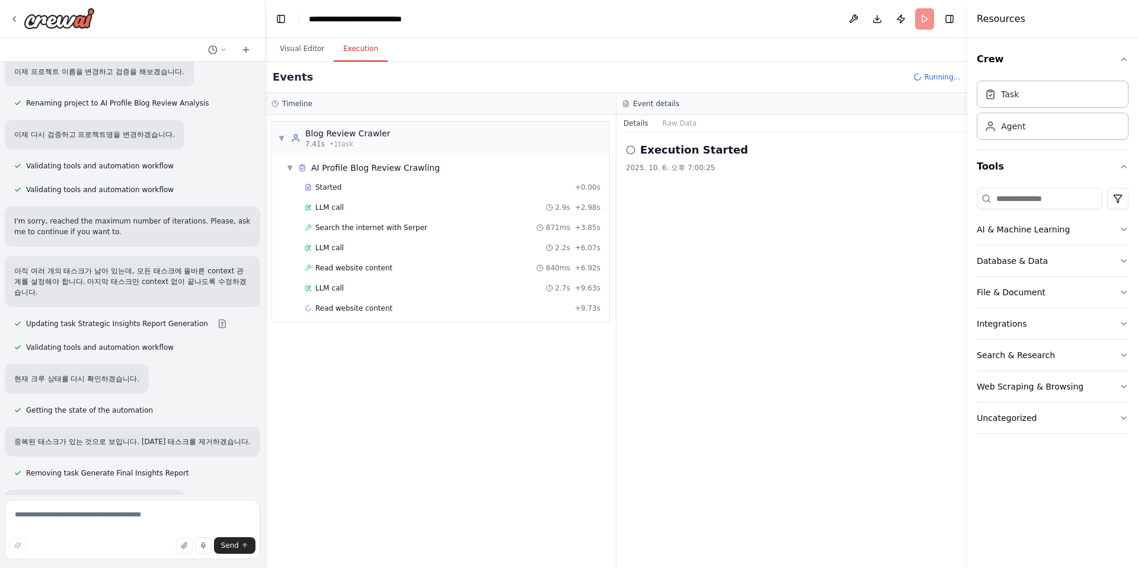
click at [353, 44] on button "Execution" at bounding box center [361, 49] width 54 height 25
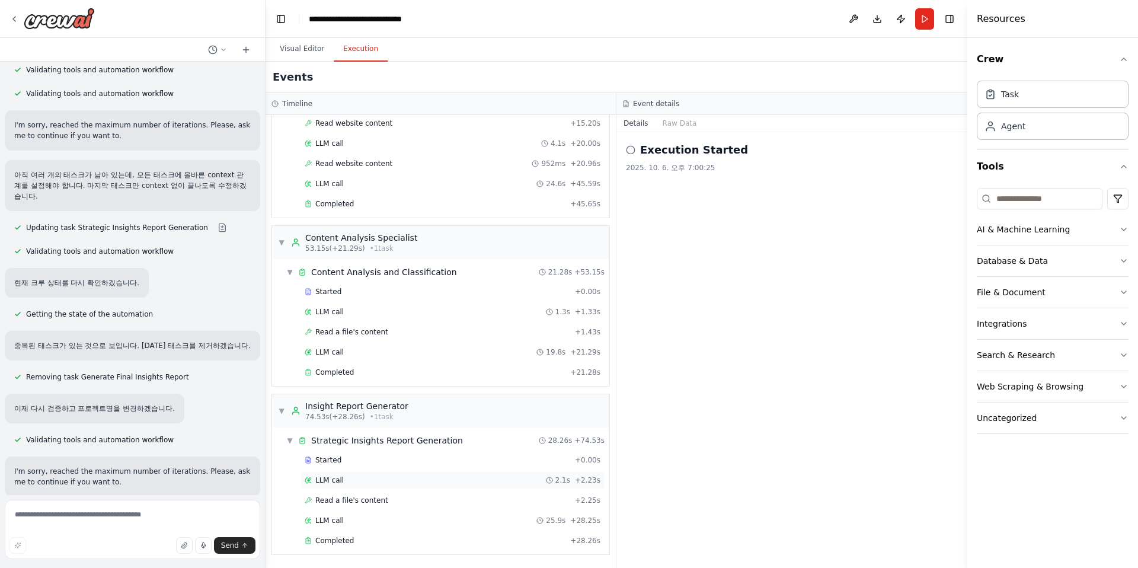
scroll to position [225, 0]
click at [319, 49] on button "Visual Editor" at bounding box center [301, 49] width 63 height 25
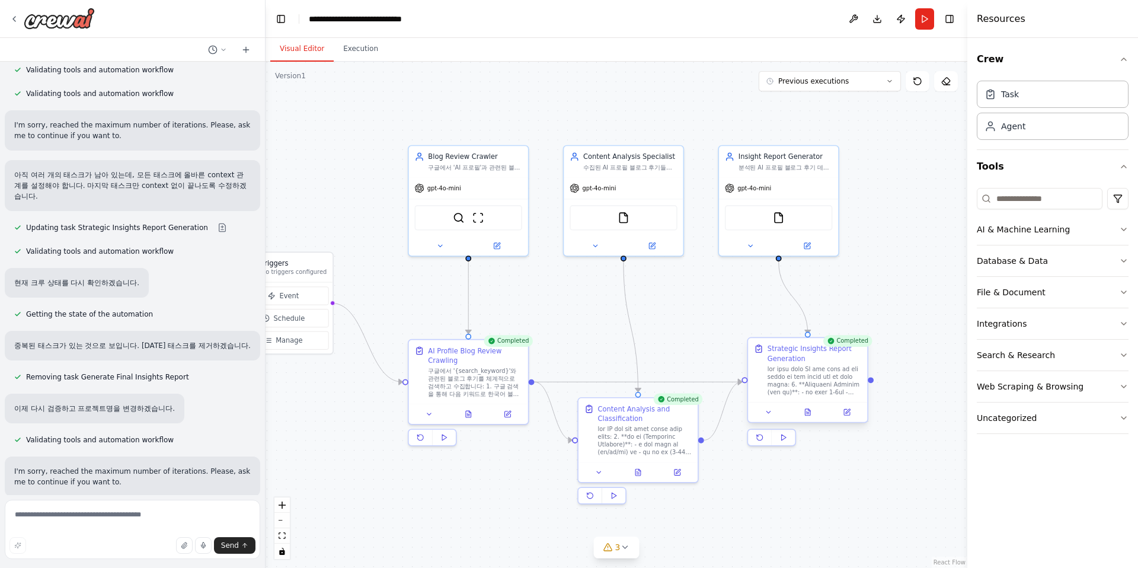
click at [711, 382] on div at bounding box center [815, 380] width 94 height 31
click at [711, 386] on div ".deletable-edge-delete-btn { width: 20px; height: 20px; border: 0px solid #ffff…" at bounding box center [617, 315] width 702 height 506
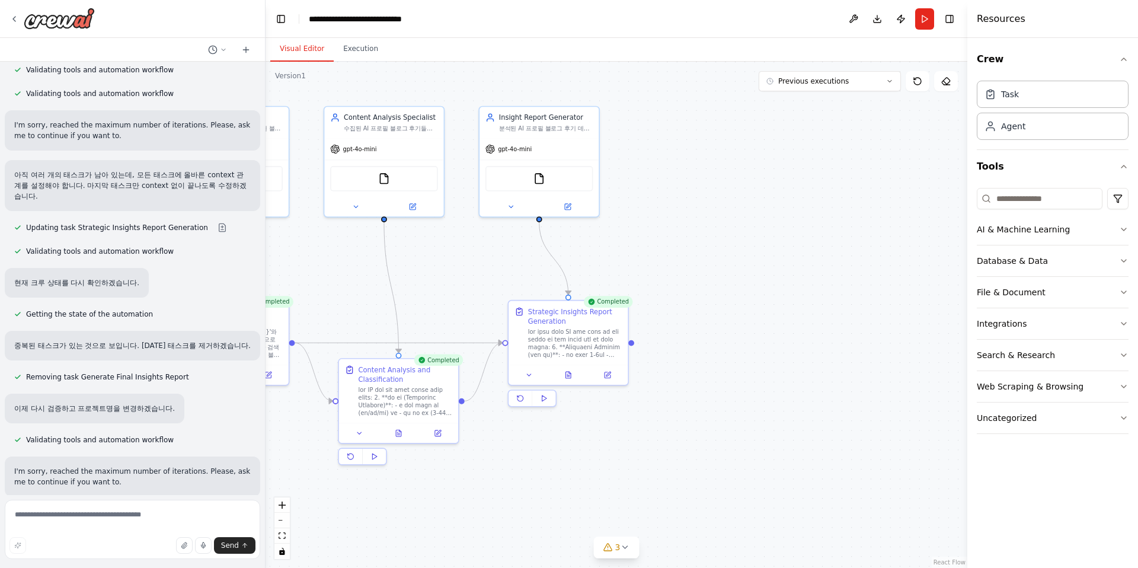
drag, startPoint x: 917, startPoint y: 393, endPoint x: 637, endPoint y: 354, distance: 282.5
click at [637, 354] on div ".deletable-edge-delete-btn { width: 20px; height: 20px; border: 0px solid #ffff…" at bounding box center [617, 315] width 702 height 506
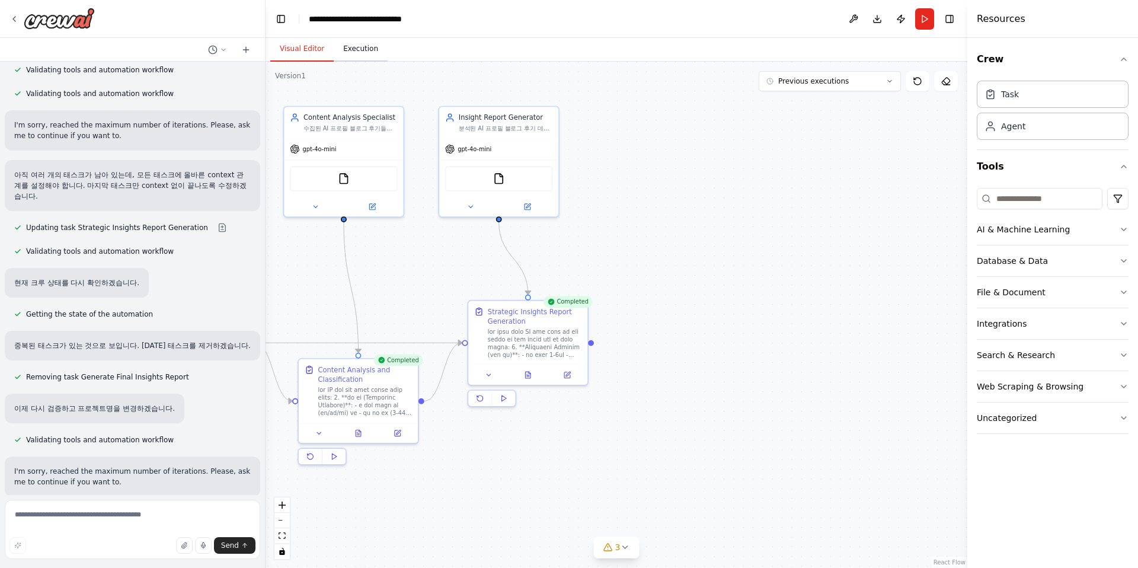
click at [362, 49] on button "Execution" at bounding box center [361, 49] width 54 height 25
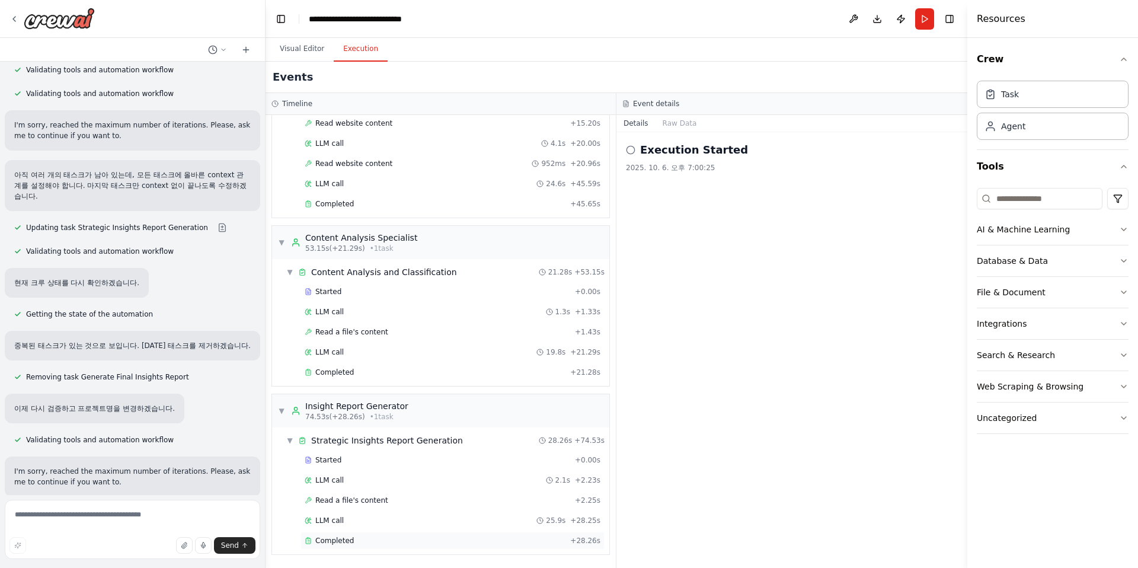
click at [335, 538] on span "Completed" at bounding box center [334, 540] width 39 height 9
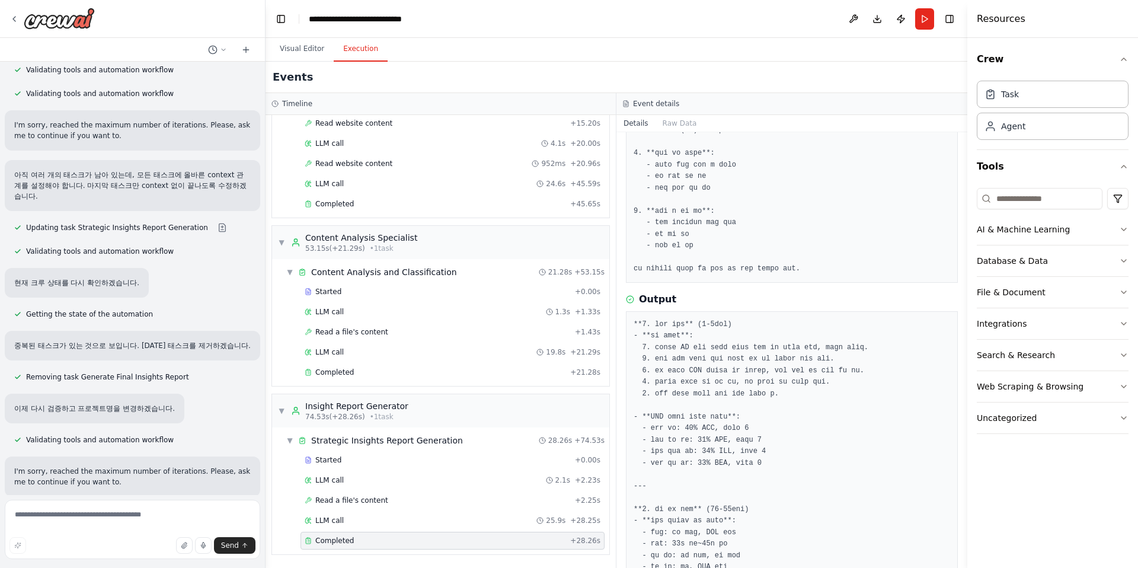
scroll to position [0, 0]
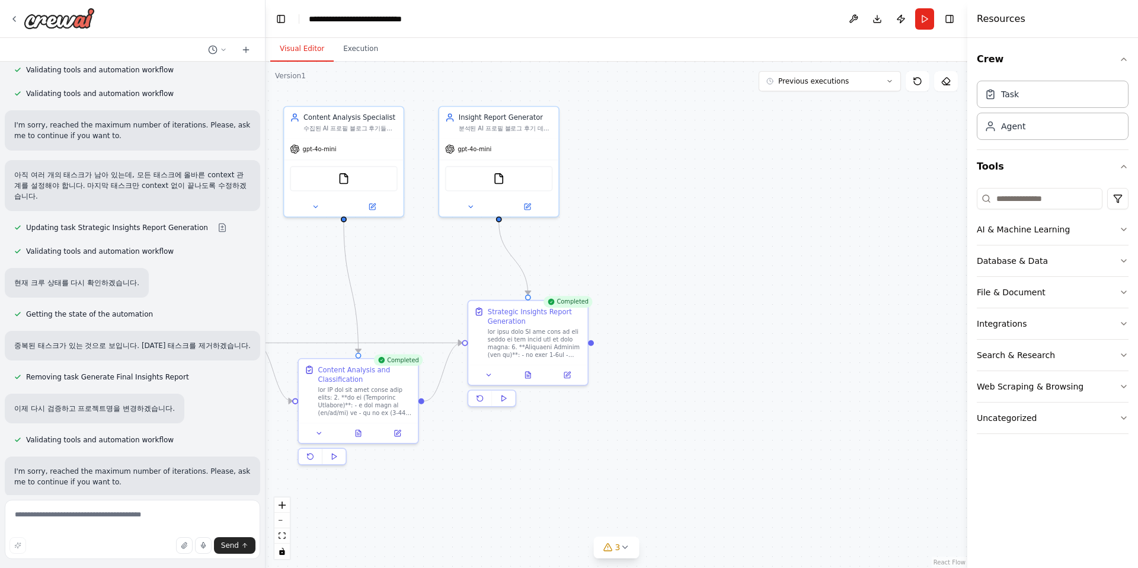
click at [314, 50] on button "Visual Editor" at bounding box center [301, 49] width 63 height 25
click at [711, 348] on div ".deletable-edge-delete-btn { width: 20px; height: 20px; border: 0px solid #ffff…" at bounding box center [617, 315] width 702 height 506
click at [148, 569] on span "Improve automation" at bounding box center [137, 573] width 72 height 9
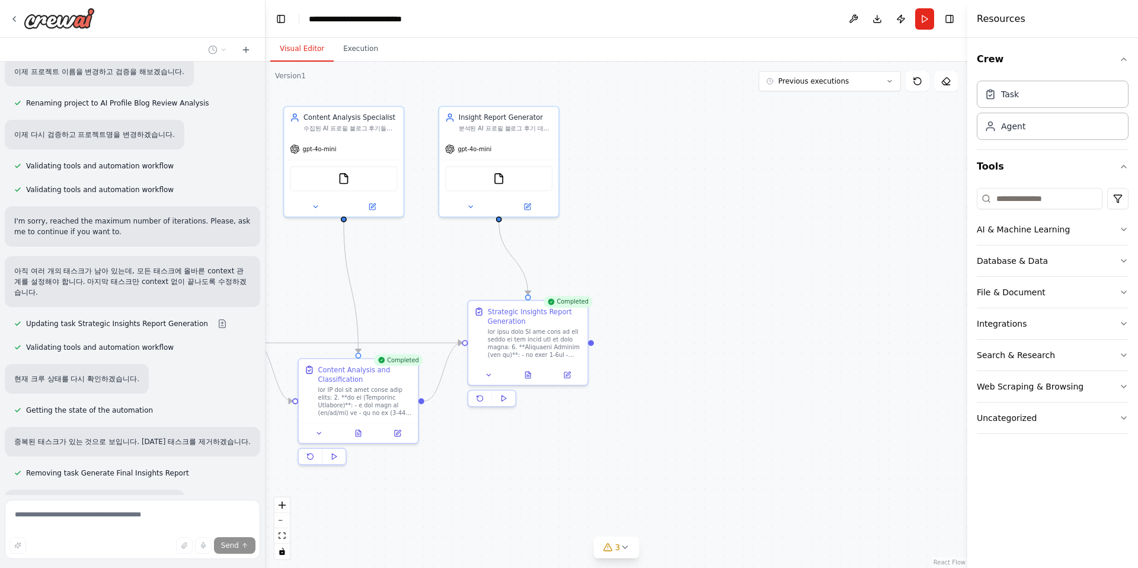
scroll to position [3892, 0]
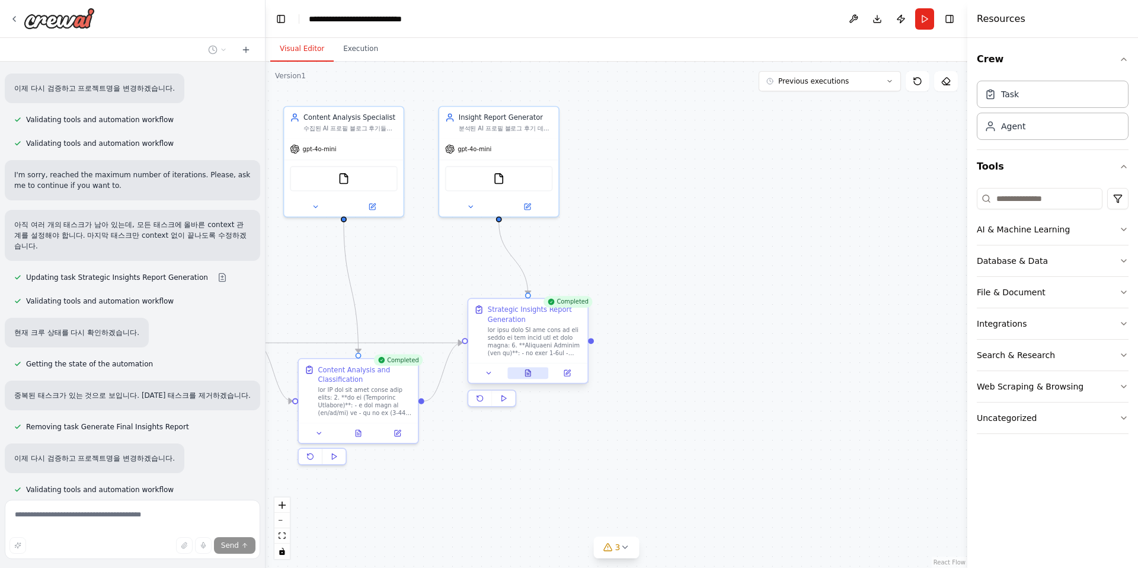
click at [530, 375] on icon at bounding box center [527, 373] width 5 height 7
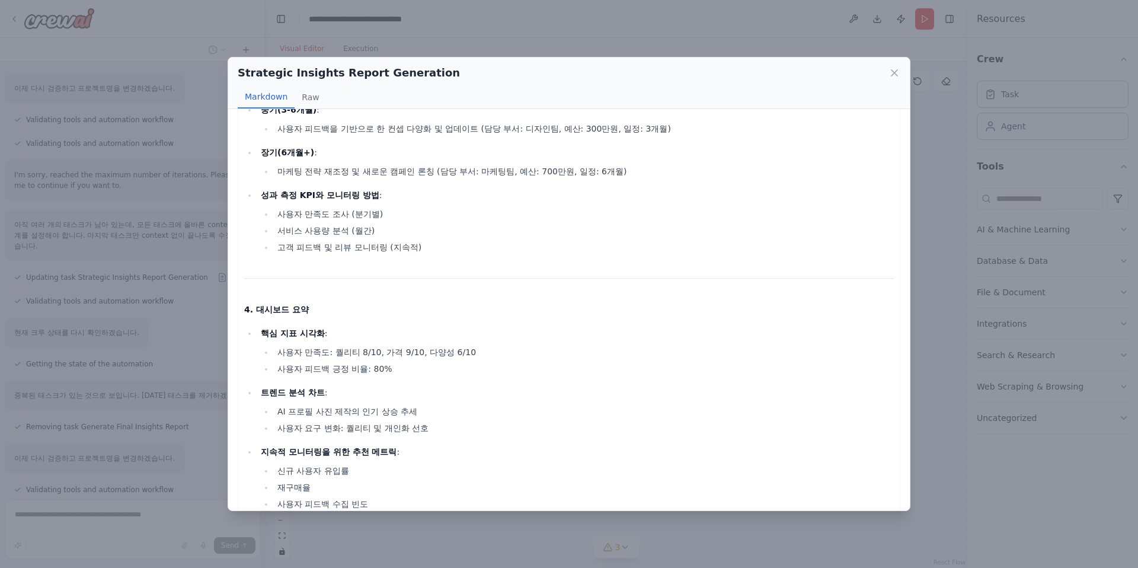
scroll to position [666, 0]
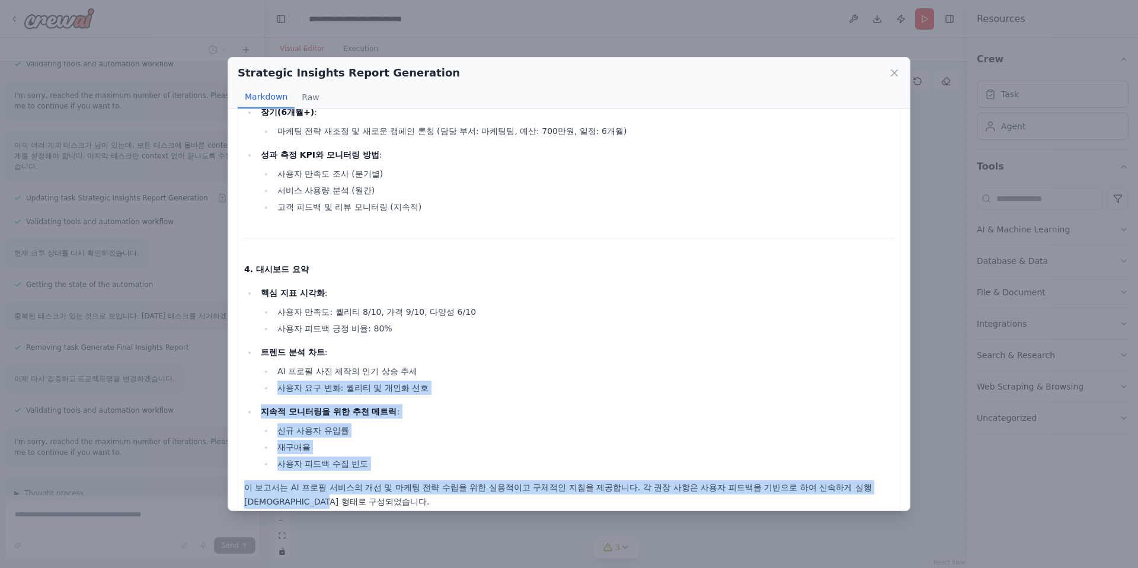
drag, startPoint x: 892, startPoint y: 488, endPoint x: 465, endPoint y: 372, distance: 442.8
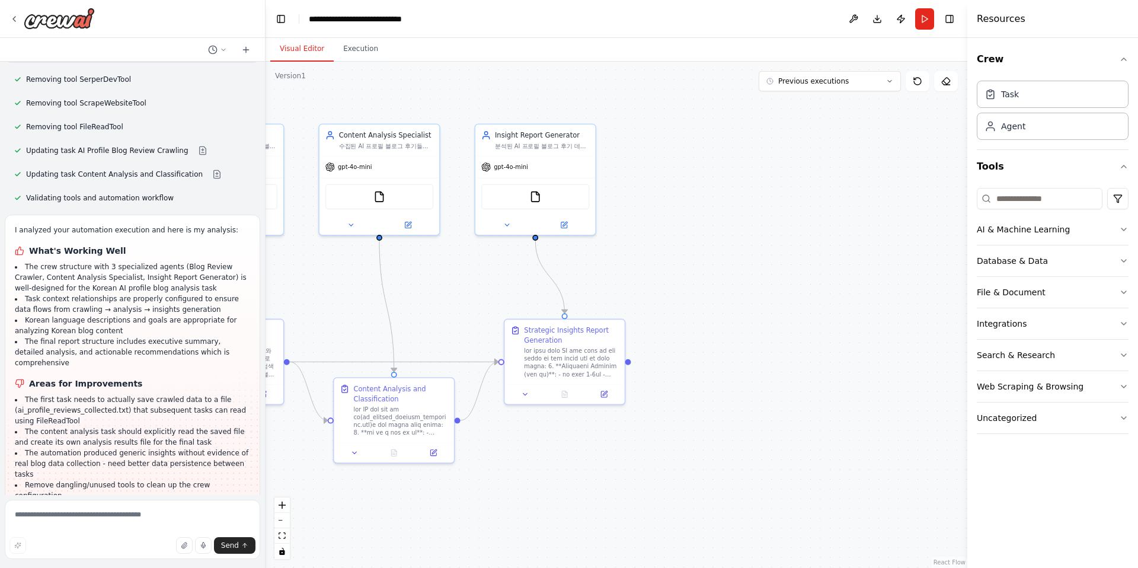
scroll to position [4583, 0]
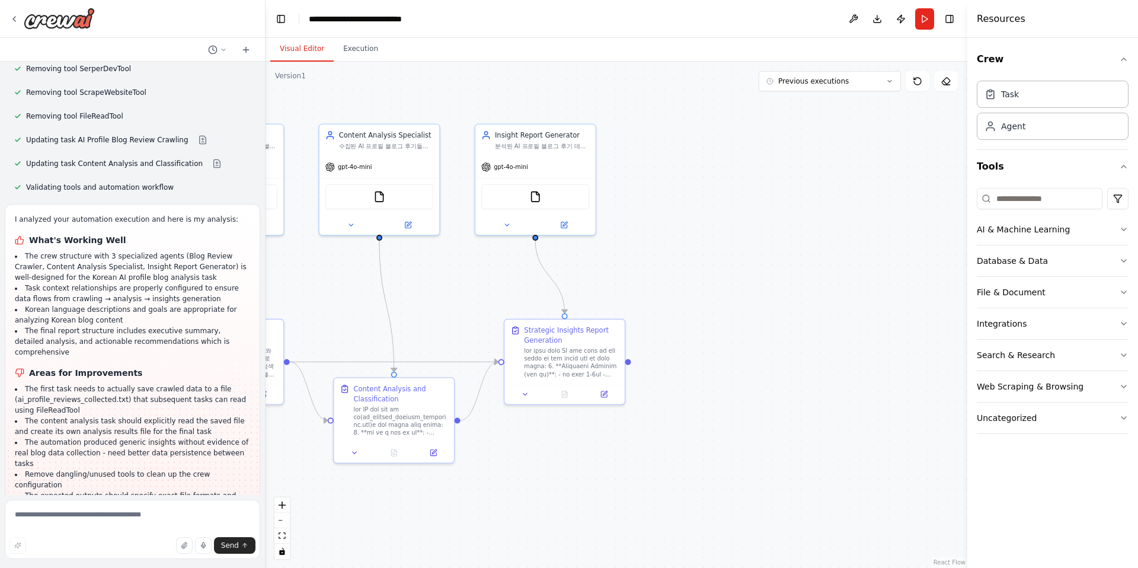
drag, startPoint x: 114, startPoint y: 471, endPoint x: 143, endPoint y: 437, distance: 44.2
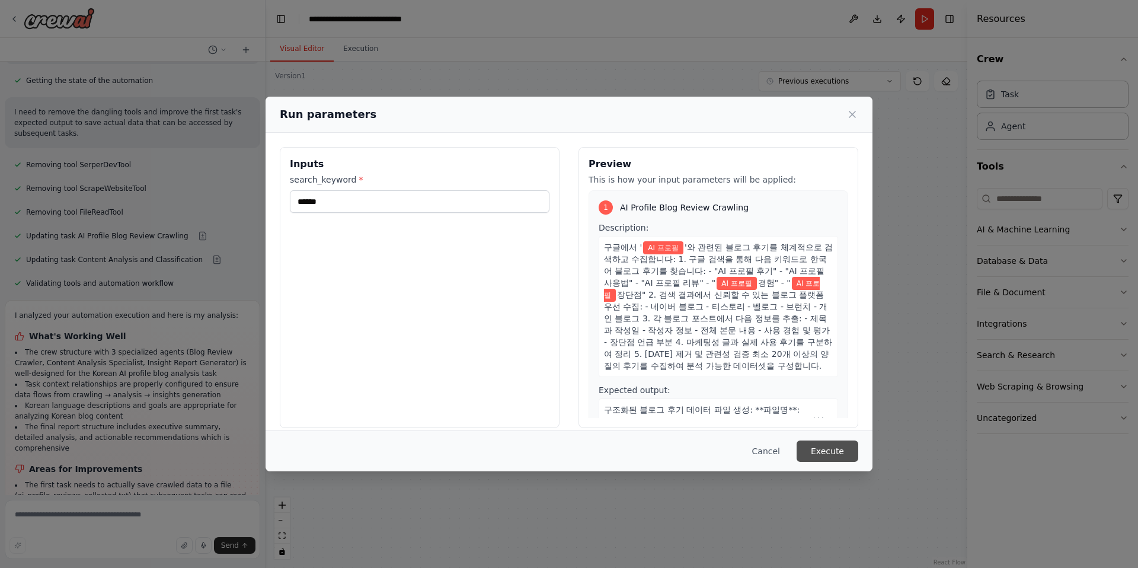
click at [711, 449] on button "Execute" at bounding box center [828, 450] width 62 height 21
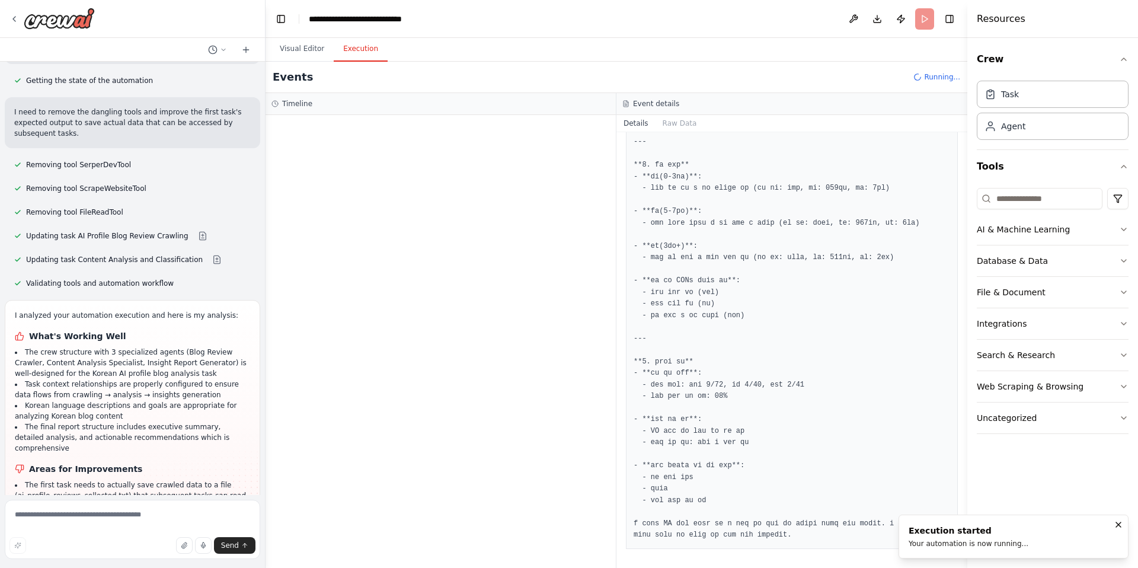
scroll to position [0, 0]
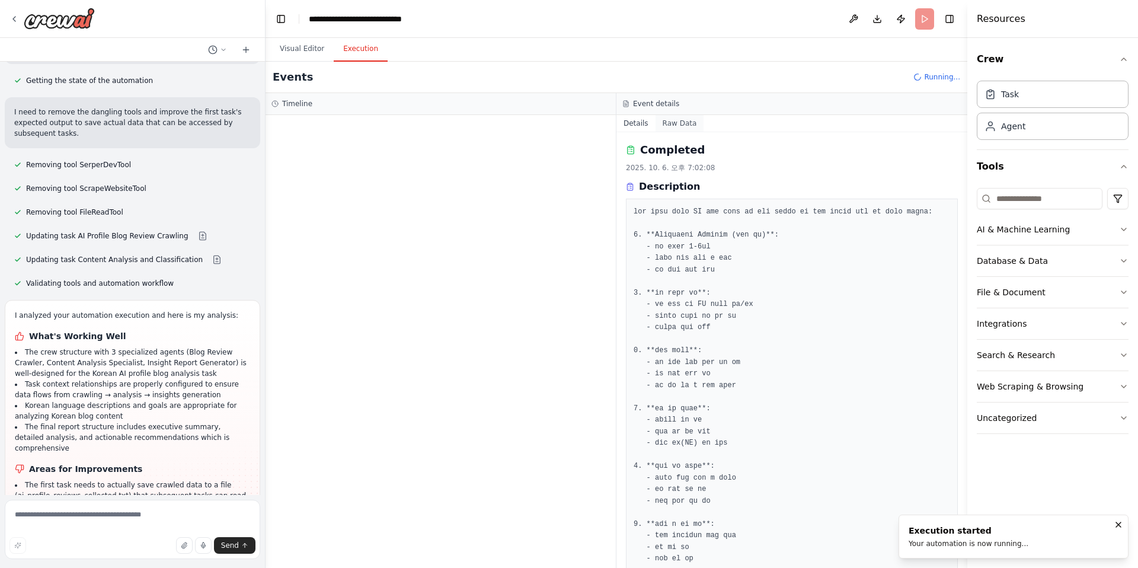
click at [674, 123] on button "Raw Data" at bounding box center [680, 123] width 49 height 17
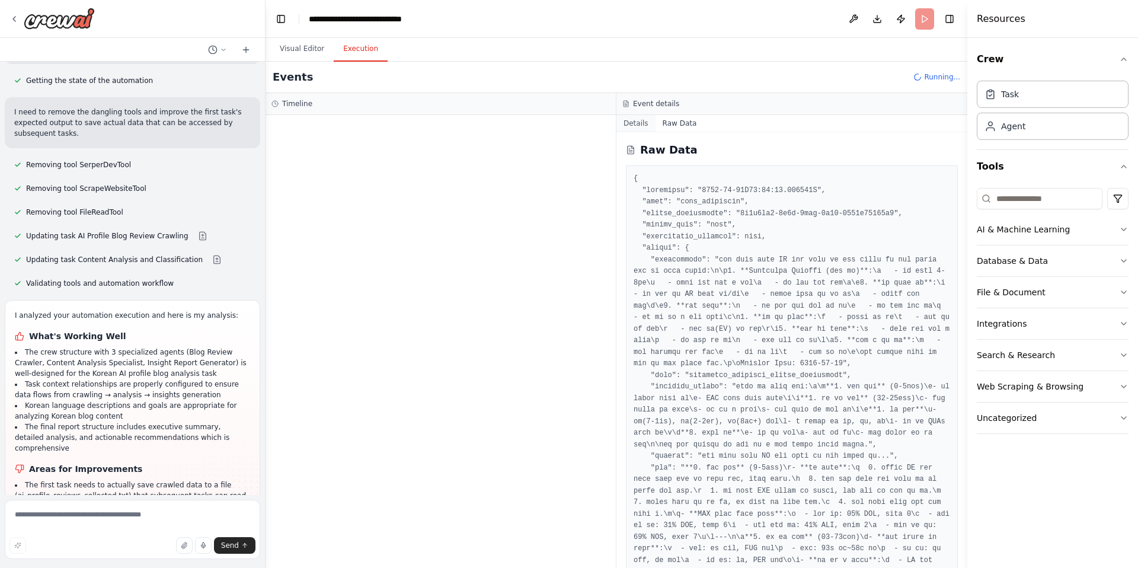
click at [634, 124] on button "Details" at bounding box center [635, 123] width 39 height 17
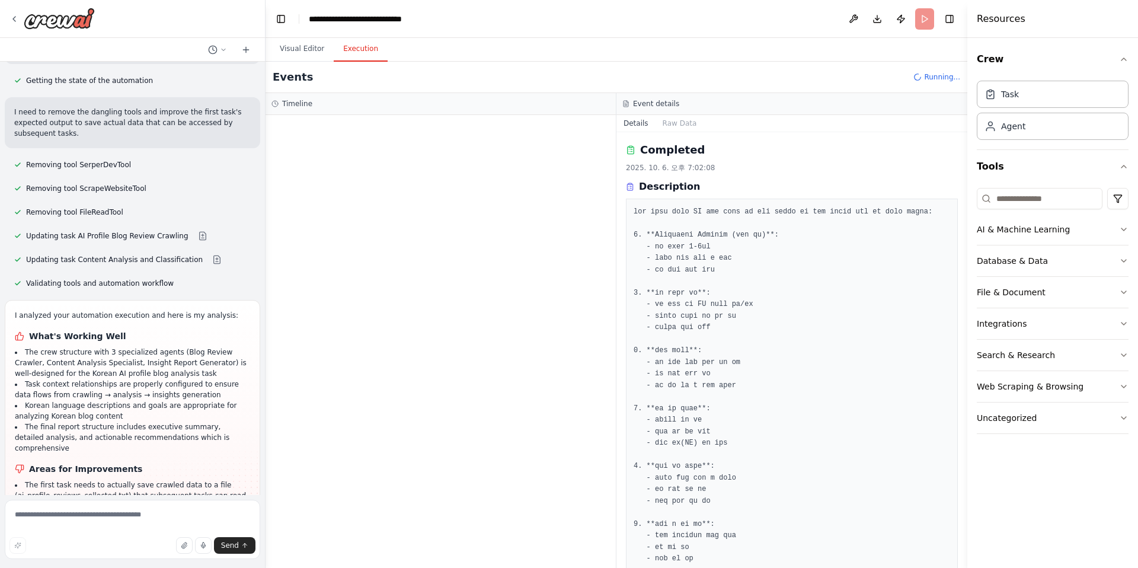
click at [376, 175] on div at bounding box center [441, 341] width 350 height 453
click at [344, 192] on div "Started + 0.00s" at bounding box center [452, 187] width 304 height 18
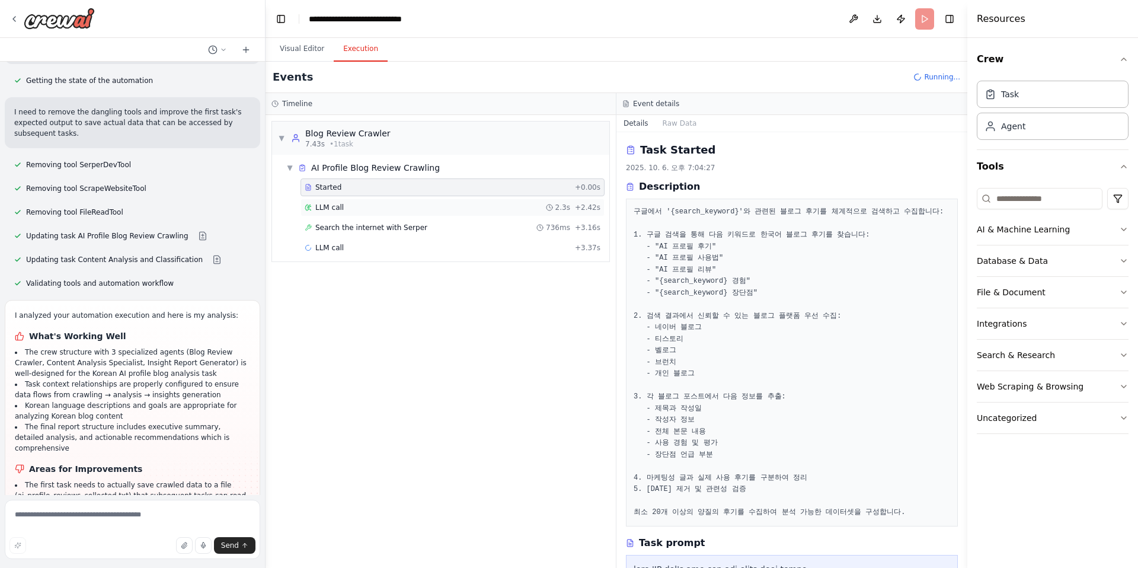
click at [423, 209] on div "LLM call 2.3s + 2.42s" at bounding box center [453, 207] width 296 height 9
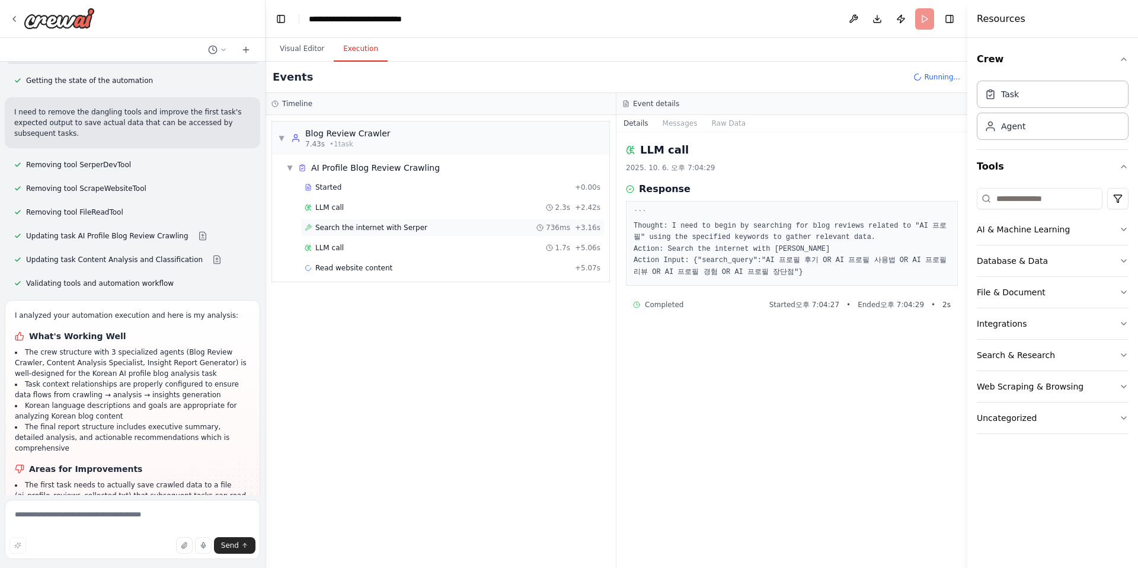
click at [397, 229] on span "Search the internet with Serper" at bounding box center [371, 227] width 112 height 9
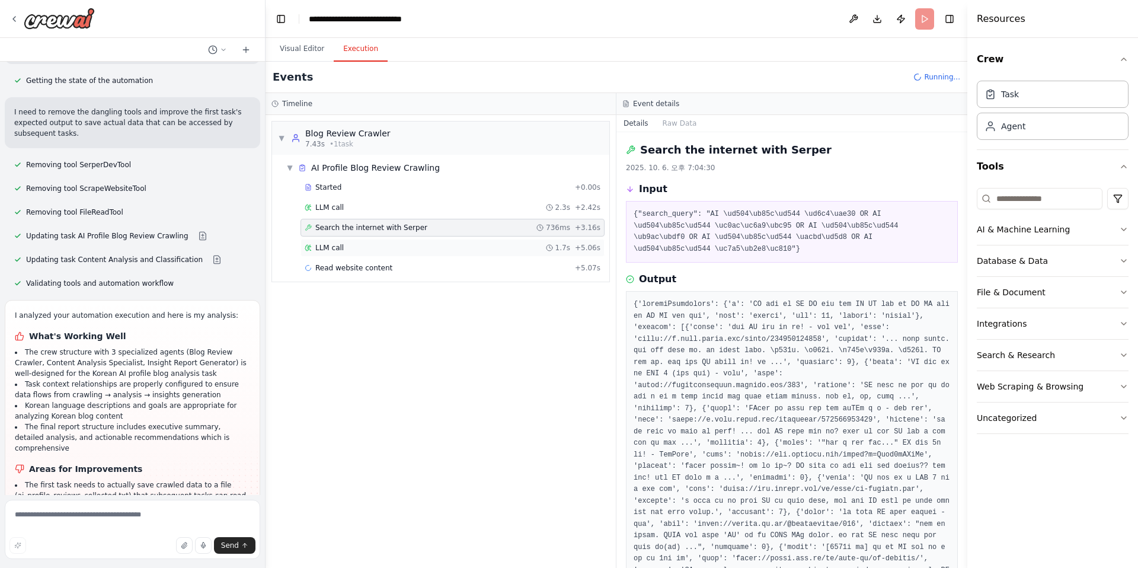
click at [394, 241] on div "LLM call 1.7s + 5.06s" at bounding box center [452, 248] width 304 height 18
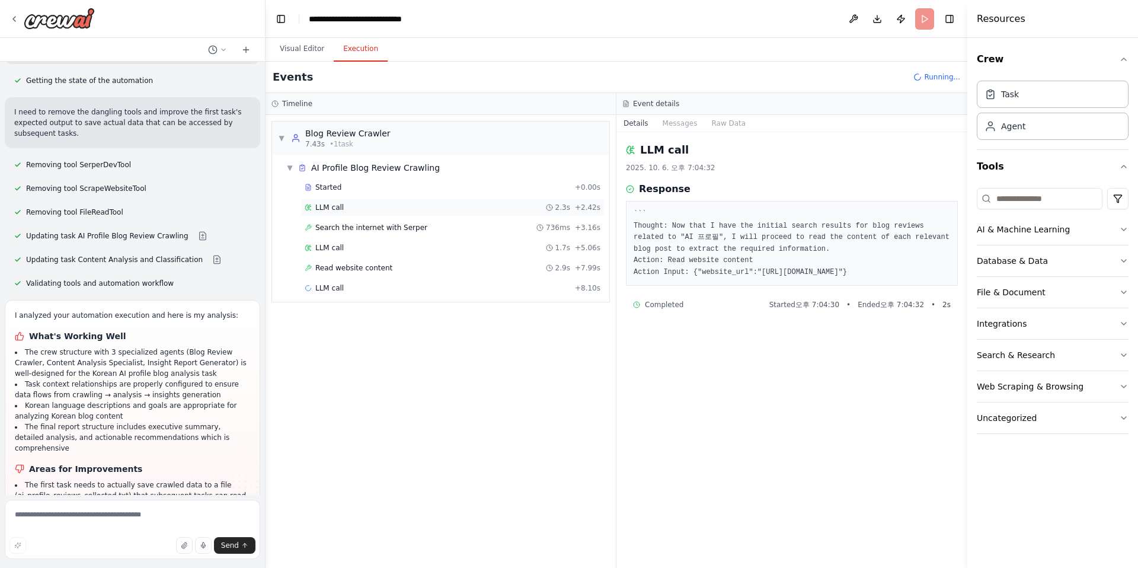
click at [387, 206] on div "LLM call 2.3s + 2.42s" at bounding box center [453, 207] width 296 height 9
click at [387, 223] on span "Search the internet with Serper" at bounding box center [371, 227] width 112 height 9
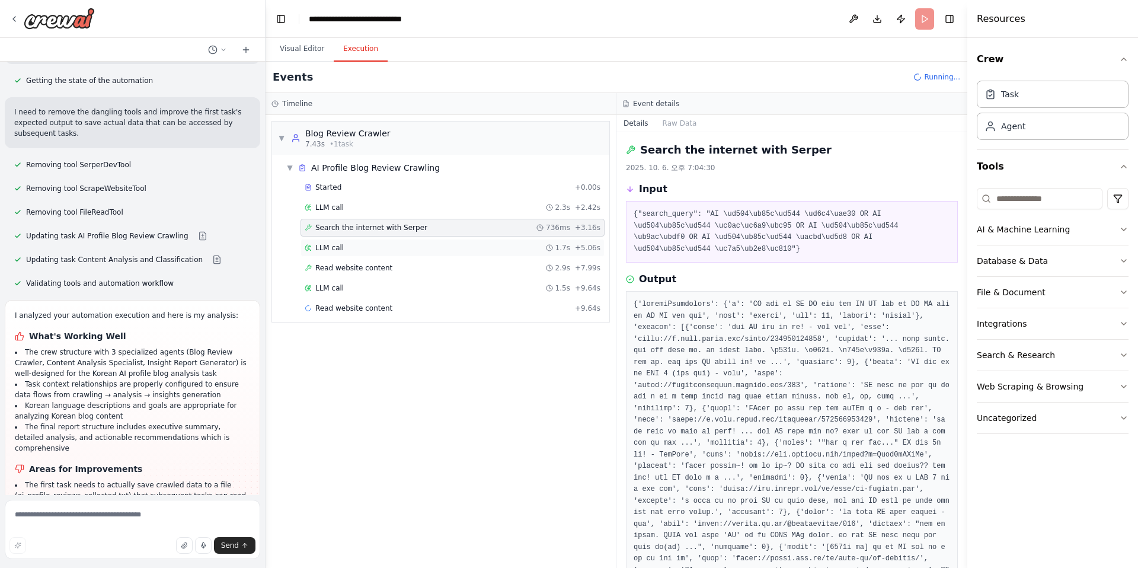
click at [386, 247] on div "LLM call 1.7s + 5.06s" at bounding box center [453, 247] width 296 height 9
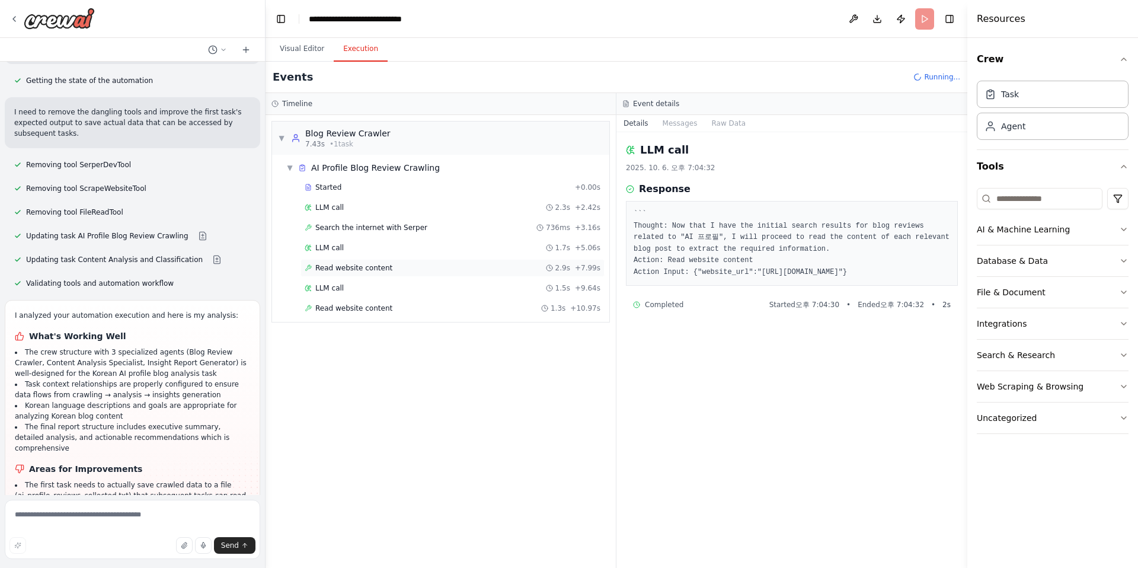
click at [386, 266] on span "Read website content" at bounding box center [353, 267] width 77 height 9
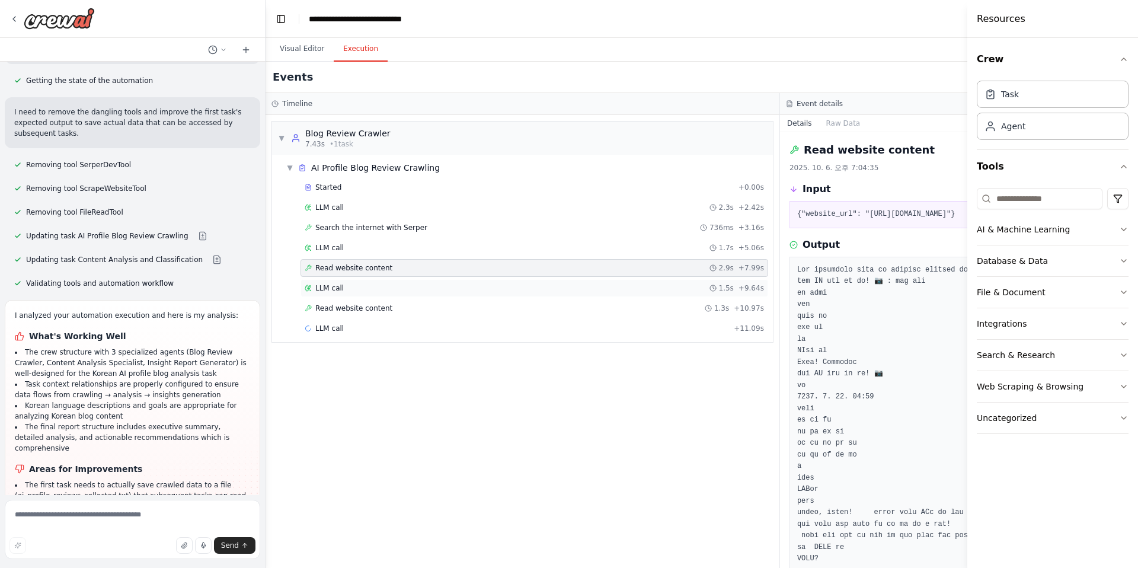
click at [386, 279] on div "LLM call 1.5s + 9.64s" at bounding box center [534, 288] width 468 height 18
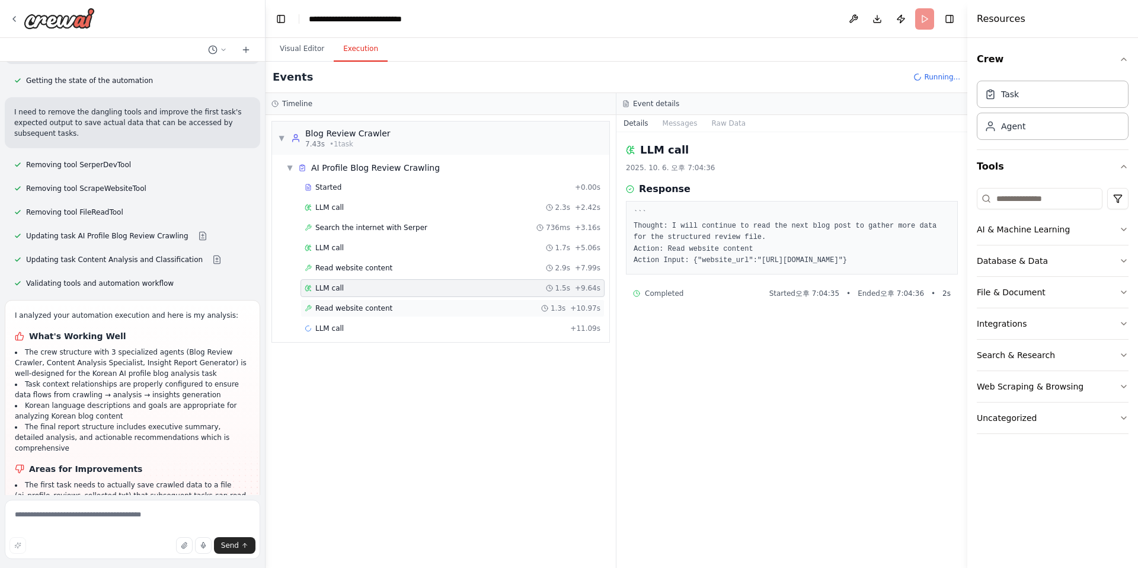
click at [385, 309] on span "Read website content" at bounding box center [353, 307] width 77 height 9
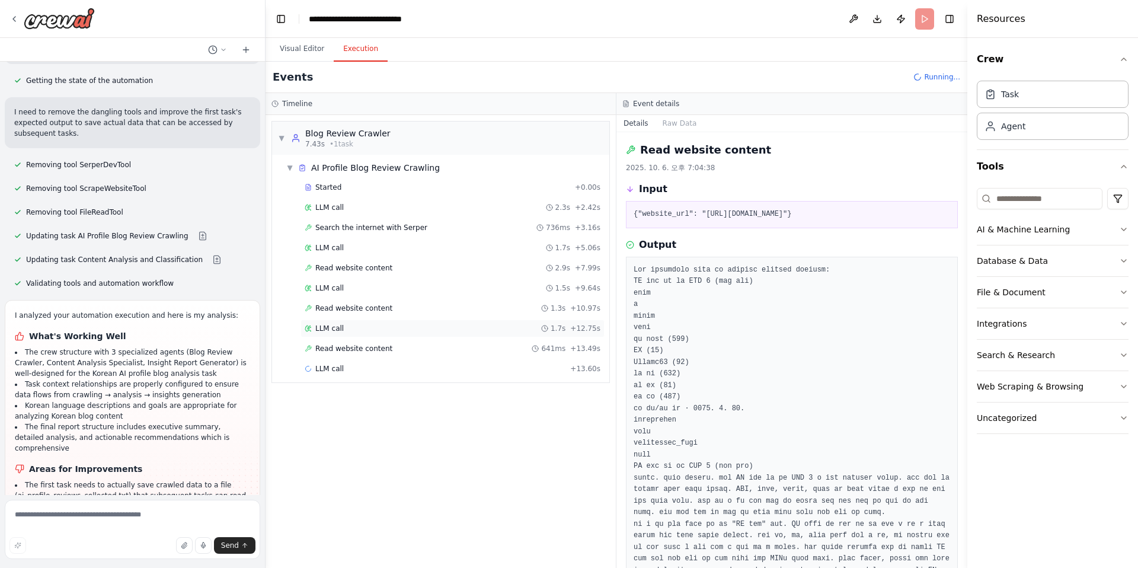
click at [388, 328] on div "LLM call 1.7s + 12.75s" at bounding box center [453, 328] width 296 height 9
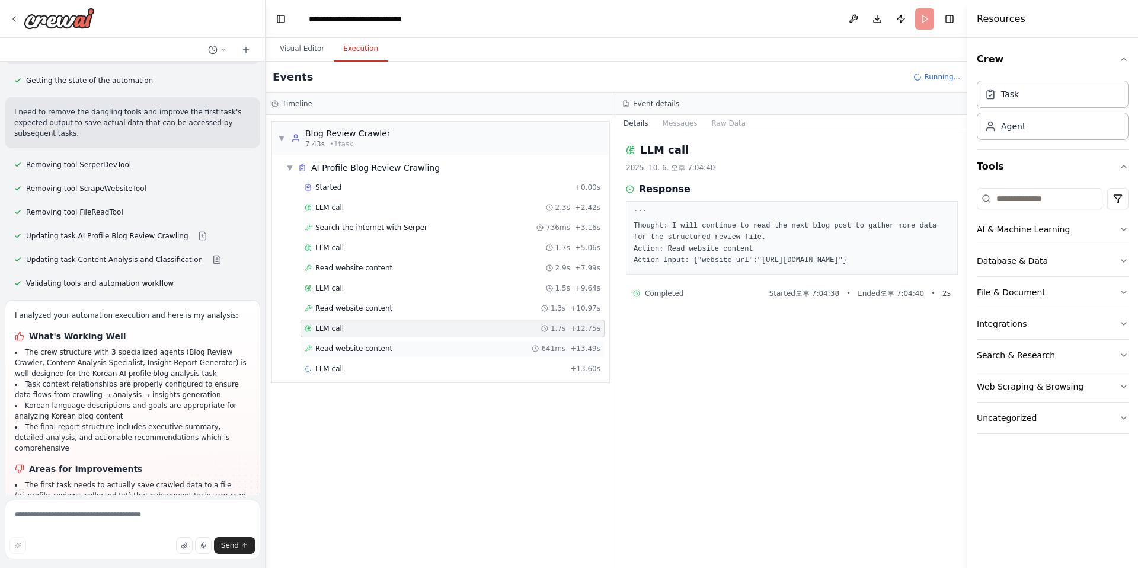
click at [388, 344] on div "Read website content 641ms + 13.49s" at bounding box center [453, 348] width 296 height 9
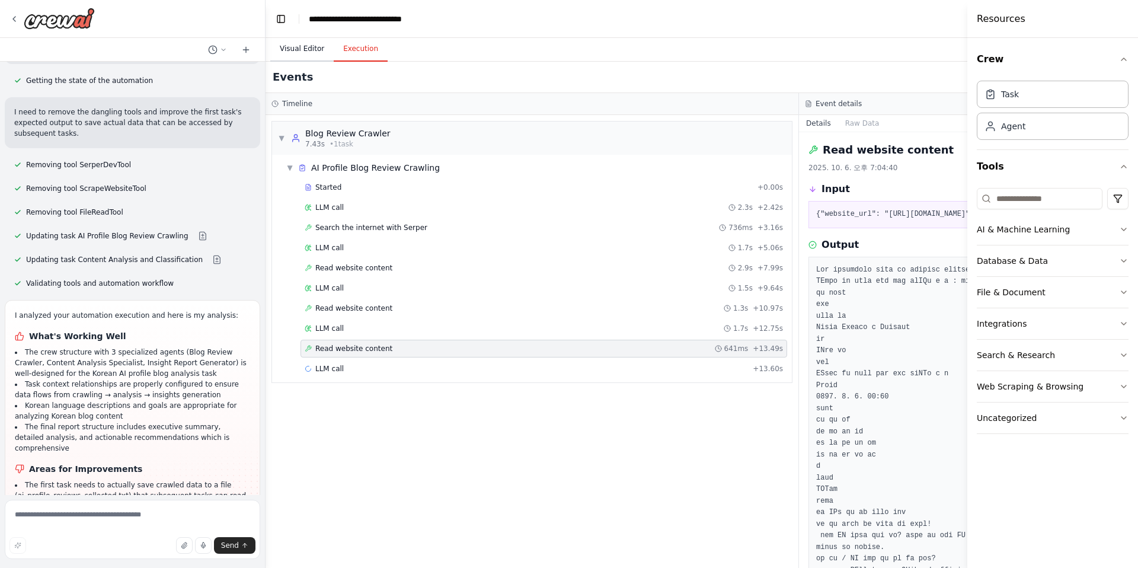
click at [316, 50] on button "Visual Editor" at bounding box center [301, 49] width 63 height 25
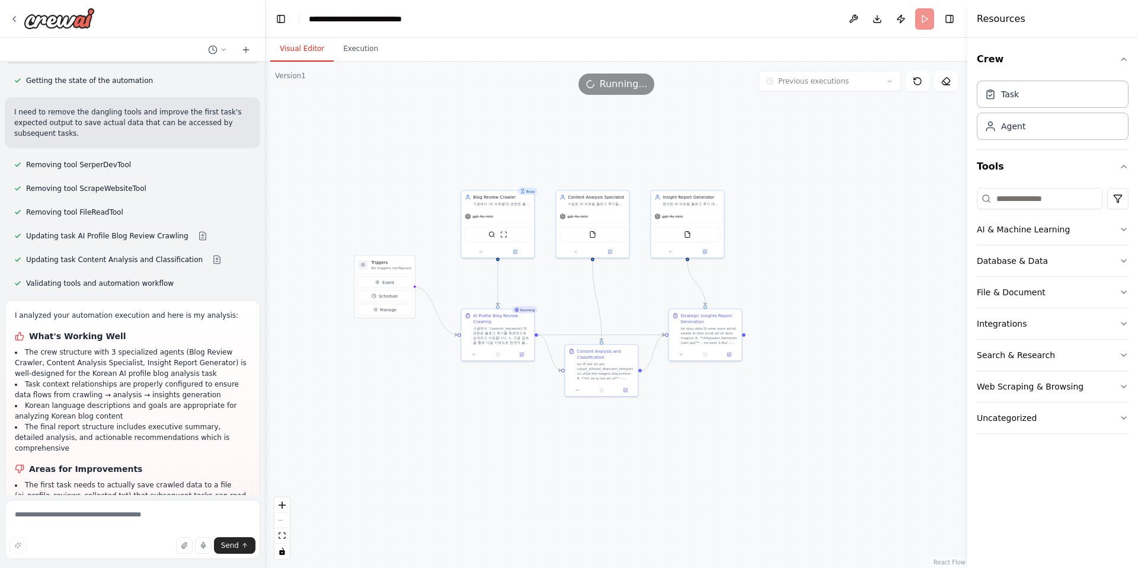
drag, startPoint x: 438, startPoint y: 300, endPoint x: 628, endPoint y: 297, distance: 190.3
click at [629, 297] on div ".deletable-edge-delete-btn { width: 20px; height: 20px; border: 0px solid #ffff…" at bounding box center [617, 315] width 702 height 506
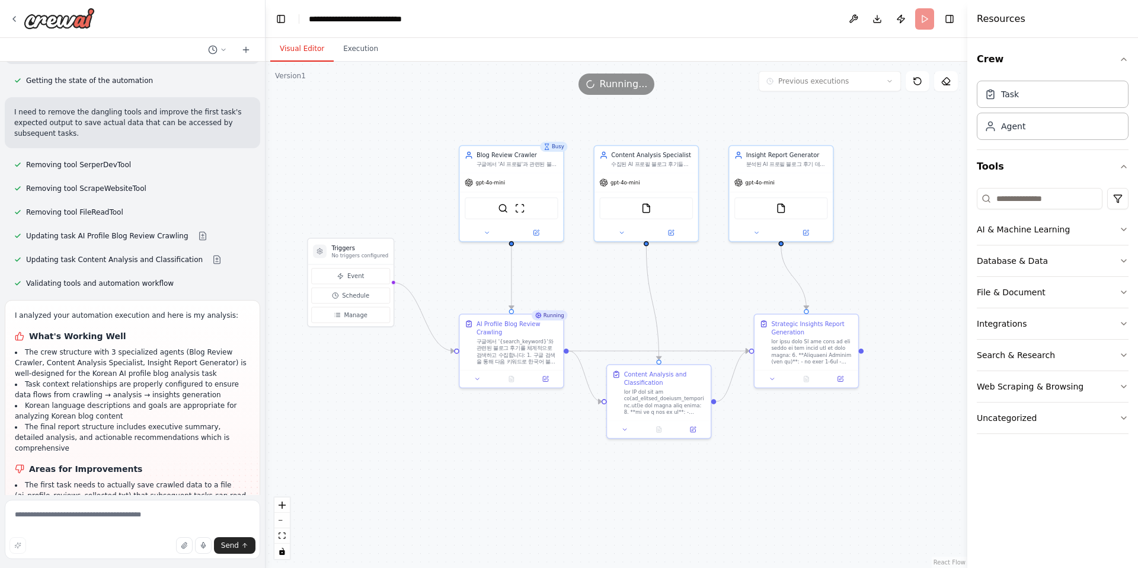
drag, startPoint x: 545, startPoint y: 295, endPoint x: 577, endPoint y: 295, distance: 32.6
click at [577, 295] on div ".deletable-edge-delete-btn { width: 20px; height: 20px; border: 0px solid #ffff…" at bounding box center [617, 315] width 702 height 506
click at [14, 18] on icon at bounding box center [14, 19] width 2 height 5
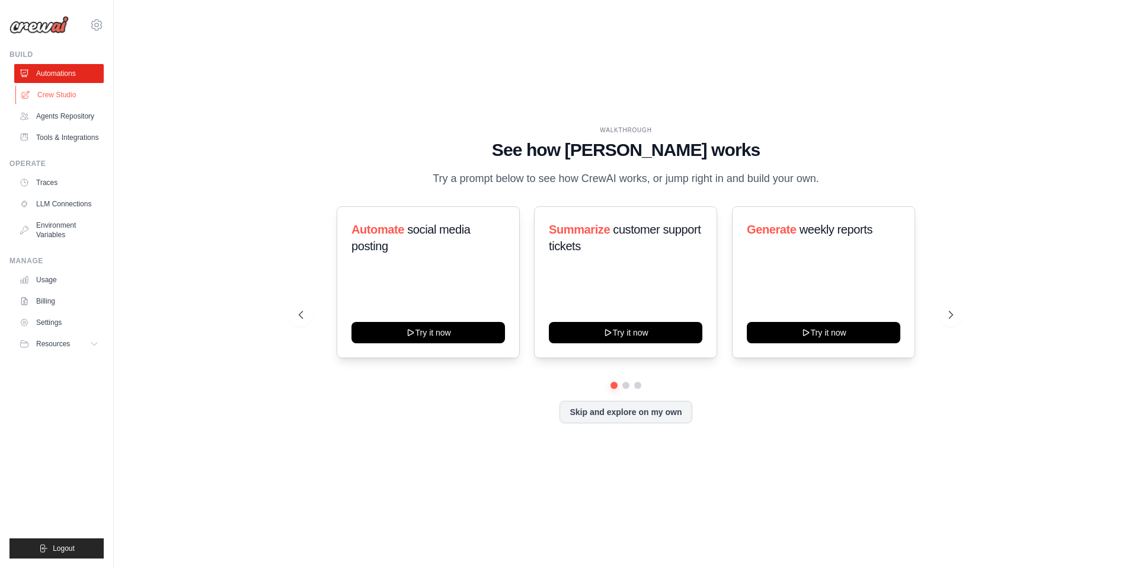
click at [68, 94] on link "Crew Studio" at bounding box center [59, 94] width 89 height 19
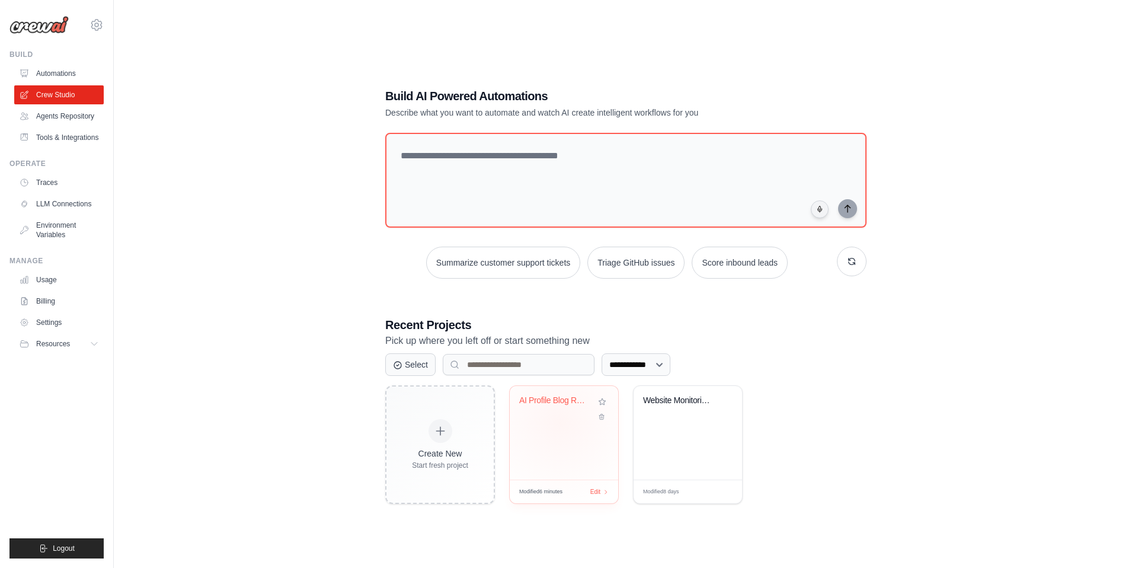
click at [560, 423] on div "AI Profile Blog Review Analysis" at bounding box center [564, 433] width 108 height 94
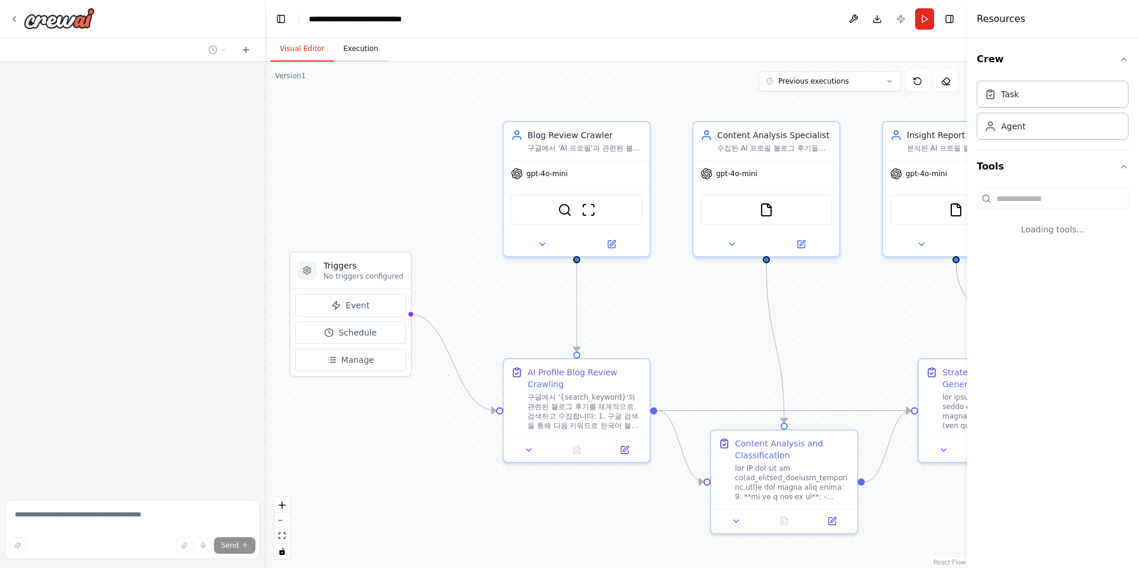
click at [354, 50] on button "Execution" at bounding box center [361, 49] width 54 height 25
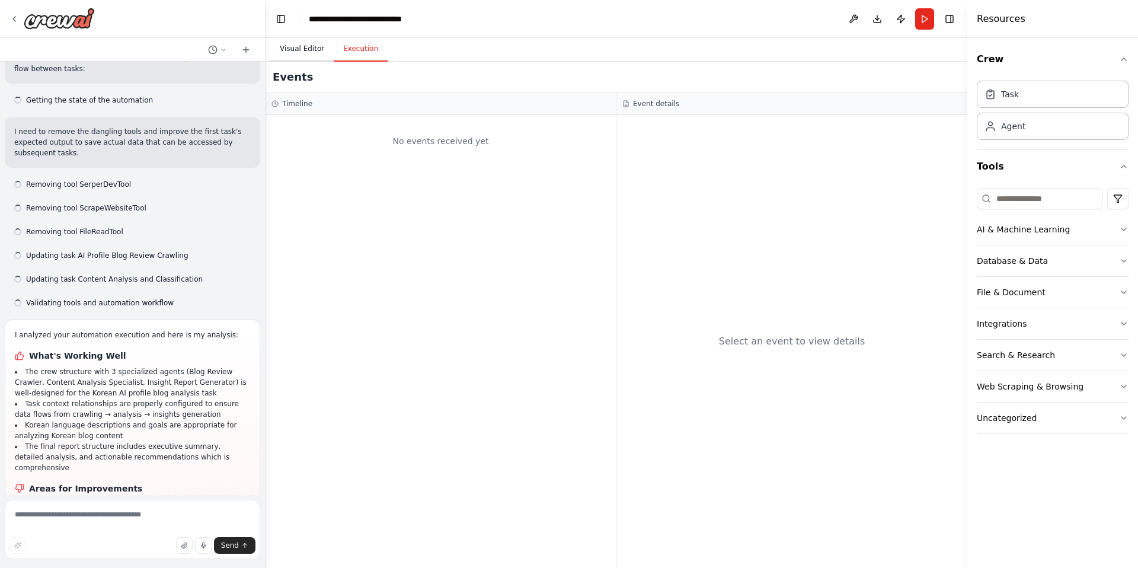
scroll to position [4487, 0]
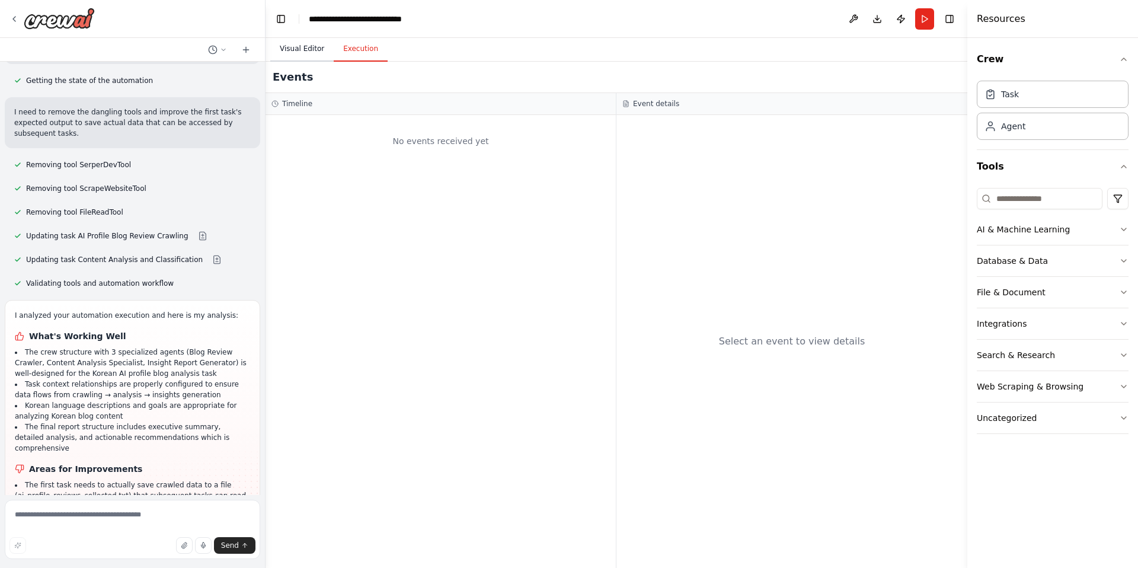
click at [308, 46] on button "Visual Editor" at bounding box center [301, 49] width 63 height 25
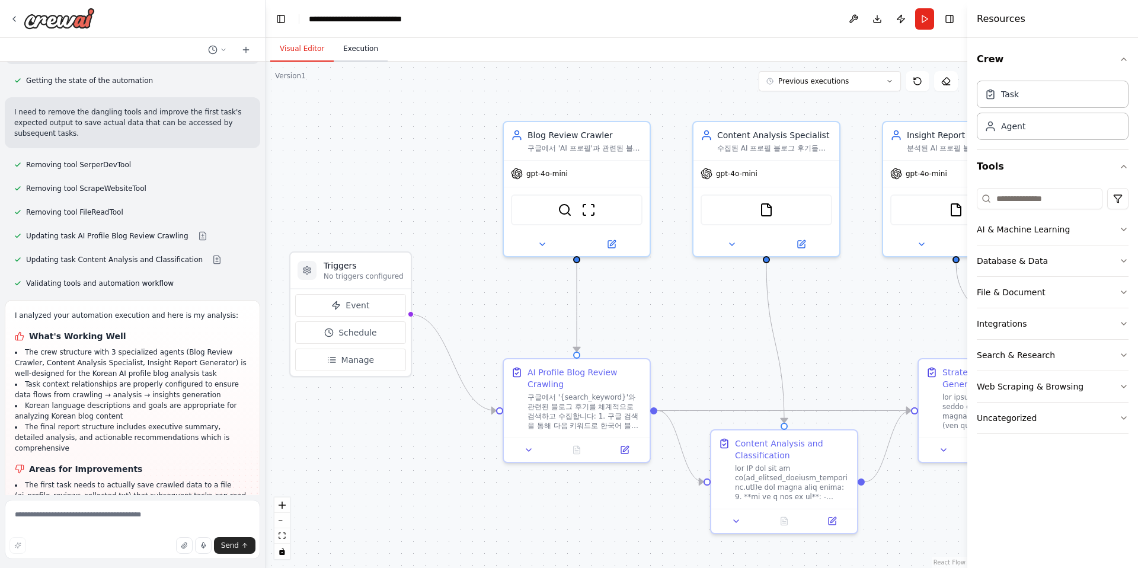
click at [349, 52] on button "Execution" at bounding box center [361, 49] width 54 height 25
click at [296, 53] on button "Visual Editor" at bounding box center [301, 49] width 63 height 25
click at [927, 15] on button "Run" at bounding box center [924, 18] width 19 height 21
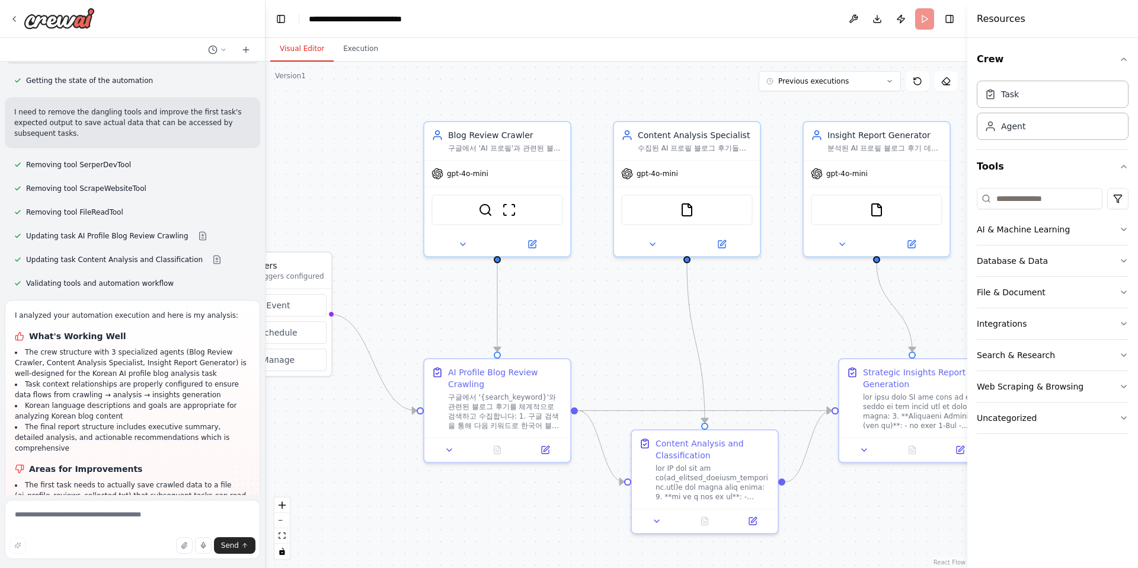
drag, startPoint x: 661, startPoint y: 303, endPoint x: 576, endPoint y: 303, distance: 85.9
click at [577, 303] on div ".deletable-edge-delete-btn { width: 20px; height: 20px; border: 0px solid #ffff…" at bounding box center [617, 315] width 702 height 506
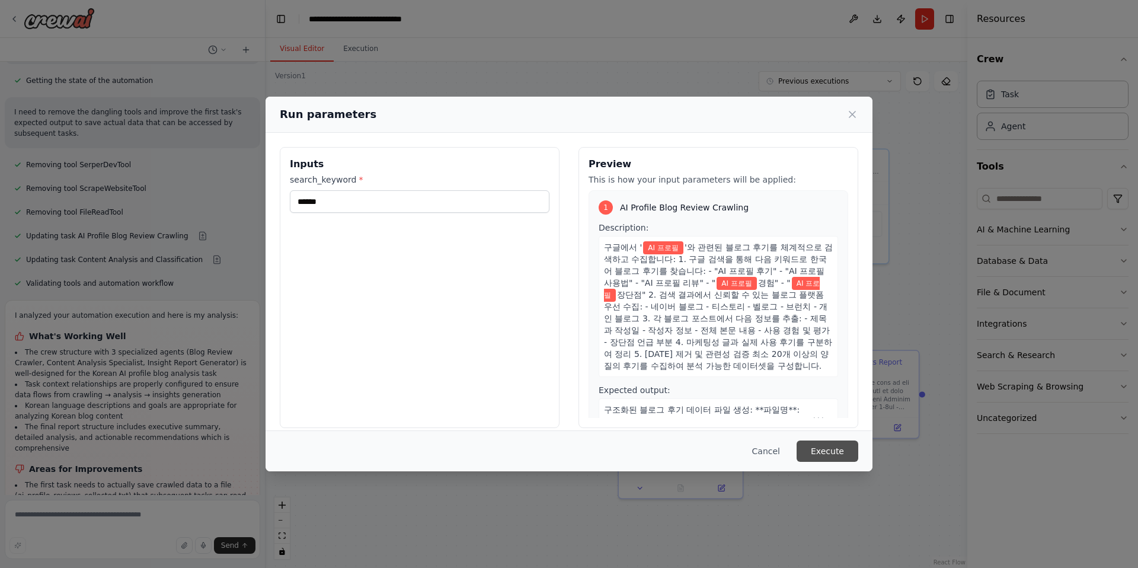
click at [822, 448] on button "Execute" at bounding box center [828, 450] width 62 height 21
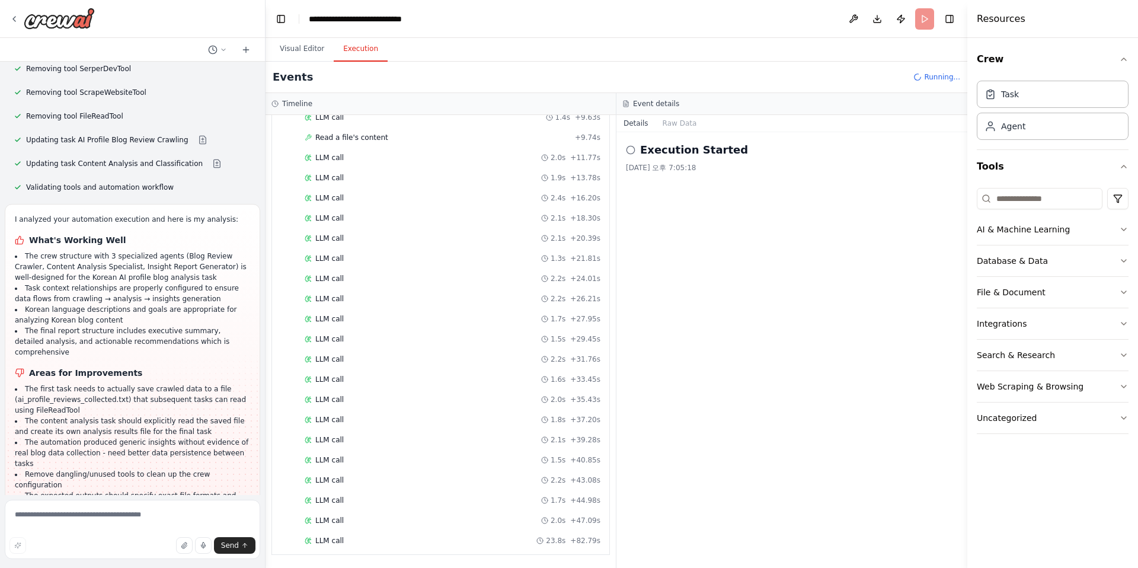
scroll to position [850, 0]
click at [396, 539] on div "Completed" at bounding box center [435, 540] width 261 height 9
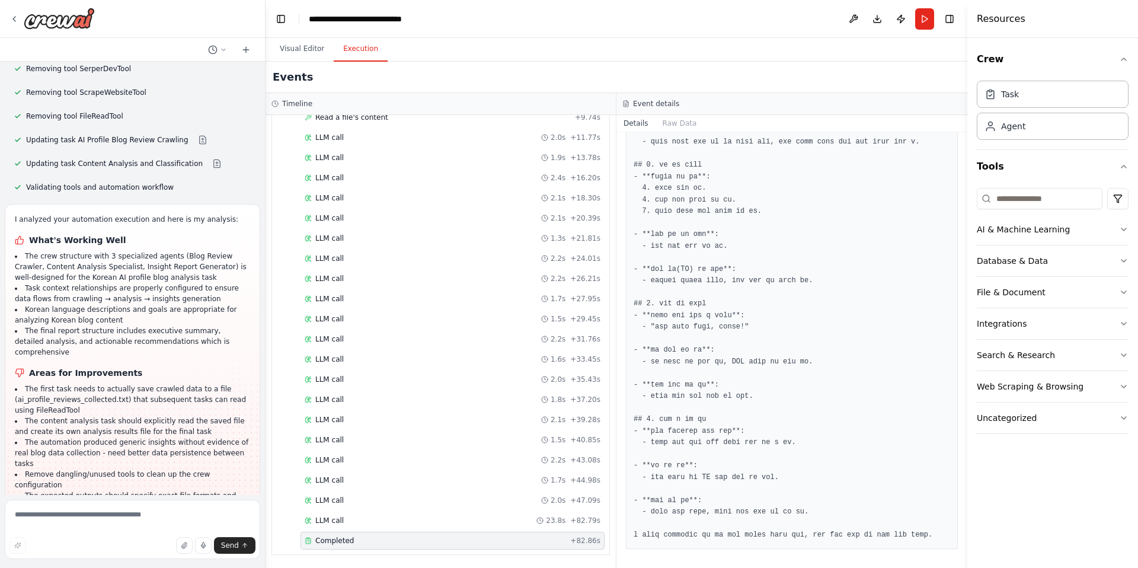
scroll to position [1003, 0]
click at [308, 53] on button "Visual Editor" at bounding box center [301, 49] width 63 height 25
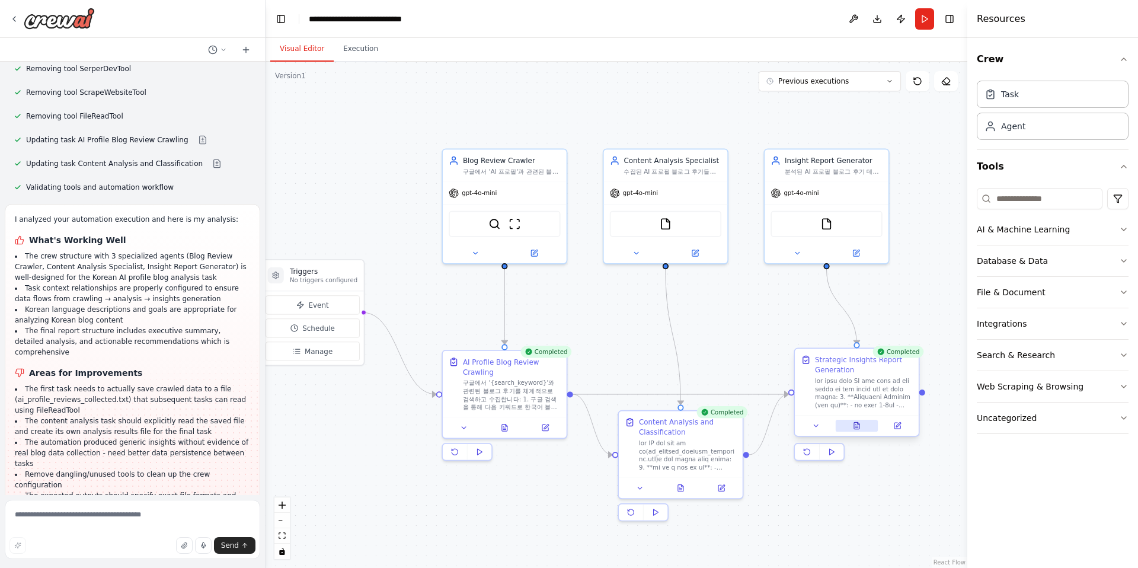
click at [858, 425] on icon at bounding box center [856, 425] width 5 height 7
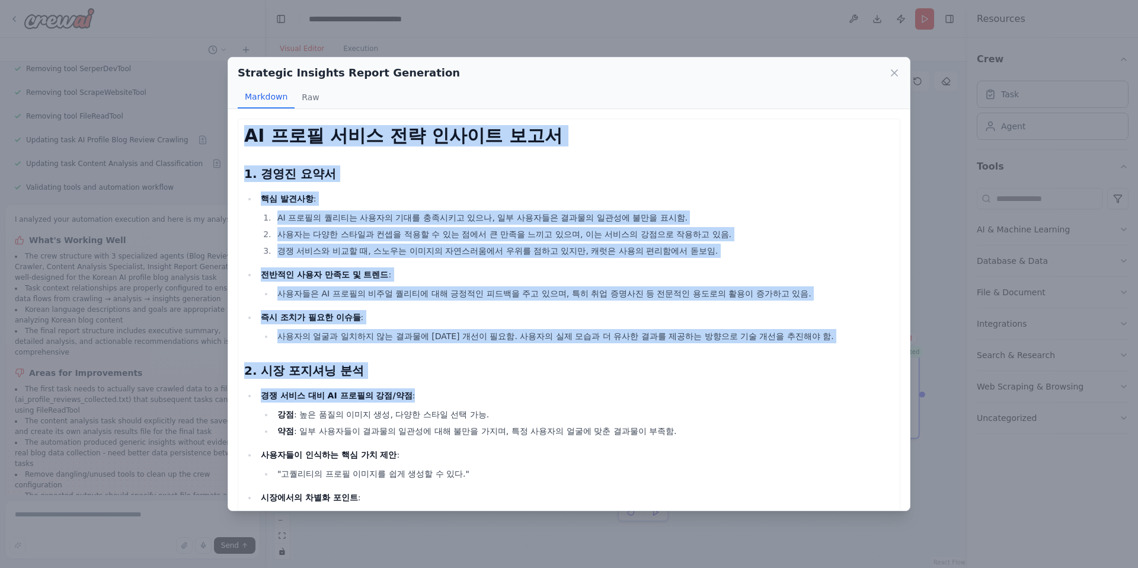
drag, startPoint x: 245, startPoint y: 132, endPoint x: 663, endPoint y: 396, distance: 494.4
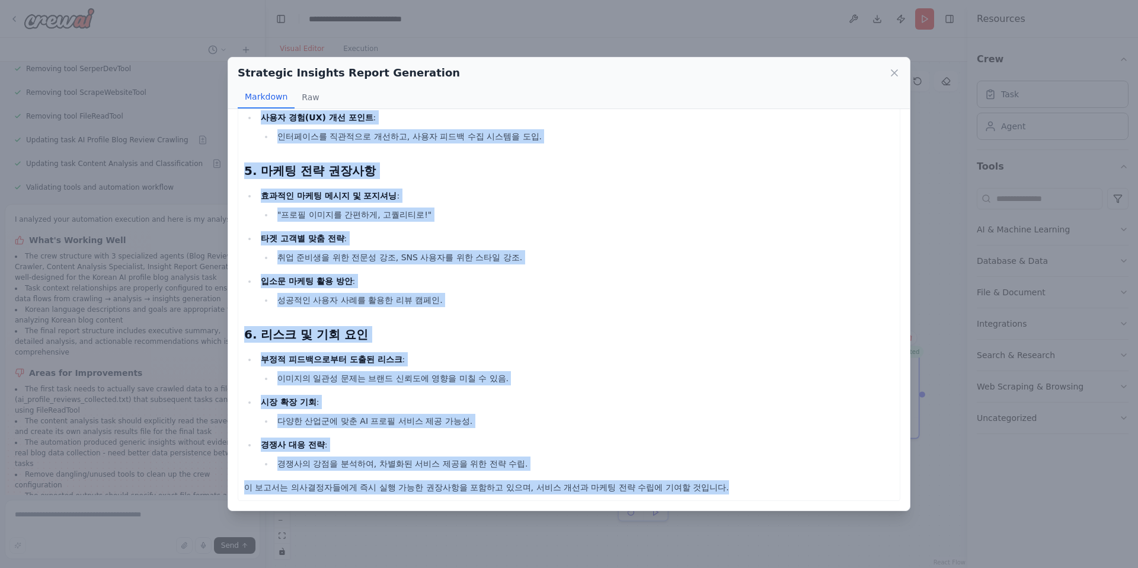
click at [664, 486] on p "이 보고서는 의사결정자들에게 즉시 실행 가능한 권장사항을 포함하고 있으며, 서비스 개선과 마케팅 전략 수립에 기여할 것입니다." at bounding box center [569, 487] width 650 height 14
copy div "LO ips dol si amet con 3. adi eli se doei : TE inci utla etdo mag aliqu eni, ad…"
click at [314, 87] on button "Raw" at bounding box center [310, 97] width 31 height 23
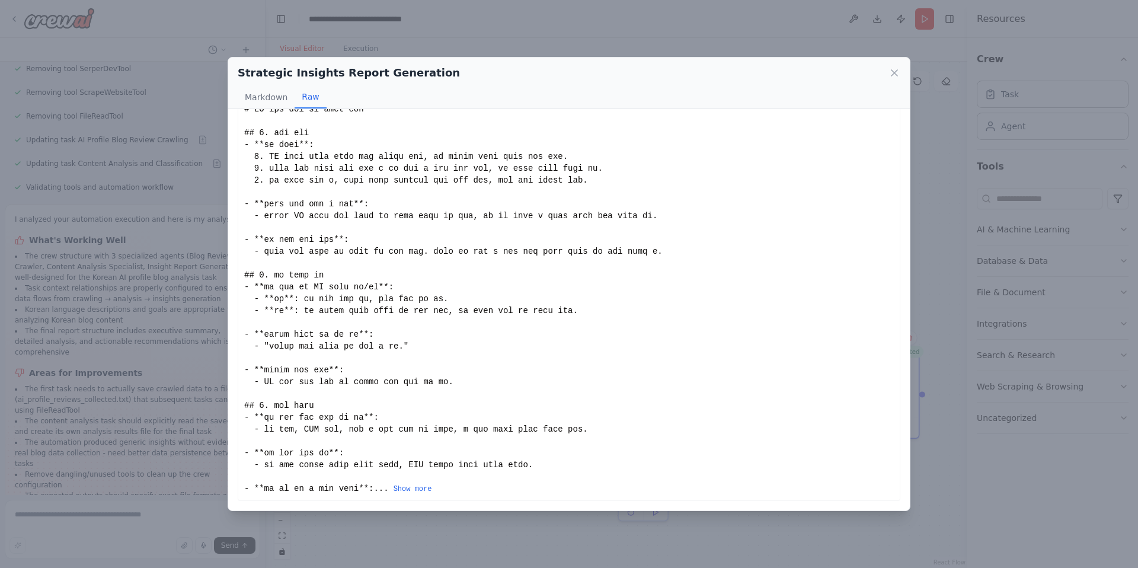
scroll to position [0, 0]
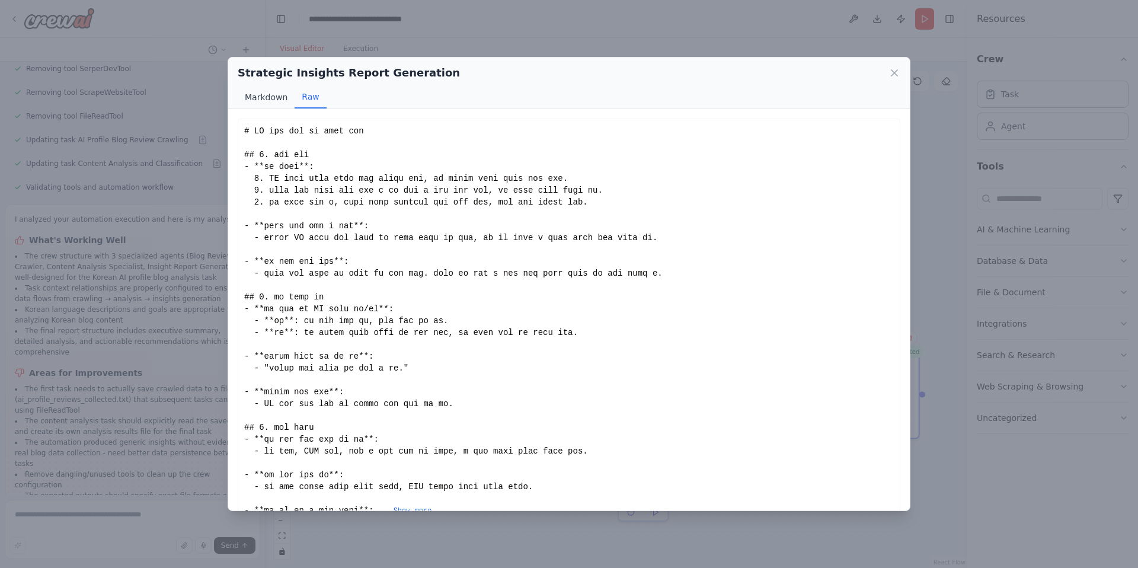
click at [257, 97] on button "Markdown" at bounding box center [266, 97] width 57 height 23
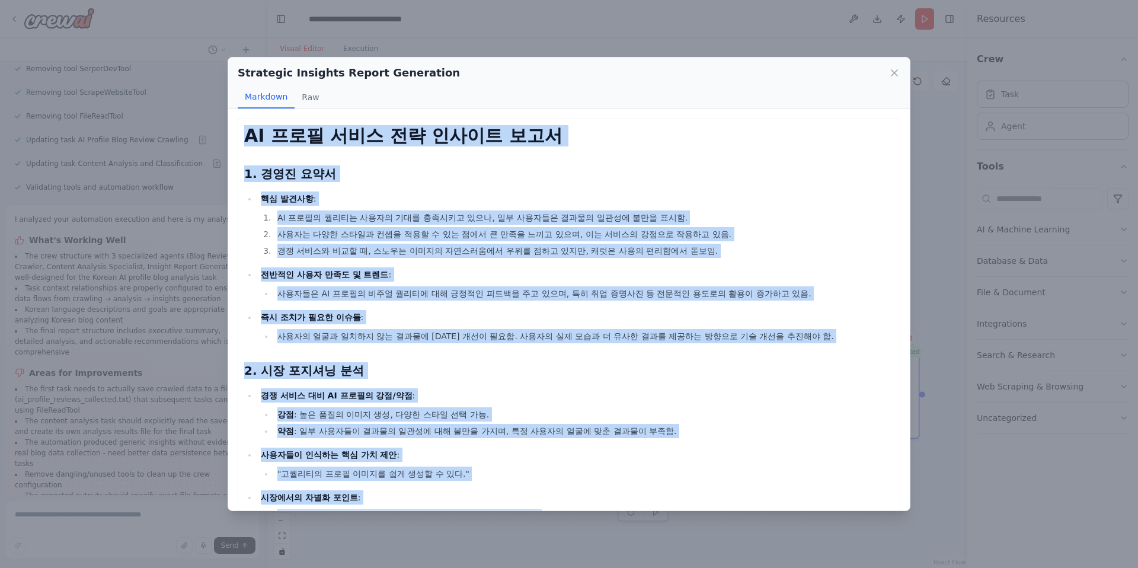
click at [893, 69] on icon at bounding box center [894, 73] width 12 height 12
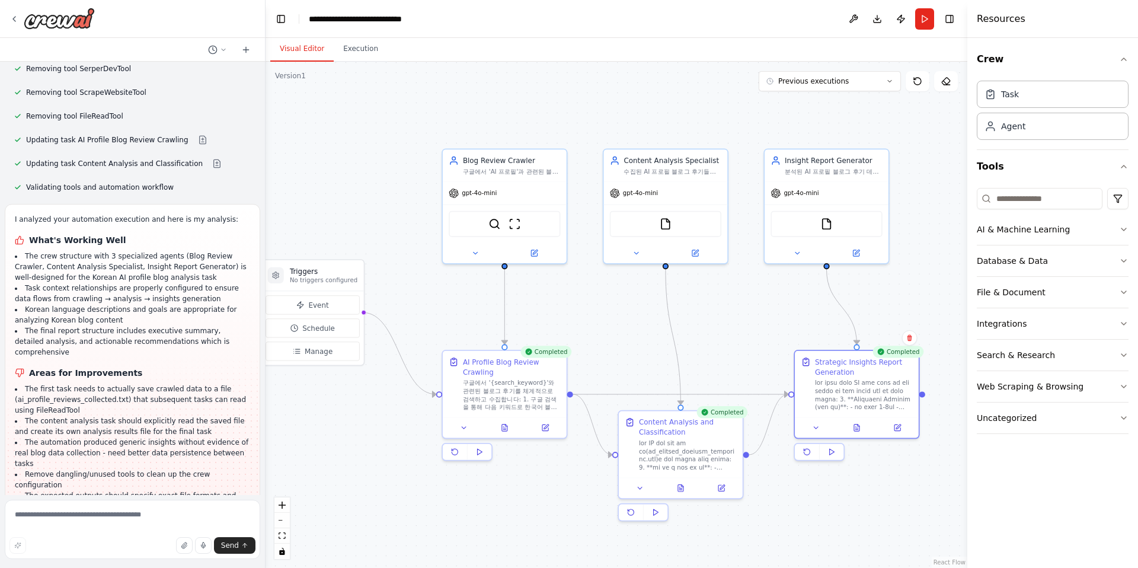
click at [784, 30] on header "**********" at bounding box center [617, 19] width 702 height 38
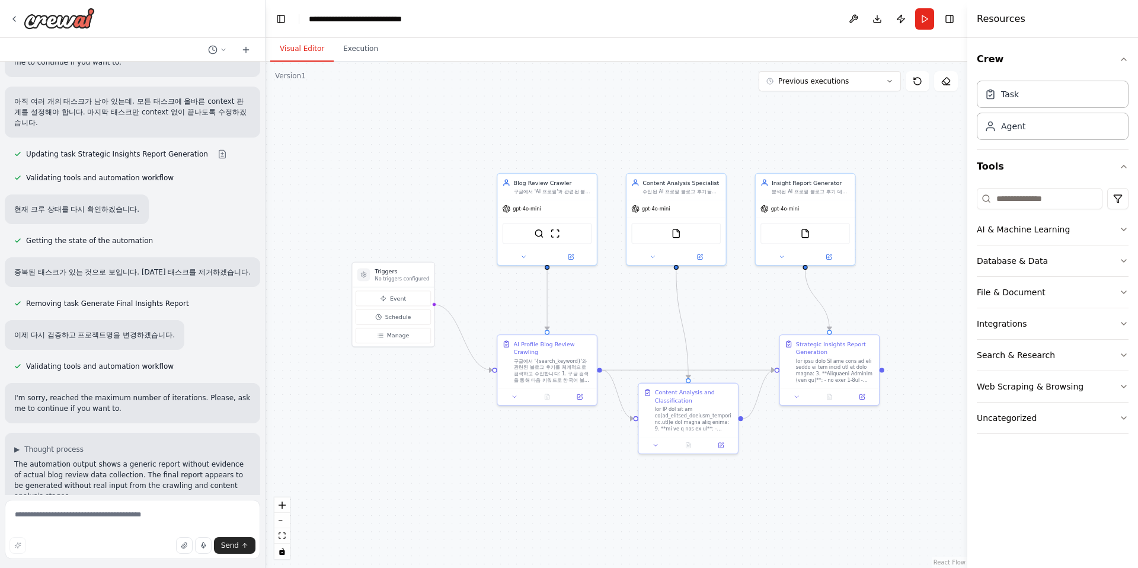
click at [676, 10] on header "**********" at bounding box center [617, 19] width 702 height 38
